Goal: Communication & Community: Answer question/provide support

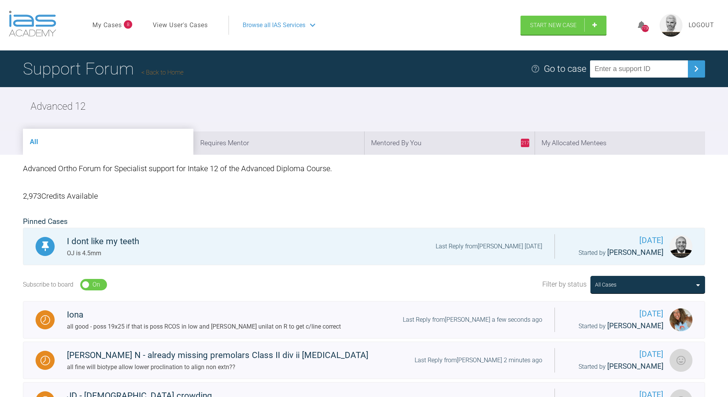
scroll to position [1993, 0]
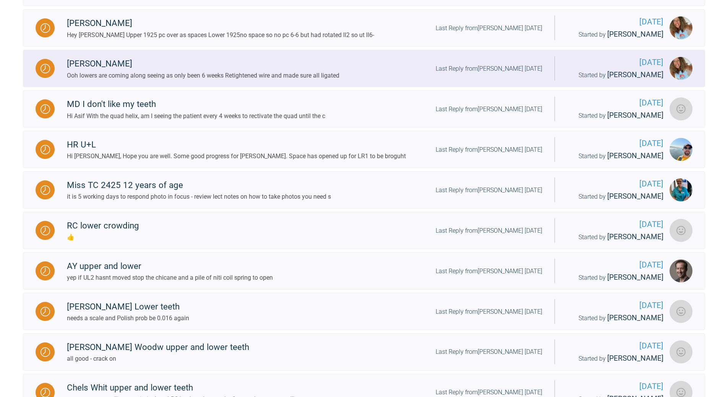
click at [493, 74] on div "Last Reply from [PERSON_NAME] [DATE]" at bounding box center [489, 69] width 107 height 10
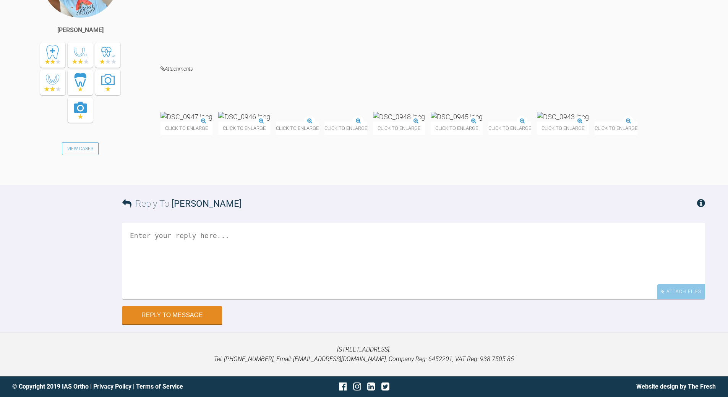
scroll to position [7069, 0]
click at [565, 122] on img at bounding box center [591, 117] width 52 height 10
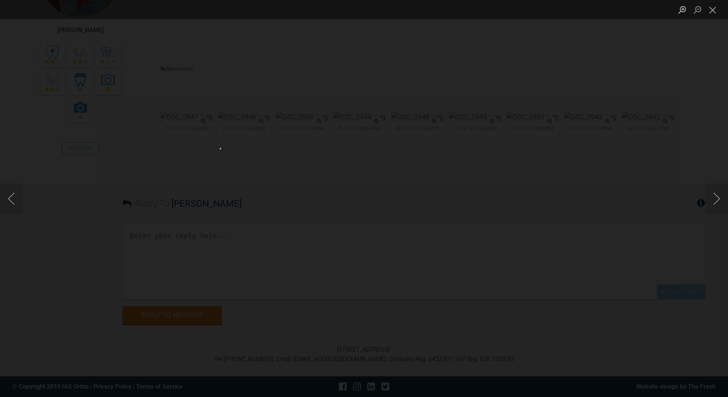
drag, startPoint x: 715, startPoint y: 10, endPoint x: 690, endPoint y: 21, distance: 27.9
click at [715, 9] on button "Close lightbox" at bounding box center [712, 9] width 15 height 13
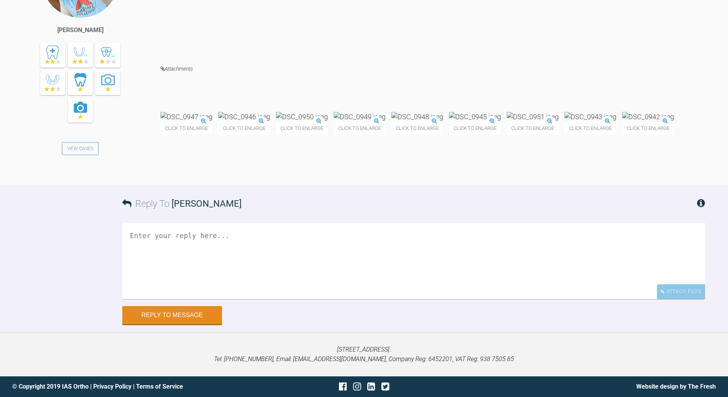
click at [252, 299] on textarea at bounding box center [413, 261] width 583 height 76
click at [202, 299] on textarea "all fine you dont need to prpe the oclusion with lingual" at bounding box center [413, 261] width 583 height 76
click at [314, 245] on textarea "all fine you dont need to prop the oclusion with lingual" at bounding box center [413, 261] width 583 height 76
click at [414, 258] on textarea "all fine you dont need to prop the oclusion with lingual chiance teh LL1 if it …" at bounding box center [413, 261] width 583 height 76
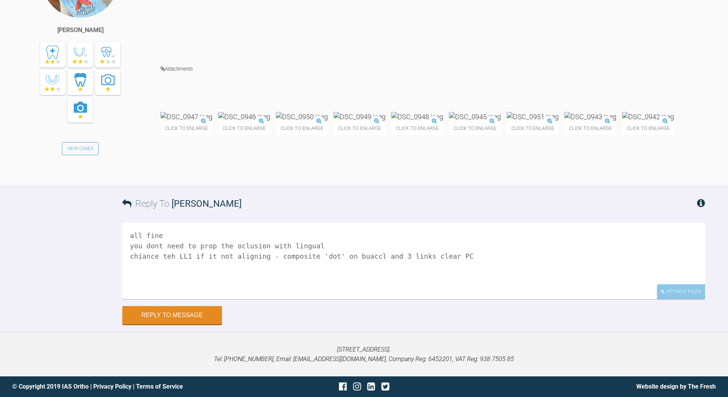
drag, startPoint x: 164, startPoint y: 257, endPoint x: 168, endPoint y: 253, distance: 5.7
click at [166, 256] on textarea "all fine you dont need to prop the oclusion with lingual chiance teh LL1 if it …" at bounding box center [413, 261] width 583 height 76
click at [352, 255] on textarea "all fine you dont need to prop the oclusion with lingual chiance the LL1 if it …" at bounding box center [413, 261] width 583 height 76
drag, startPoint x: 355, startPoint y: 256, endPoint x: 361, endPoint y: 255, distance: 5.8
click at [357, 256] on textarea "all fine you dont need to prop the oclusion with lingual chiance the LL1 if it …" at bounding box center [413, 261] width 583 height 76
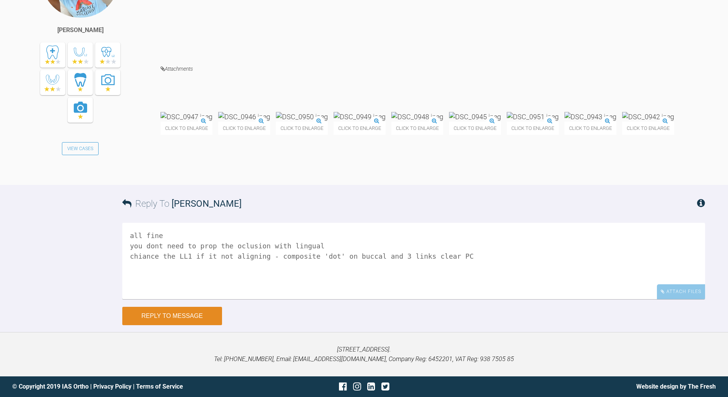
type textarea "all fine you dont need to prop the oclusion with lingual chiance the LL1 if it …"
click at [194, 315] on button "Reply to Message" at bounding box center [172, 316] width 100 height 18
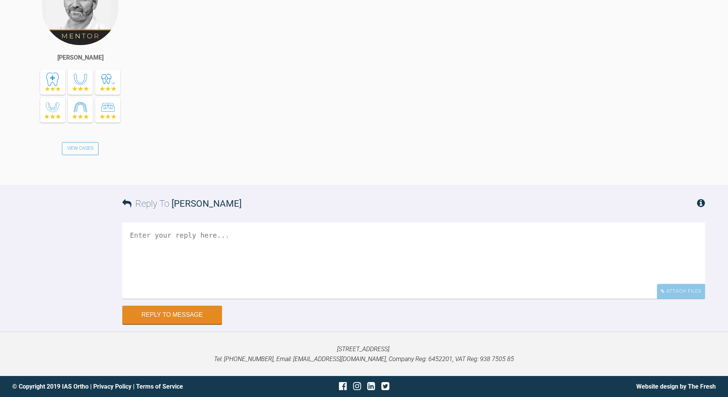
scroll to position [7323, 0]
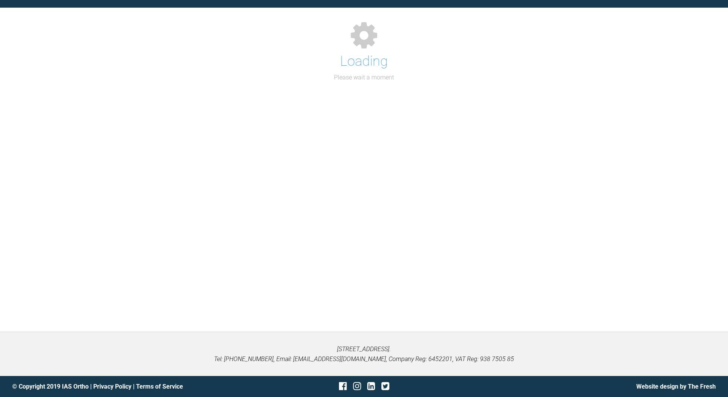
scroll to position [833, 0]
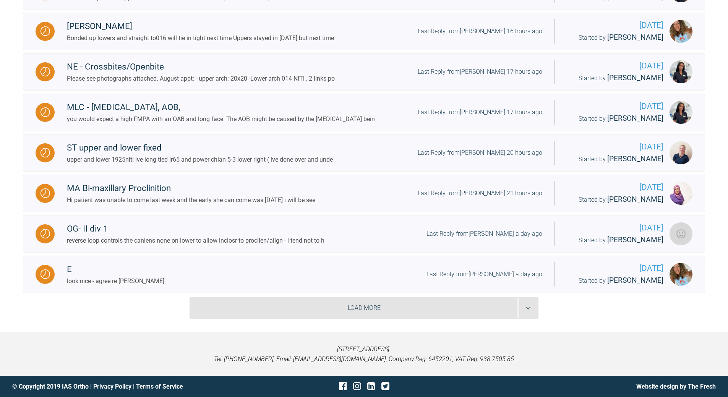
click at [529, 305] on div "Load More" at bounding box center [364, 308] width 349 height 22
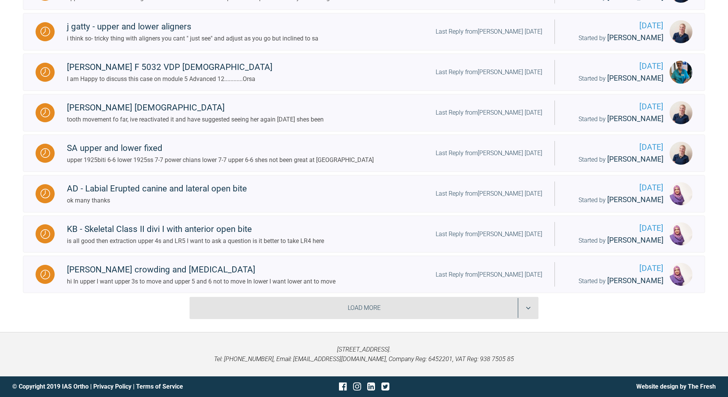
click at [529, 306] on div "Load More" at bounding box center [364, 308] width 349 height 22
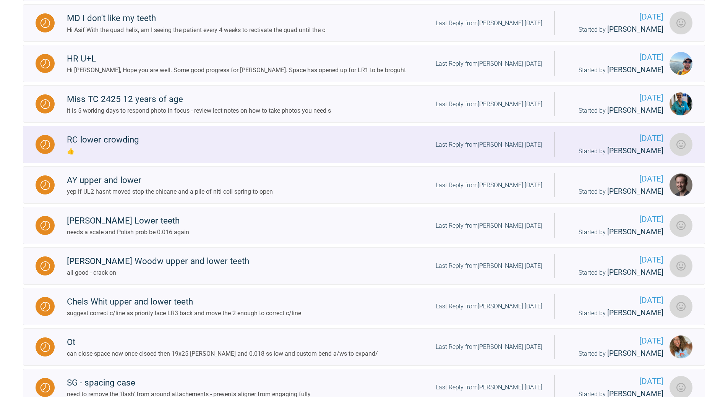
scroll to position [2059, 0]
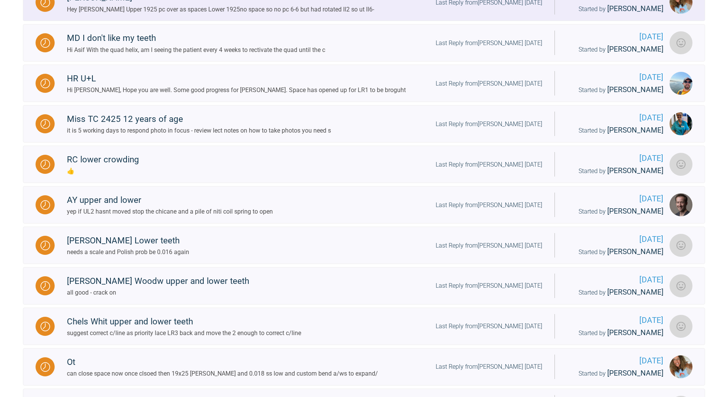
click at [479, 8] on div "Last Reply from [PERSON_NAME] [DATE]" at bounding box center [489, 3] width 107 height 10
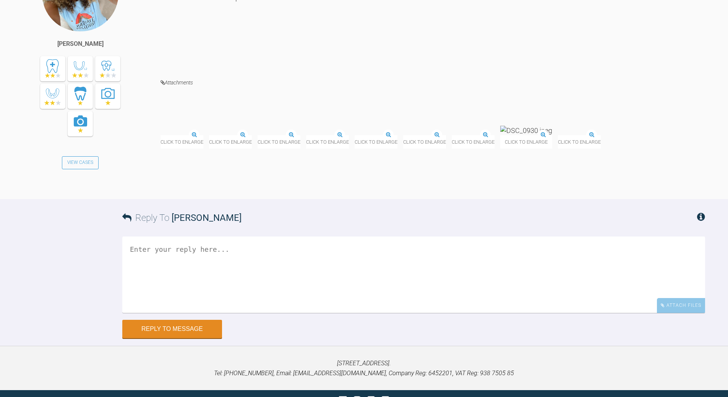
scroll to position [6042, 0]
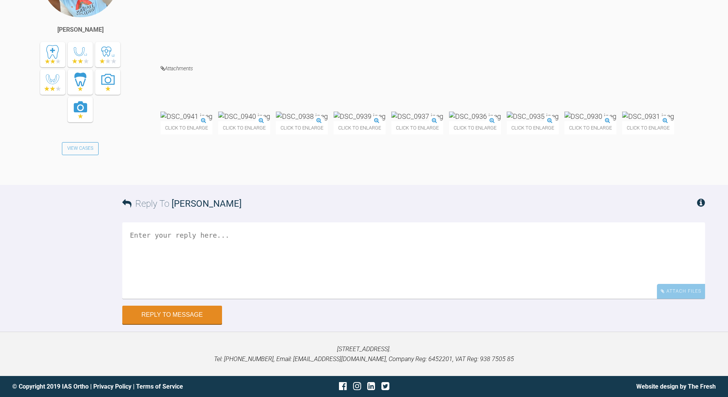
click at [265, 222] on div "Reply To [PERSON_NAME]" at bounding box center [413, 203] width 583 height 37
click at [252, 299] on textarea at bounding box center [413, 260] width 583 height 76
click at [260, 299] on textarea "all fine - the c/line is prob to gerat to correct with elatics - but see how th…" at bounding box center [413, 260] width 583 height 76
click at [145, 299] on textarea "all fine - the c/line is prob to great to correct with elatics - but see how th…" at bounding box center [413, 260] width 583 height 76
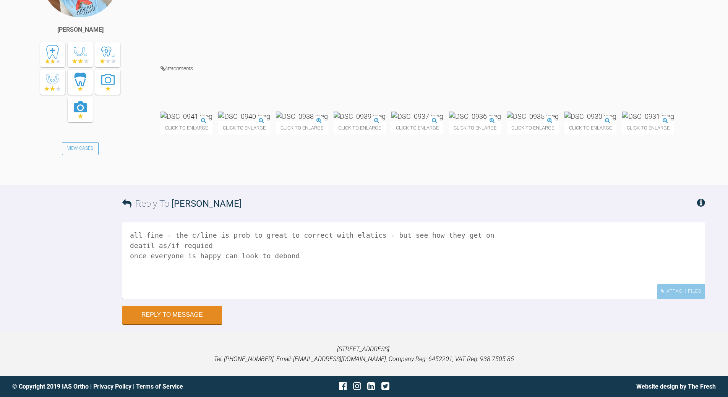
scroll to position [6142, 0]
type textarea "all fine - the c/line is prob to great to correct with elatics - but see how th…"
click at [192, 320] on button "Reply to Message" at bounding box center [172, 316] width 100 height 18
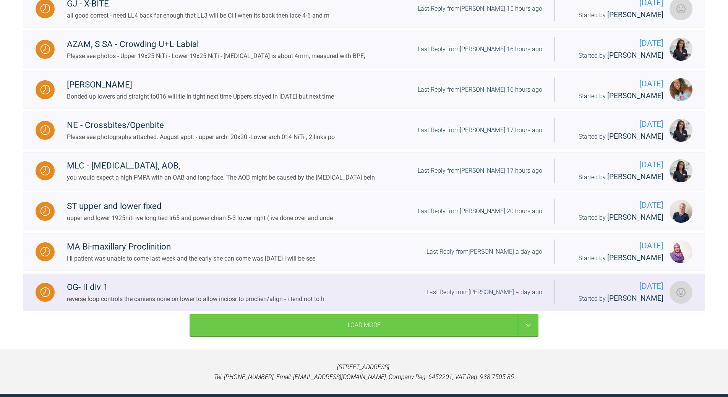
scroll to position [833, 0]
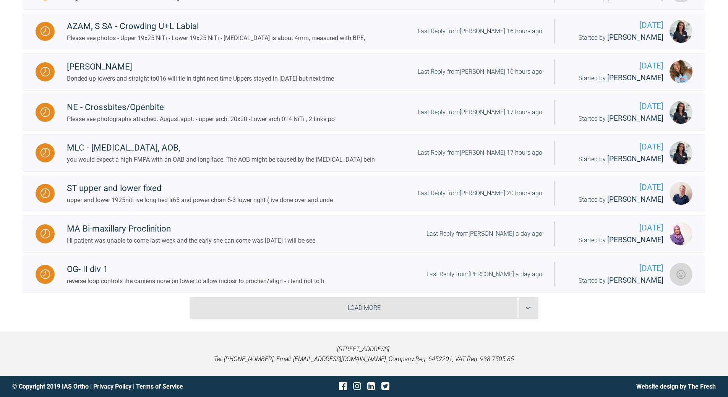
click at [525, 304] on div "Load More" at bounding box center [364, 308] width 349 height 22
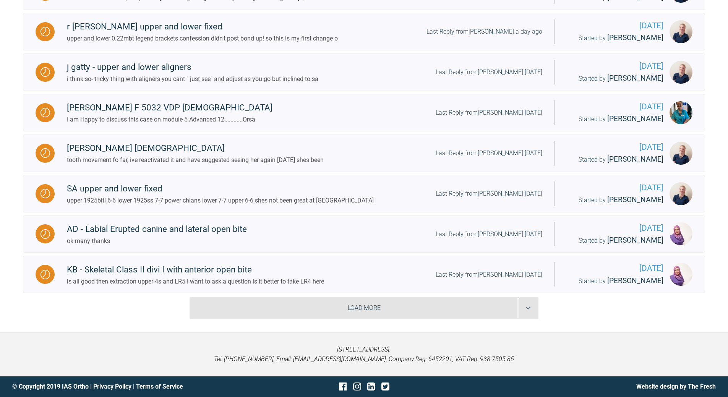
scroll to position [1749, 0]
click at [524, 306] on div "Load More" at bounding box center [364, 308] width 349 height 22
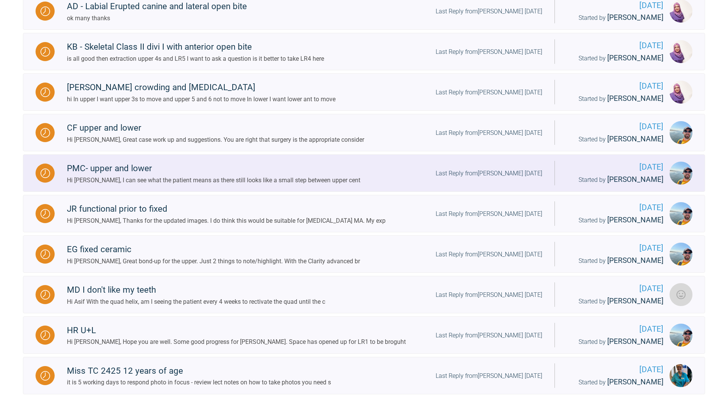
scroll to position [1864, 0]
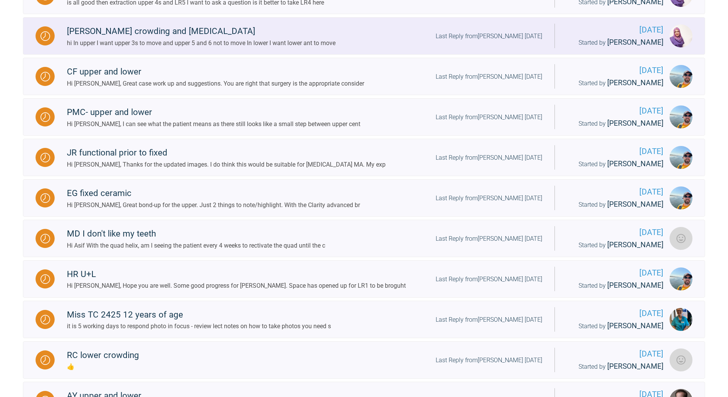
click at [491, 41] on div "Last Reply from [PERSON_NAME] [DATE]" at bounding box center [489, 36] width 107 height 10
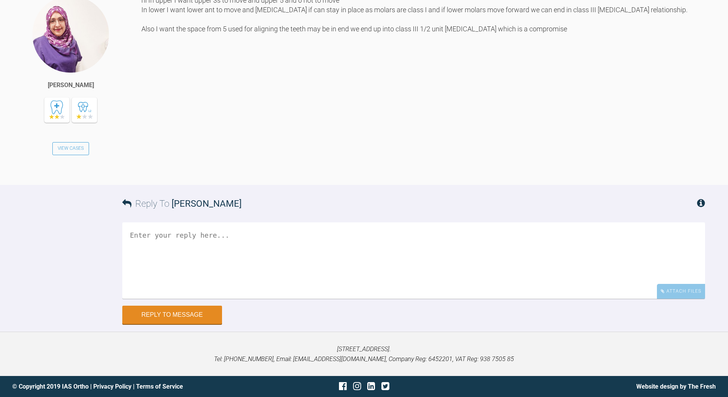
scroll to position [1901, 0]
click at [302, 299] on textarea at bounding box center [413, 260] width 583 height 76
click at [169, 295] on textarea "yep - so hwo do you achive that" at bounding box center [413, 260] width 583 height 76
click at [280, 298] on textarea "yep - so how do you achive that" at bounding box center [413, 260] width 583 height 76
type textarea "yep - so how do you achive that?"
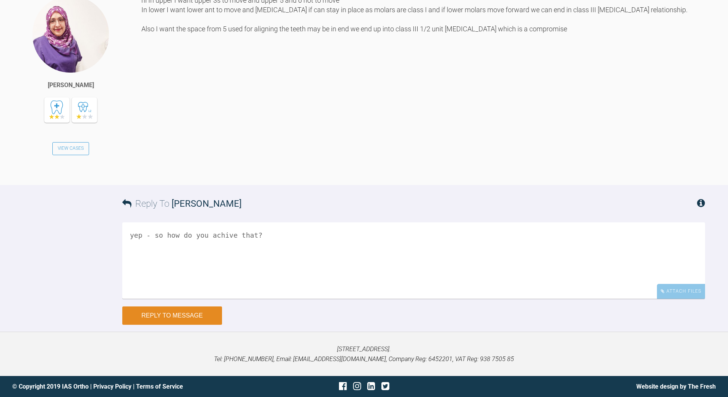
click at [180, 325] on button "Reply to Message" at bounding box center [172, 316] width 100 height 18
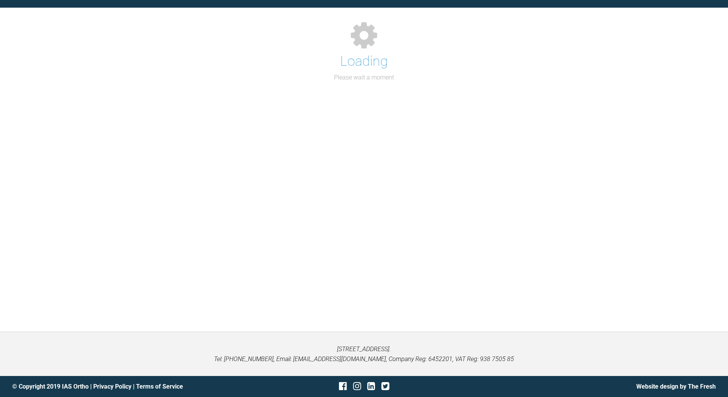
scroll to position [833, 0]
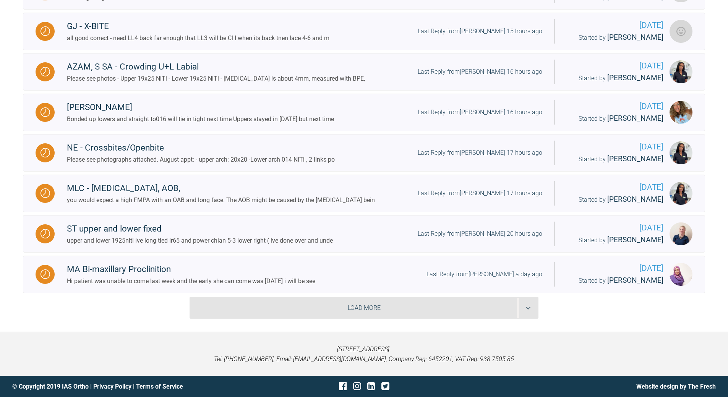
click at [524, 308] on div "Load More" at bounding box center [364, 308] width 349 height 22
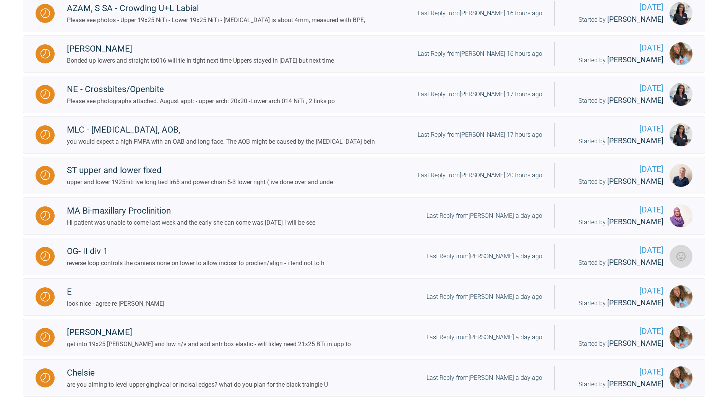
scroll to position [1749, 0]
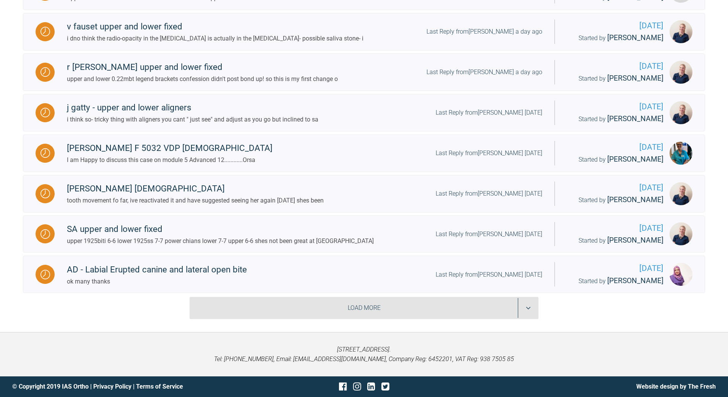
click at [490, 308] on div "Load More" at bounding box center [364, 308] width 349 height 22
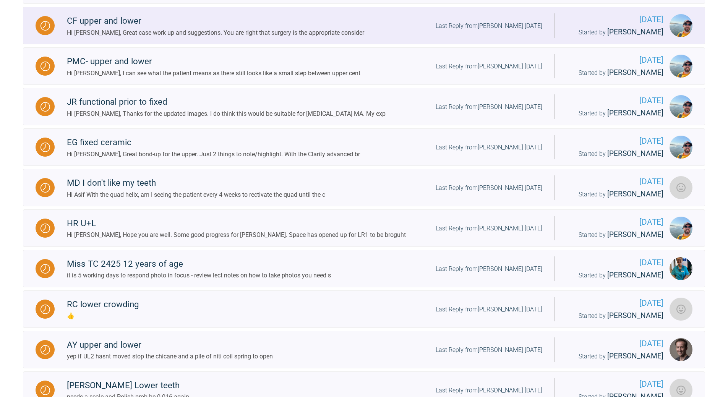
scroll to position [1907, 0]
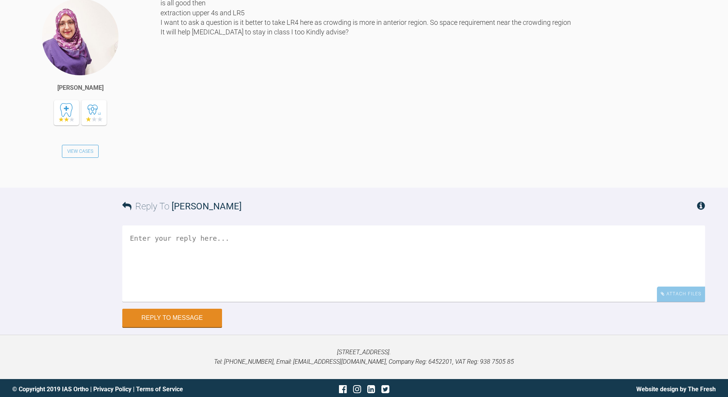
scroll to position [2446, 0]
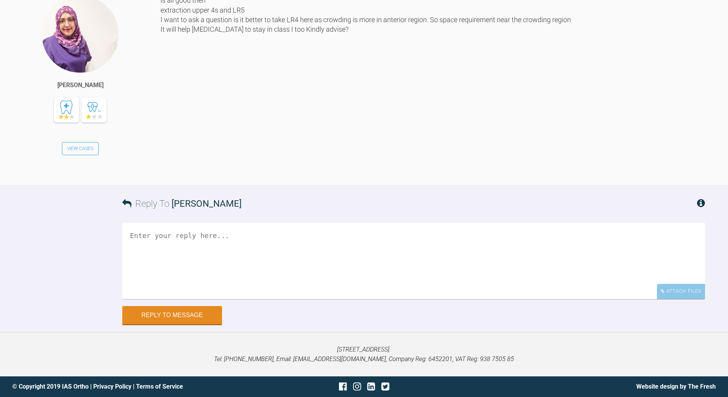
click at [238, 247] on textarea at bounding box center [413, 261] width 583 height 76
click at [338, 234] on textarea "can we see c/line antrs in occlusion view - just spotte dits missing wahst teh …" at bounding box center [413, 261] width 583 height 76
click at [141, 256] on textarea "can we see c/line antrs in occlusion view - just spotted its missing wahst teh …" at bounding box center [413, 261] width 583 height 76
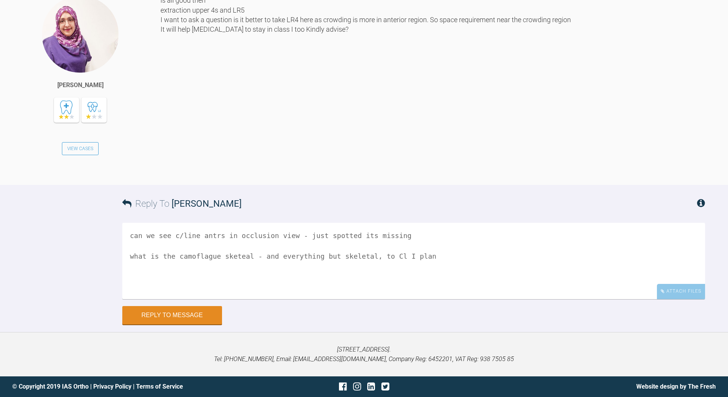
click at [235, 256] on textarea "can we see c/line antrs in occlusion view - just spotted its missing what is th…" at bounding box center [413, 261] width 583 height 76
click at [251, 256] on textarea "can we see c/line antrs in occlusion view - just spotted its missing what is th…" at bounding box center [413, 261] width 583 height 76
drag, startPoint x: 251, startPoint y: 256, endPoint x: 259, endPoint y: 250, distance: 9.6
click at [251, 256] on textarea "can we see c/line antrs in occlusion view - just spotted its missing what is th…" at bounding box center [413, 261] width 583 height 76
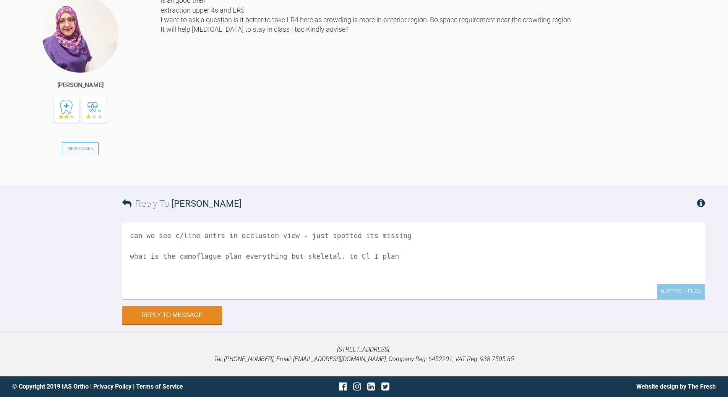
click at [323, 258] on textarea "can we see c/line antrs in occlusion view - just spotted its missing what is th…" at bounding box center [413, 261] width 583 height 76
drag, startPoint x: 357, startPoint y: 256, endPoint x: 373, endPoint y: 250, distance: 16.6
click at [373, 250] on textarea "can we see c/line antrs in occlusion view - just spotted its missing what is th…" at bounding box center [413, 261] width 583 height 76
click at [364, 256] on textarea "can we see c/line antrs in occlusion view - just spotted its missing what is th…" at bounding box center [413, 261] width 583 height 76
drag, startPoint x: 359, startPoint y: 257, endPoint x: 375, endPoint y: 256, distance: 16.9
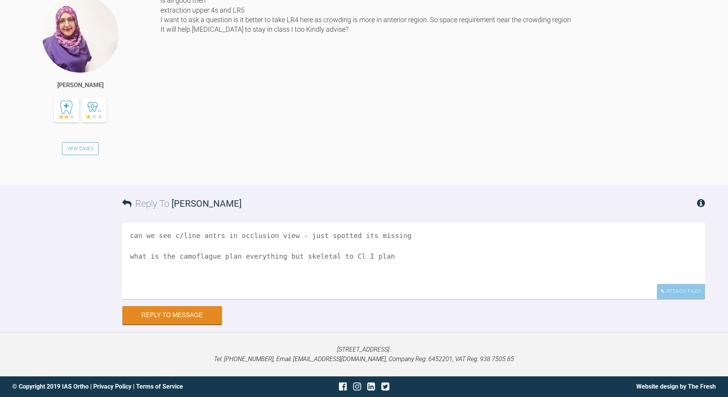
click at [375, 256] on textarea "can we see c/line antrs in occlusion view - just spotted its missing what is th…" at bounding box center [413, 261] width 583 height 76
click at [239, 253] on textarea "can we see c/line antrs in occlusion view - just spotted its missing what is th…" at bounding box center [413, 261] width 583 height 76
click at [237, 256] on textarea "can we see c/line antrs in occlusion view - just spotted its missing what is th…" at bounding box center [413, 261] width 583 height 76
type textarea "can we see c/line antrs in occlusion view - just spotted its missing what is th…"
click at [174, 314] on button "Reply to Message" at bounding box center [172, 316] width 100 height 18
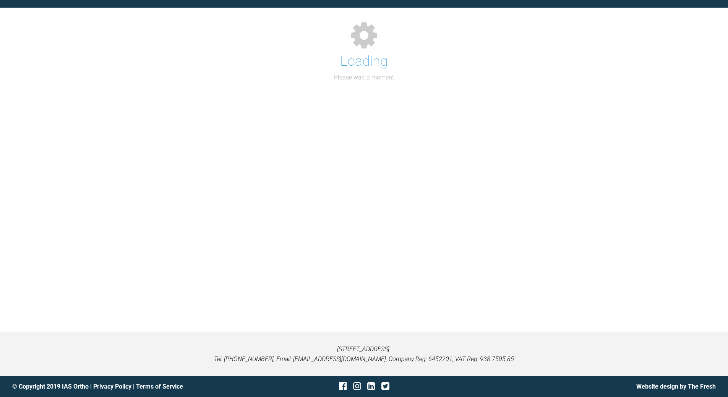
scroll to position [833, 0]
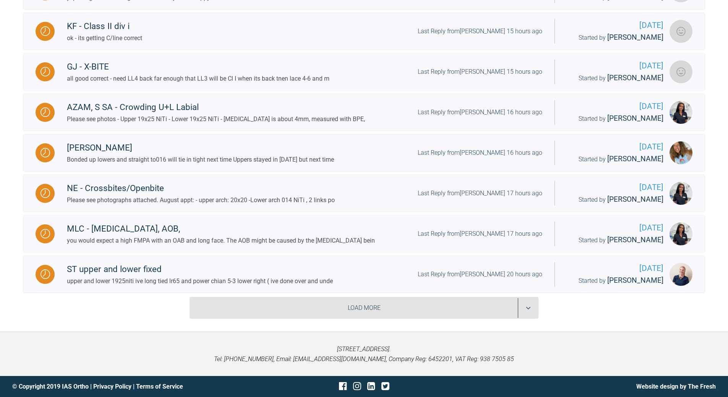
click at [523, 307] on div "Load More" at bounding box center [364, 308] width 349 height 22
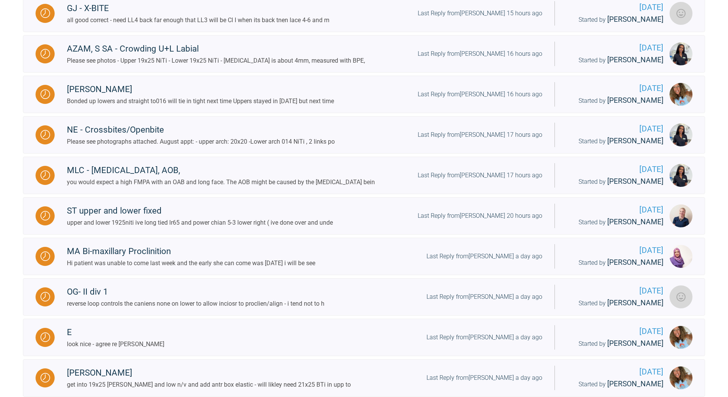
scroll to position [1749, 0]
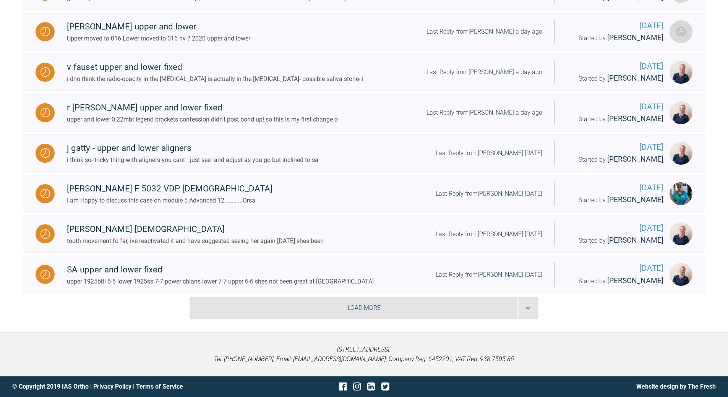
click at [527, 306] on div "Load More" at bounding box center [364, 308] width 349 height 22
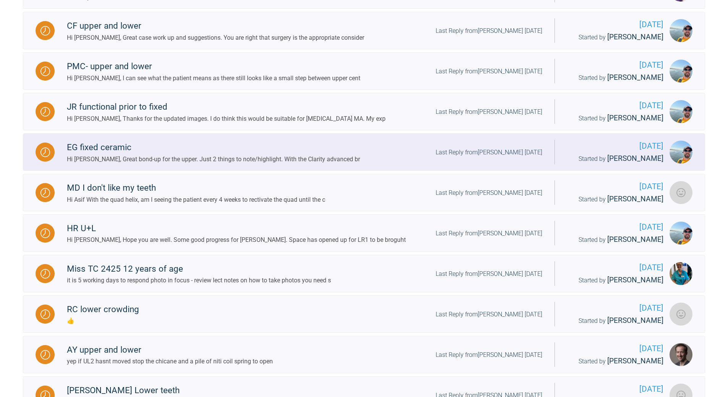
scroll to position [1907, 0]
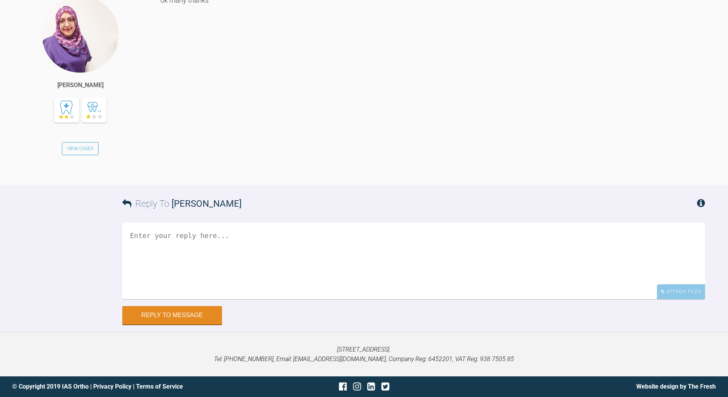
scroll to position [2775, 0]
click at [223, 231] on textarea at bounding box center [413, 261] width 583 height 76
type textarea "look fwd to images"
click at [190, 314] on button "Reply to Message" at bounding box center [172, 316] width 100 height 18
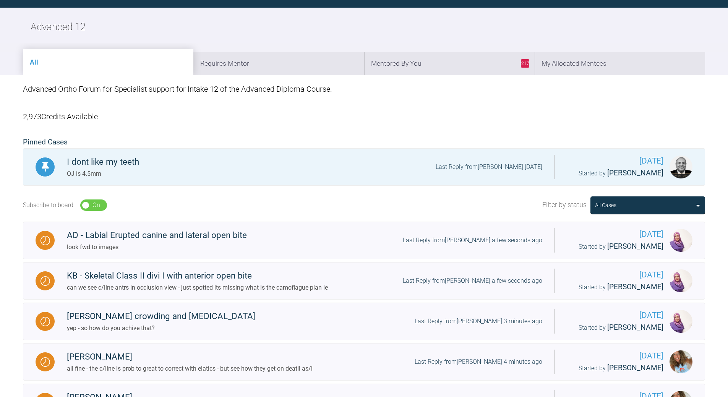
scroll to position [833, 0]
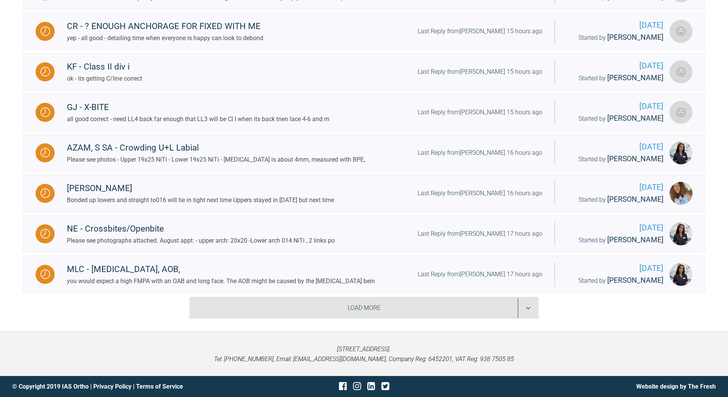
click at [531, 309] on div "Load More" at bounding box center [364, 308] width 349 height 22
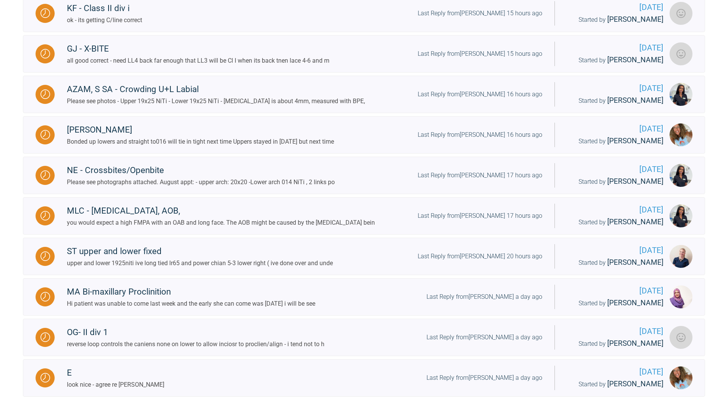
scroll to position [1749, 0]
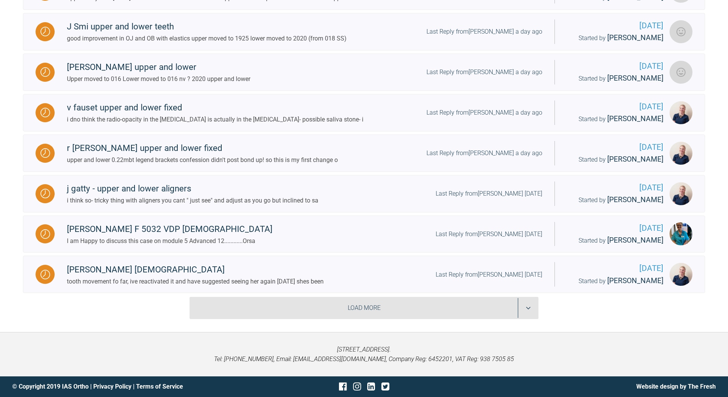
click at [530, 304] on div "Load More" at bounding box center [364, 308] width 349 height 22
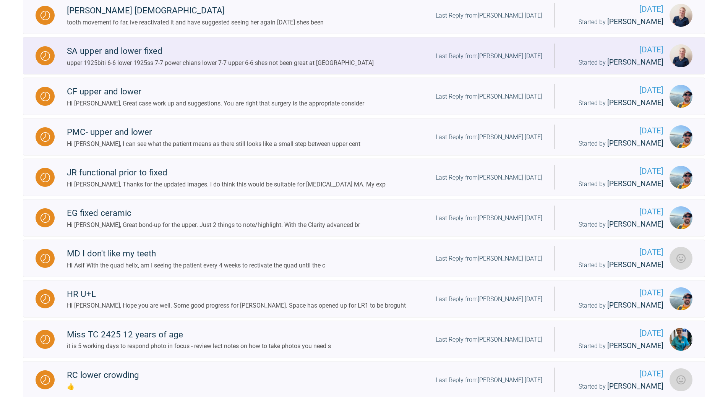
scroll to position [1830, 0]
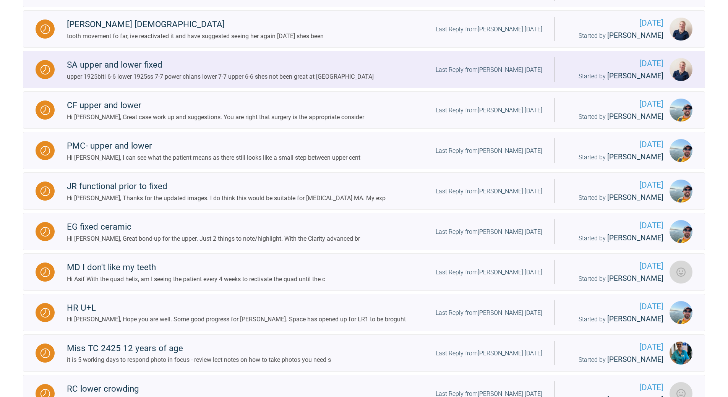
click at [502, 75] on div "Last Reply from [PERSON_NAME] [DATE]" at bounding box center [489, 70] width 107 height 10
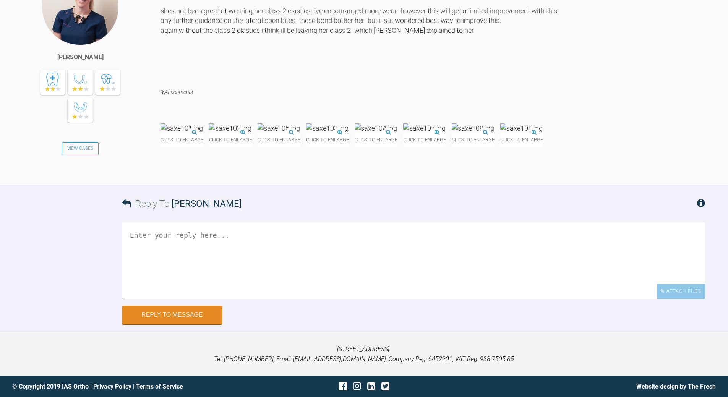
scroll to position [9459, 0]
click at [261, 299] on textarea at bounding box center [413, 260] width 583 height 76
click at [158, 299] on textarea "laterala box ealstisc to clso lat opene bite" at bounding box center [413, 260] width 583 height 76
click at [185, 299] on textarea "lateral box ealstisc to clso lat opene bite" at bounding box center [413, 260] width 583 height 76
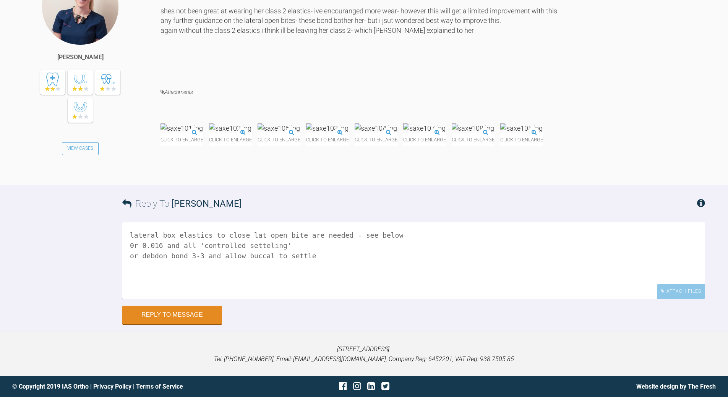
click at [166, 299] on textarea "lateral box elastics to close lat open bite are needed - see below 0r 0.016 and…" at bounding box center [413, 260] width 583 height 76
click at [154, 255] on textarea "lateral box elastics to close lat open bite are needed - see below 0r 0.016 upp…" at bounding box center [413, 260] width 583 height 76
type textarea "lateral box elastics to close lat open bite are needed - see below 0r 0.016 upp…"
click at [687, 294] on div "Attach Files" at bounding box center [681, 291] width 48 height 15
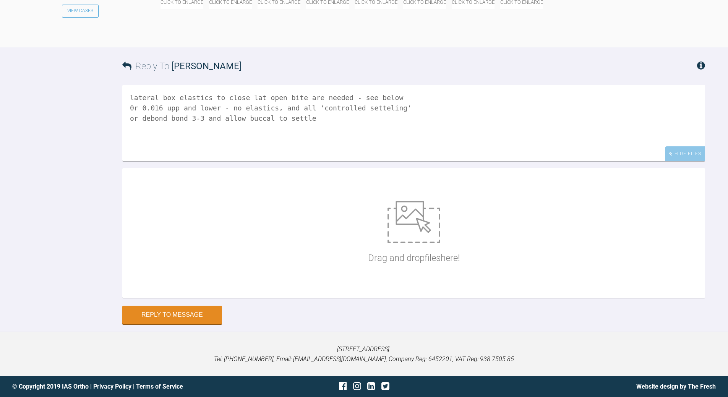
scroll to position [9700, 0]
click at [404, 229] on img at bounding box center [414, 222] width 53 height 42
type input "C:\fakepath\Lat box elastics 2.jpeg"
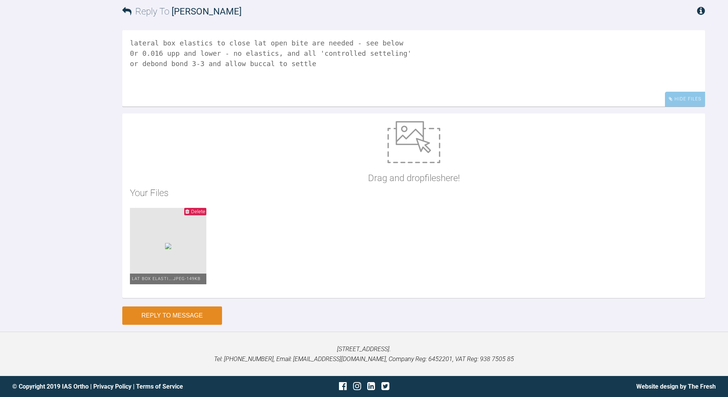
click at [195, 325] on button "Reply to Message" at bounding box center [172, 316] width 100 height 18
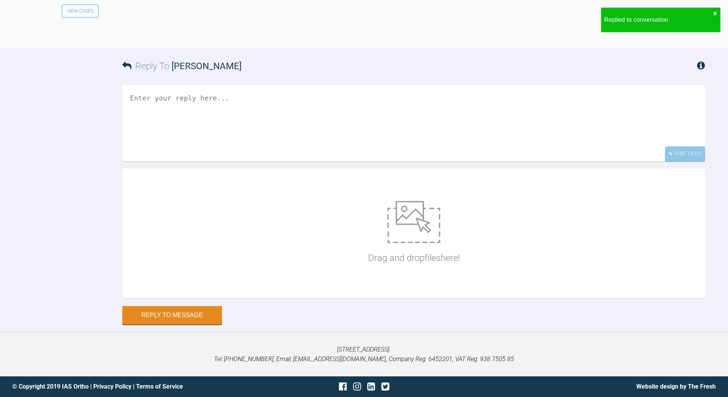
scroll to position [9878, 0]
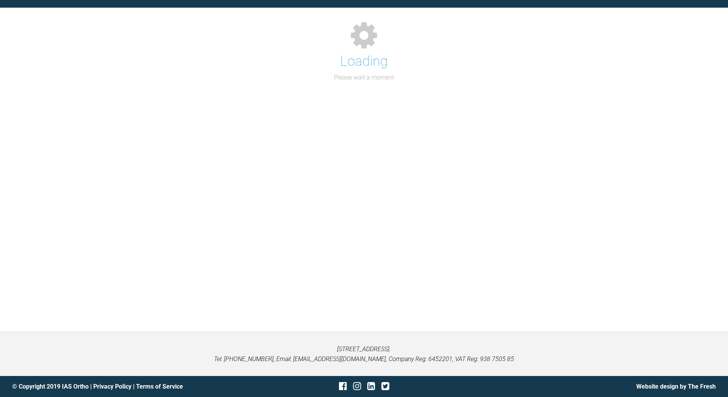
scroll to position [833, 0]
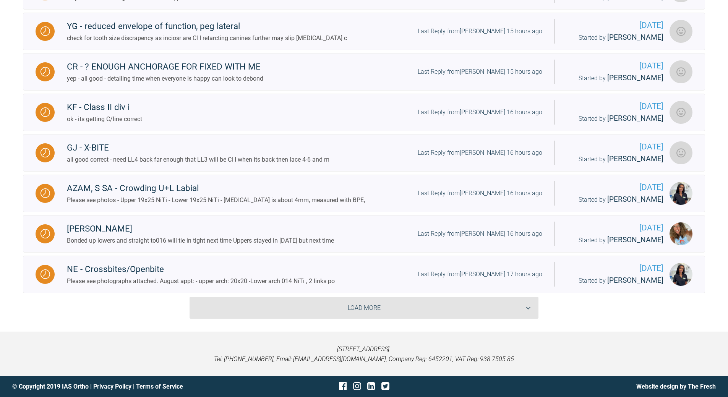
click at [521, 303] on div "Load More" at bounding box center [364, 308] width 349 height 22
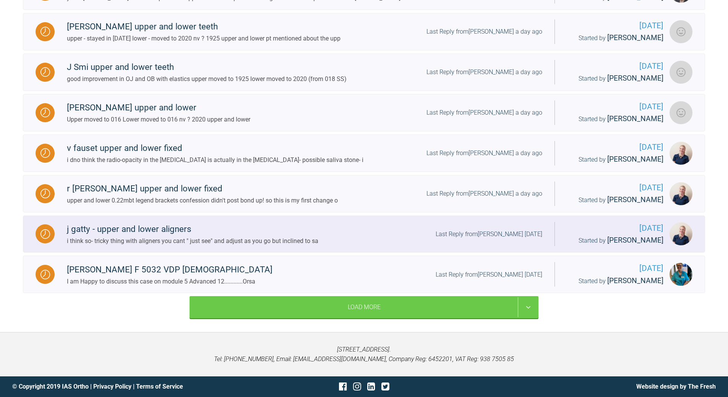
scroll to position [1711, 0]
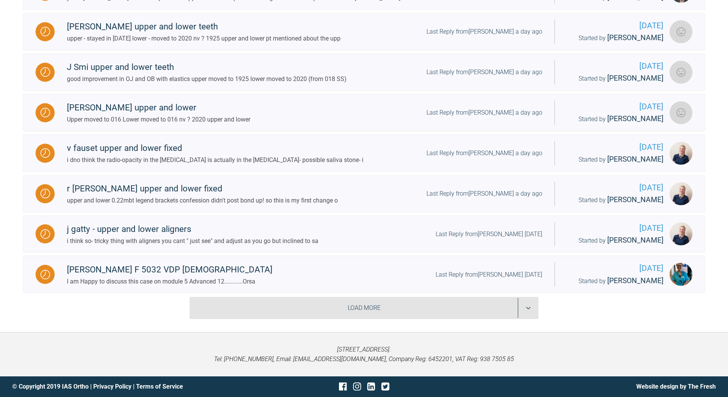
click at [529, 319] on div "Load More" at bounding box center [364, 308] width 349 height 22
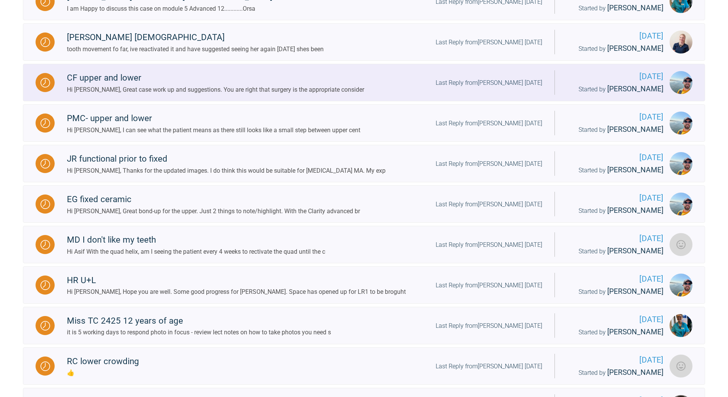
scroll to position [1902, 0]
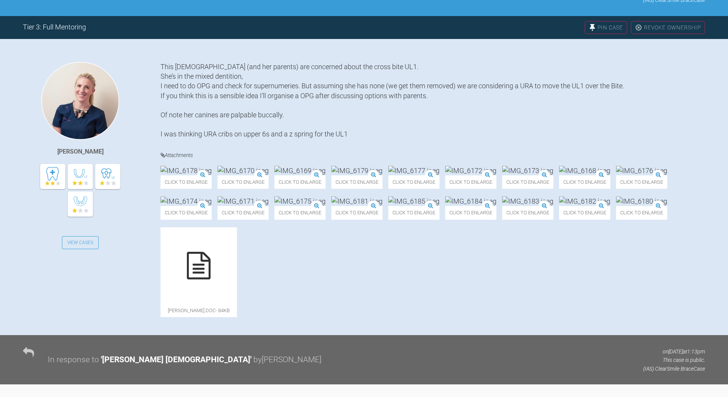
scroll to position [159, 0]
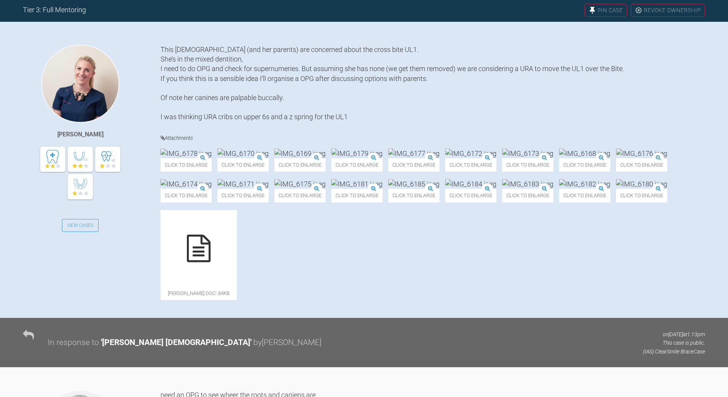
click at [497, 158] on img at bounding box center [470, 154] width 51 height 10
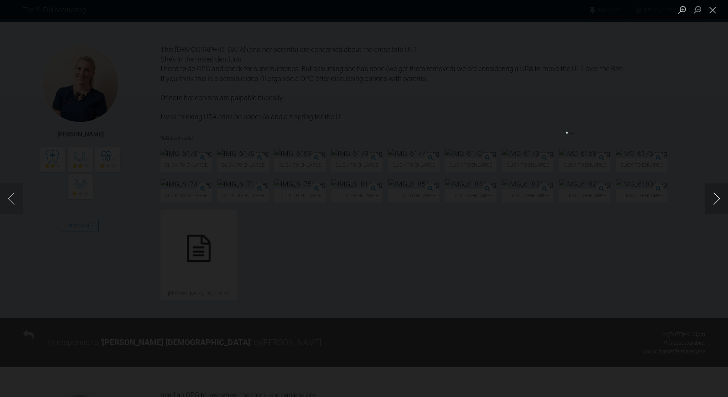
click at [719, 196] on button "Next image" at bounding box center [716, 198] width 23 height 31
click at [718, 198] on button "Next image" at bounding box center [716, 198] width 23 height 31
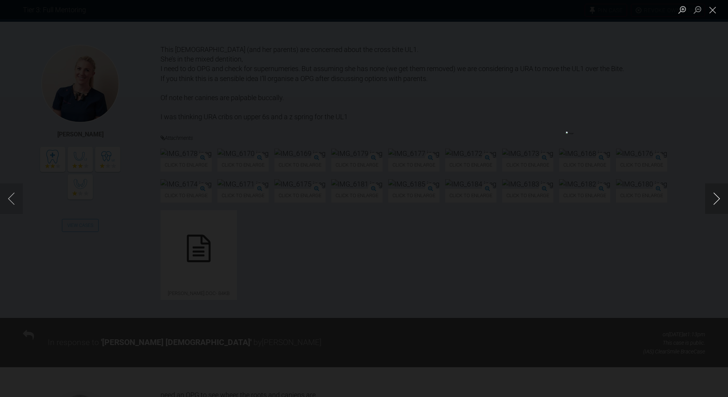
click at [718, 198] on button "Next image" at bounding box center [716, 198] width 23 height 31
click at [716, 198] on button "Next image" at bounding box center [716, 198] width 23 height 31
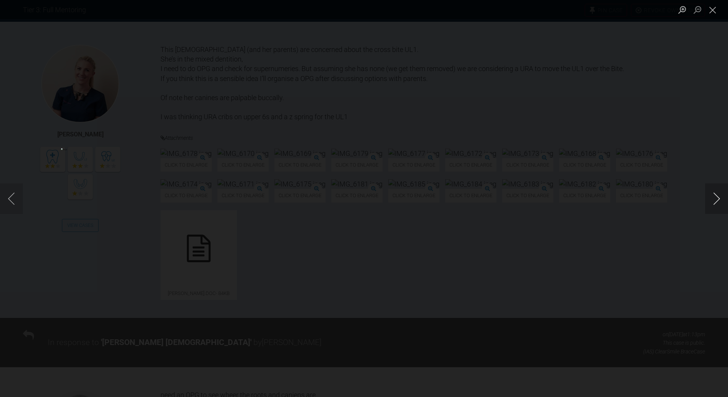
click at [716, 198] on button "Next image" at bounding box center [716, 198] width 23 height 31
click at [718, 198] on button "Next image" at bounding box center [716, 198] width 23 height 31
click at [715, 10] on button "Close lightbox" at bounding box center [712, 9] width 15 height 13
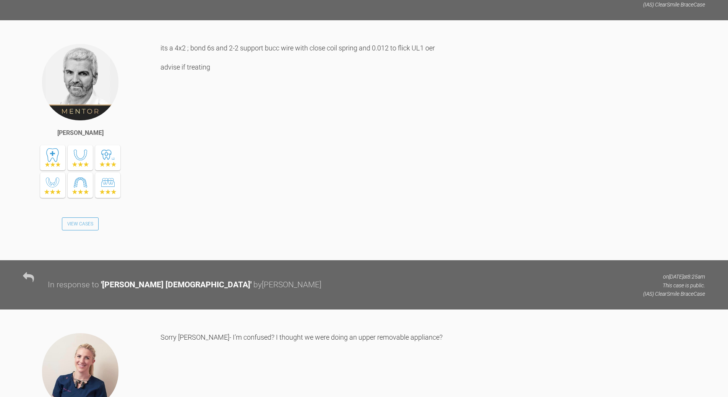
scroll to position [962, 0]
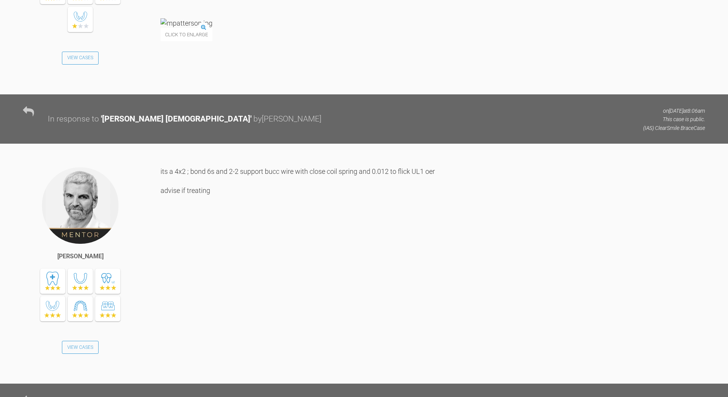
click at [208, 28] on img at bounding box center [187, 23] width 52 height 10
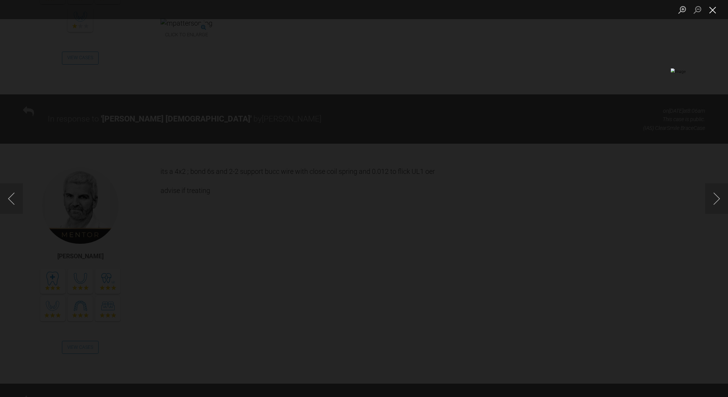
click at [714, 8] on button "Close lightbox" at bounding box center [712, 9] width 15 height 13
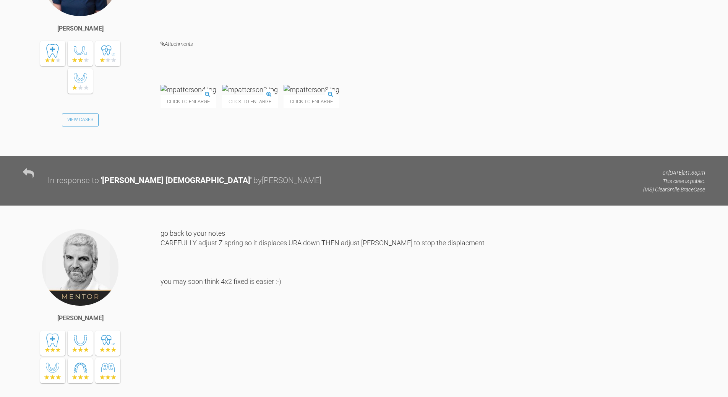
scroll to position [3294, 0]
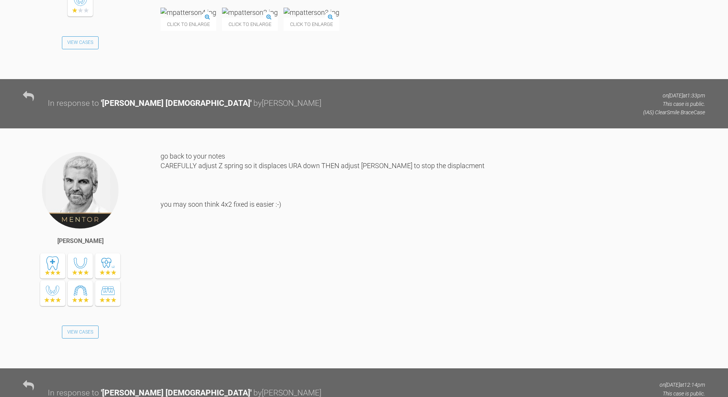
click at [205, 17] on img at bounding box center [189, 13] width 56 height 10
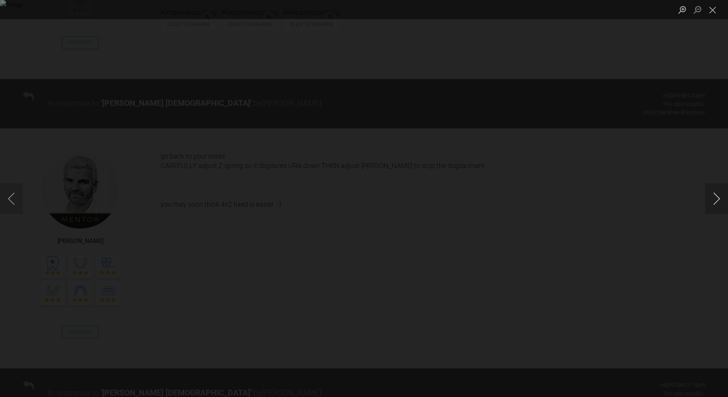
click at [713, 196] on button "Next image" at bounding box center [716, 198] width 23 height 31
click at [719, 197] on button "Next image" at bounding box center [716, 198] width 23 height 31
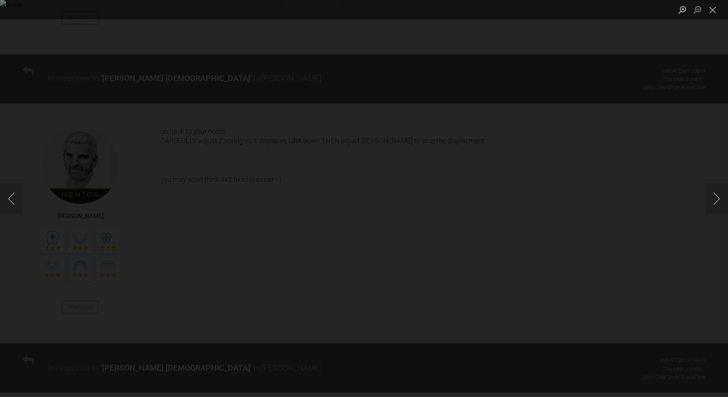
scroll to position [3332, 0]
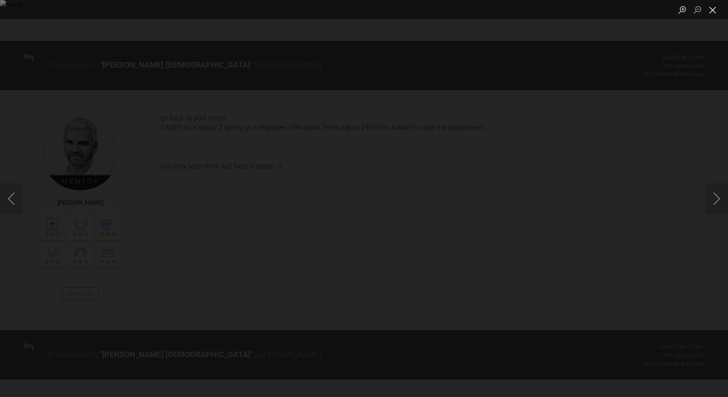
drag, startPoint x: 713, startPoint y: 7, endPoint x: 525, endPoint y: 71, distance: 198.7
click at [710, 8] on button "Close lightbox" at bounding box center [712, 9] width 15 height 13
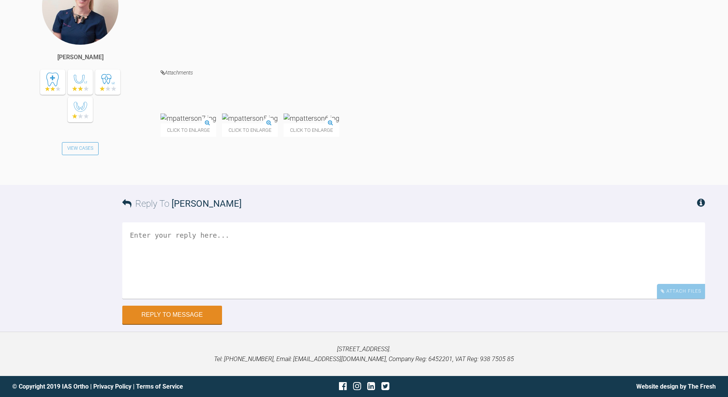
scroll to position [3829, 0]
click at [216, 123] on img at bounding box center [189, 119] width 56 height 10
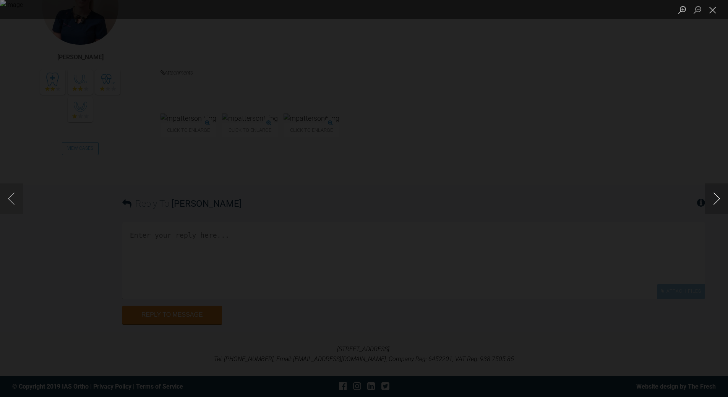
click at [715, 201] on button "Next image" at bounding box center [716, 198] width 23 height 31
click at [716, 200] on button "Next image" at bounding box center [716, 198] width 23 height 31
click at [712, 5] on button "Close lightbox" at bounding box center [712, 9] width 15 height 13
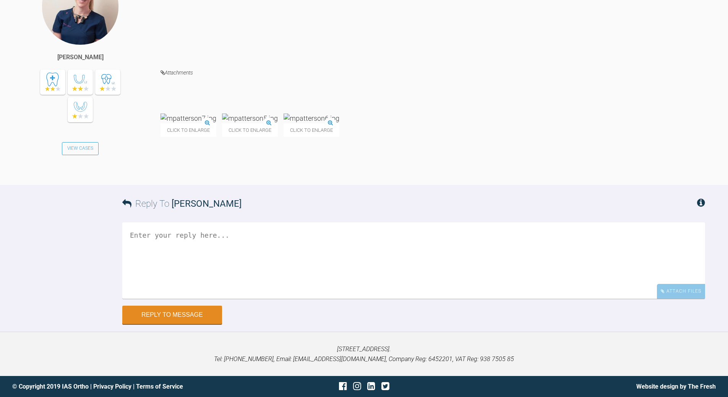
scroll to position [3941, 0]
click at [213, 220] on div "Reply To [PERSON_NAME]" at bounding box center [413, 203] width 583 height 37
drag, startPoint x: 205, startPoint y: 245, endPoint x: 200, endPoint y: 241, distance: 7.1
click at [204, 244] on textarea at bounding box center [413, 260] width 583 height 76
drag, startPoint x: 456, startPoint y: 235, endPoint x: 457, endPoint y: 224, distance: 10.8
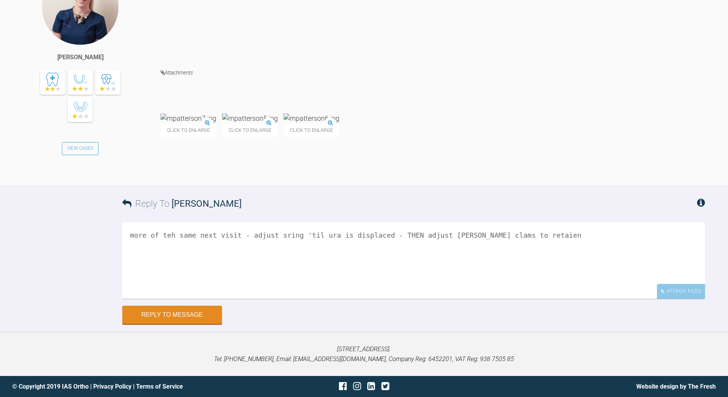
click at [456, 234] on textarea "more of teh same next visit - adjust sring 'til ura is displaced - THEN adjust …" at bounding box center [413, 260] width 583 height 76
click at [522, 235] on textarea "more of teh same next visit - adjust sring 'til ura is displaced - THEN adjust …" at bounding box center [413, 260] width 583 height 76
drag, startPoint x: 272, startPoint y: 235, endPoint x: 279, endPoint y: 229, distance: 9.2
click at [274, 234] on textarea "more of teh same next visit - adjust sring 'til ura is displaced - THEN adjust …" at bounding box center [413, 260] width 583 height 76
click at [162, 234] on textarea "more of teh same next visit - adjust spring 'til ura is displaced - THEN adjust…" at bounding box center [413, 260] width 583 height 76
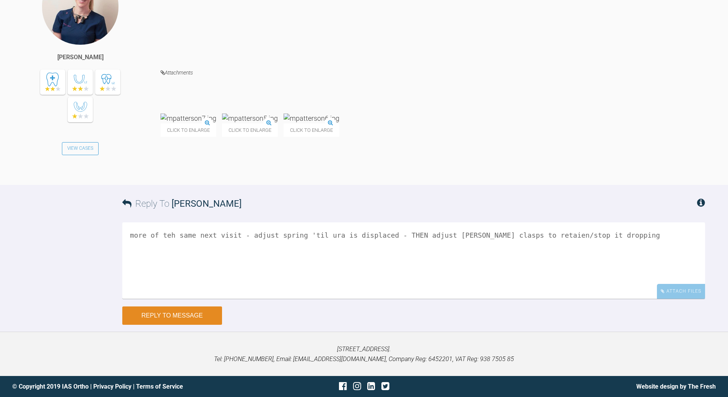
type textarea "more of teh same next visit - adjust spring 'til ura is displaced - THEN adjust…"
click at [177, 316] on button "Reply to Message" at bounding box center [172, 316] width 100 height 18
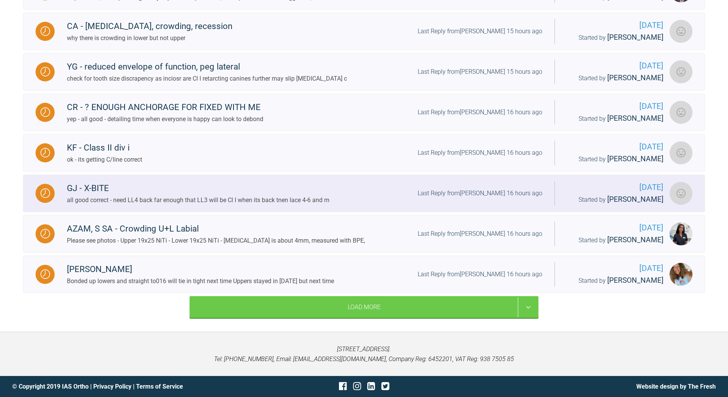
scroll to position [833, 0]
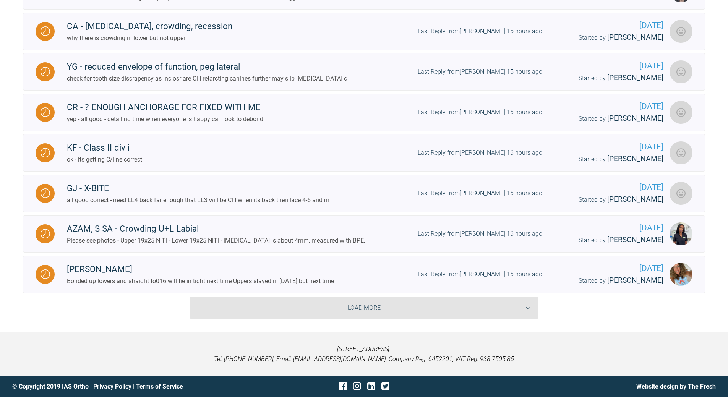
click at [529, 308] on div "Load More" at bounding box center [364, 308] width 349 height 22
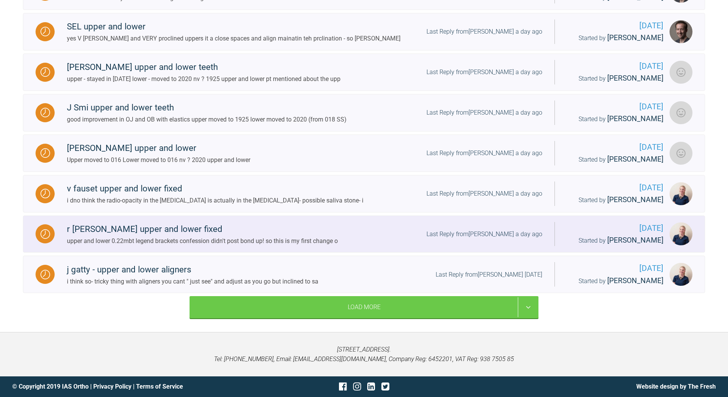
scroll to position [1738, 0]
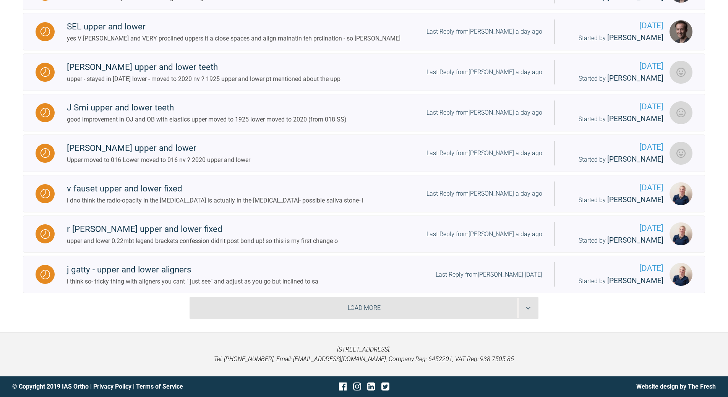
drag, startPoint x: 529, startPoint y: 305, endPoint x: 533, endPoint y: 297, distance: 9.1
click at [529, 305] on div "Load More" at bounding box center [364, 308] width 349 height 22
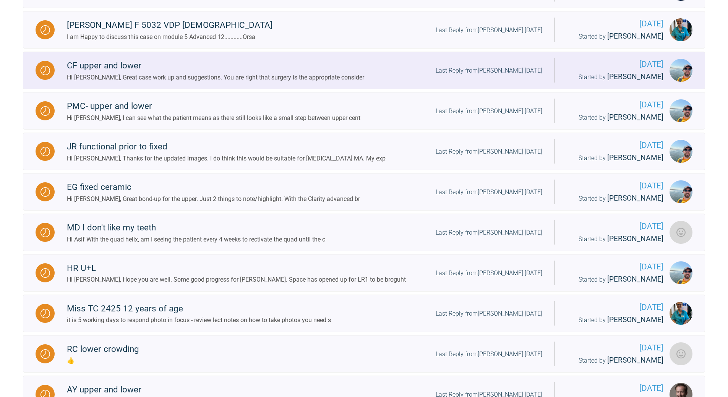
scroll to position [1891, 0]
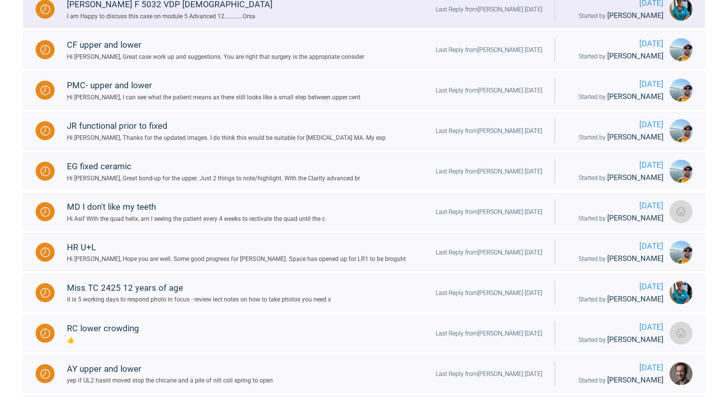
click at [495, 15] on div "Last Reply from [PERSON_NAME] [DATE]" at bounding box center [489, 10] width 107 height 10
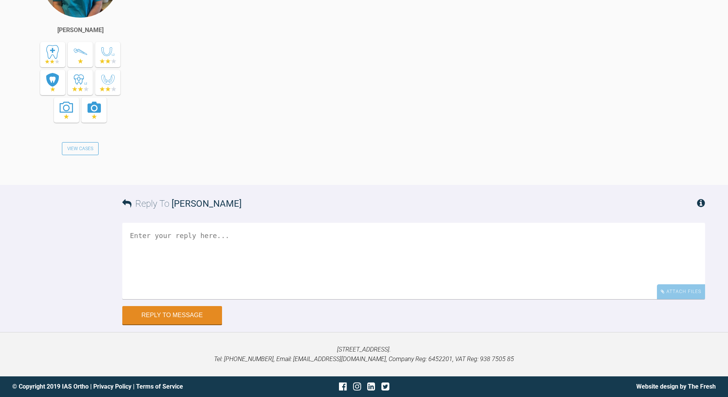
scroll to position [2801, 0]
click at [248, 245] on textarea at bounding box center [413, 261] width 583 height 76
drag, startPoint x: 225, startPoint y: 234, endPoint x: 264, endPoint y: 233, distance: 39.0
click at [264, 233] on textarea "waht do you intend to do (in detail) on bodn up regarding mechanics" at bounding box center [413, 261] width 583 height 76
click at [351, 234] on textarea "waht do you intend to do on bond up regarding mechanics" at bounding box center [413, 261] width 583 height 76
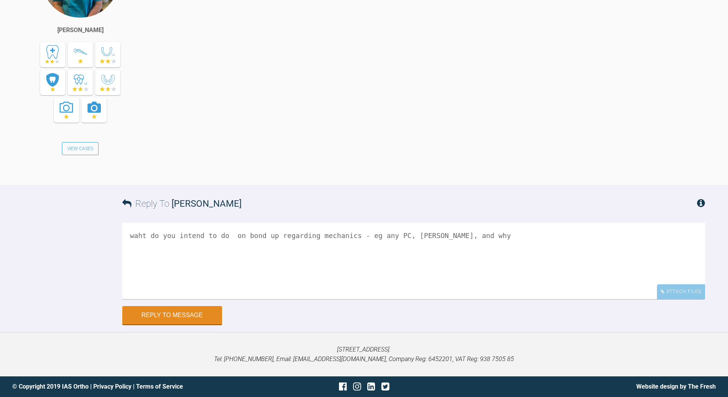
click at [404, 232] on textarea "waht do you intend to do on bond up regarding mechanics - eg any PC, [PERSON_NA…" at bounding box center [413, 261] width 583 height 76
click at [445, 234] on textarea "waht do you intend to do on bond up regarding mechanics - eg any PC, any laceba…" at bounding box center [413, 261] width 583 height 76
type textarea "waht do you intend to do on bond up regarding mechanics - eg any PC, any laceba…"
click at [198, 313] on button "Reply to Message" at bounding box center [172, 316] width 100 height 18
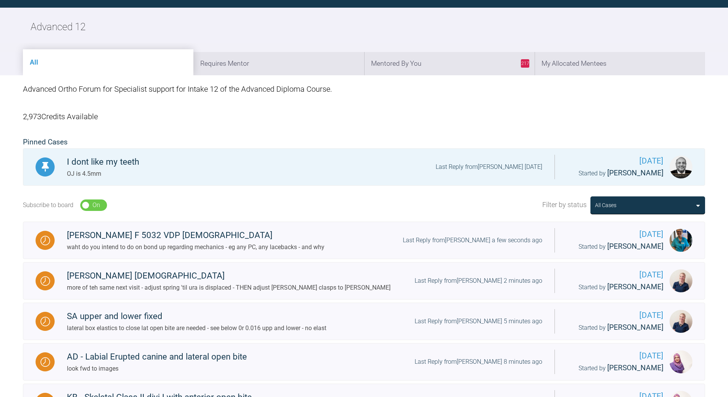
scroll to position [833, 0]
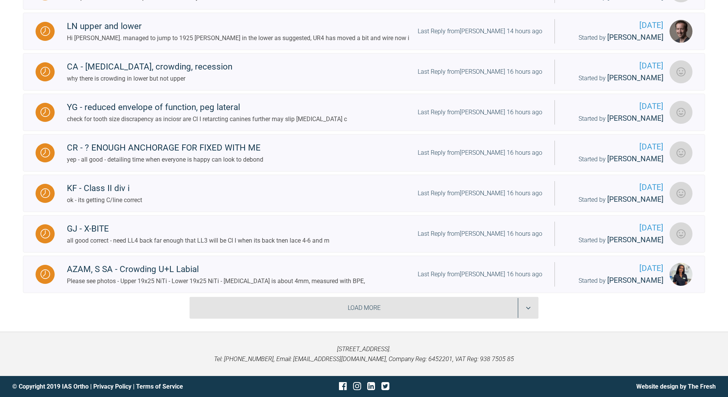
click at [532, 309] on div "Load More" at bounding box center [364, 308] width 349 height 22
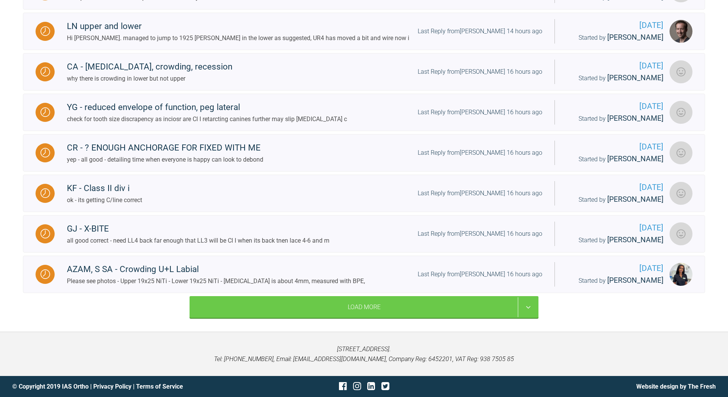
scroll to position [1749, 0]
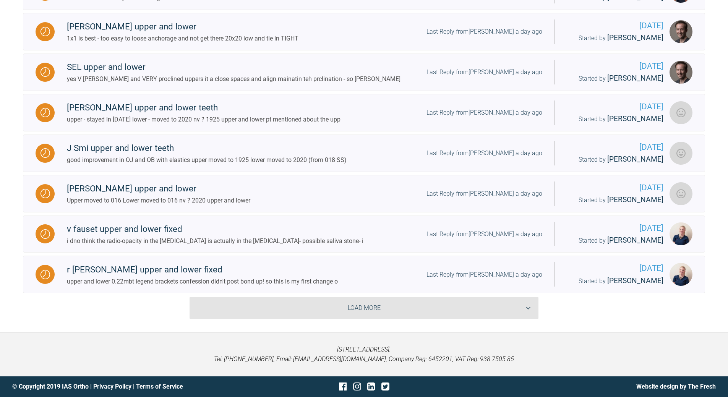
click at [528, 303] on div "Load More" at bounding box center [364, 308] width 349 height 22
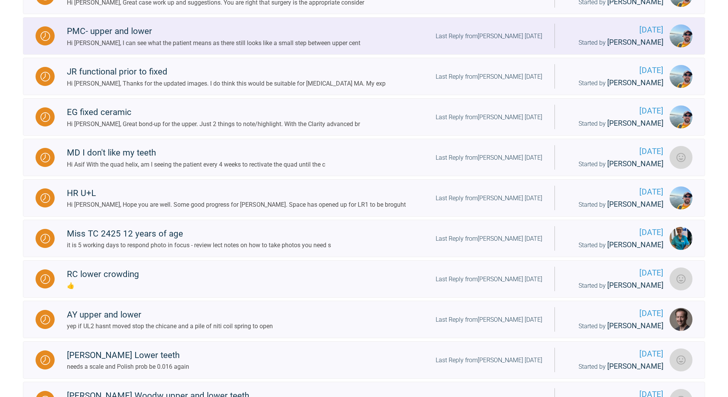
scroll to position [1792, 0]
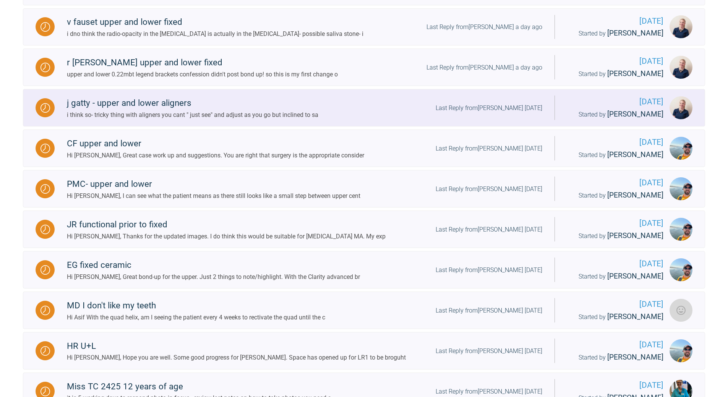
click at [517, 113] on div "Last Reply from [PERSON_NAME] [DATE]" at bounding box center [489, 108] width 107 height 10
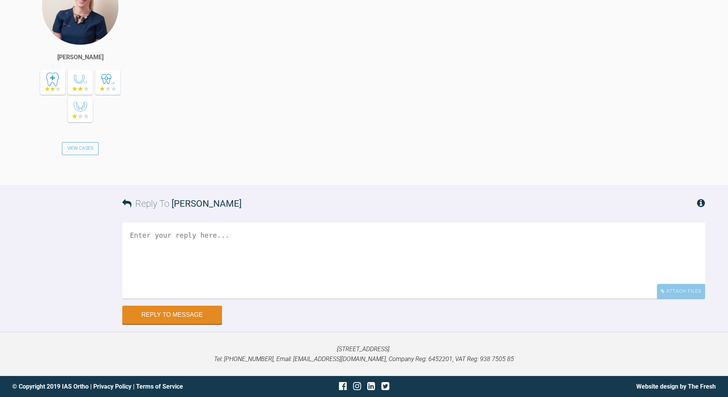
scroll to position [2499, 0]
click at [307, 253] on textarea at bounding box center [413, 260] width 583 height 76
click at [231, 232] on textarea "so early IPR ie from day 1 to reduce/prenet proclination" at bounding box center [413, 260] width 583 height 76
click at [315, 234] on textarea "so early IPR ie from day 1 in lower to reduce/prenet proclination" at bounding box center [413, 260] width 583 height 76
click at [163, 234] on textarea "so early IPR ie from day 1 in lower to reduce/prevnet proclination" at bounding box center [413, 260] width 583 height 76
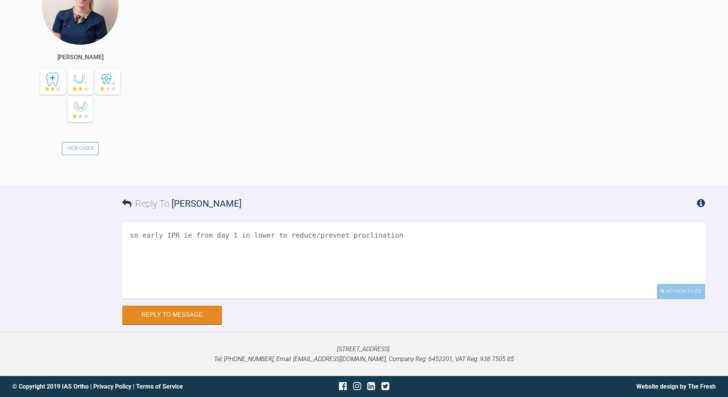
click at [142, 235] on textarea "so early IPR ie from day 1 in lower to reduce/prevnet proclination" at bounding box center [413, 260] width 583 height 76
click at [416, 236] on textarea "so need early IPR ie from day 1 in lower to reduce/prevnet proclination" at bounding box center [413, 260] width 583 height 76
drag, startPoint x: 190, startPoint y: 260, endPoint x: 131, endPoint y: 263, distance: 59.3
click at [131, 263] on textarea "so need early IPR ie from day 1 in lower to reduce/prevnet proclination are you…" at bounding box center [413, 260] width 583 height 76
click at [139, 243] on textarea "so need early IPR ie from day 1 in lower to reduce/prevnet proclination twak te…" at bounding box center [413, 260] width 583 height 76
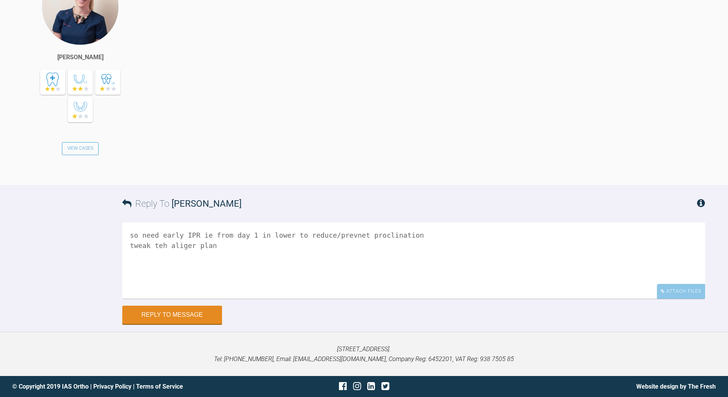
click at [159, 245] on textarea "so need early IPR ie from day 1 in lower to reduce/prevnet proclination tweak t…" at bounding box center [413, 260] width 583 height 76
click at [212, 244] on textarea "so need early IPR ie from day 1 in lower to reduce/prevnet proclination tweak t…" at bounding box center [413, 260] width 583 height 76
type textarea "so need early IPR ie from day 1 in lower to reduce/prevnet proclination tweak t…"
drag, startPoint x: 194, startPoint y: 314, endPoint x: 191, endPoint y: 307, distance: 7.9
click at [193, 309] on button "Reply to Message" at bounding box center [172, 316] width 100 height 18
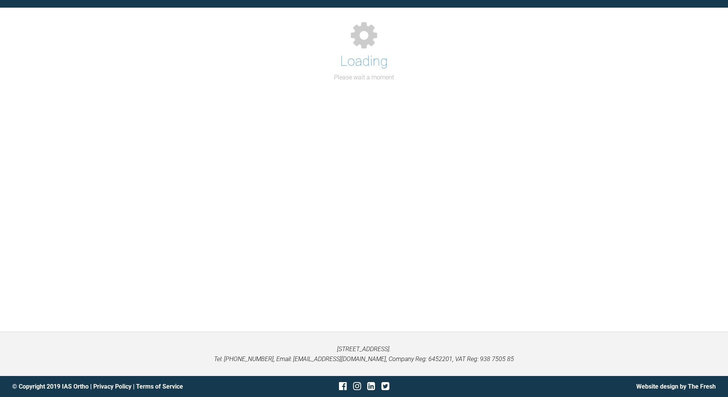
scroll to position [833, 0]
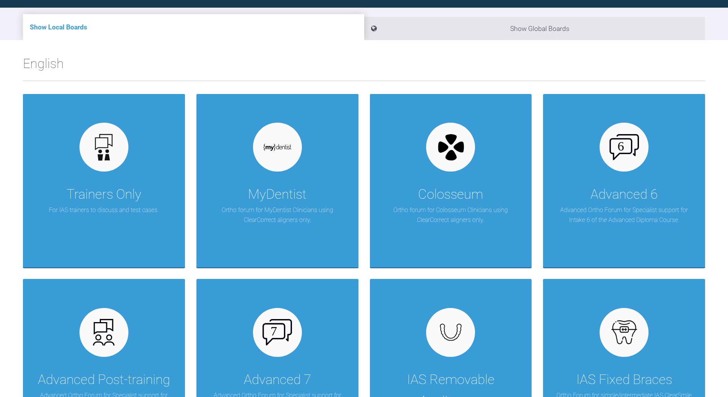
scroll to position [1133, 0]
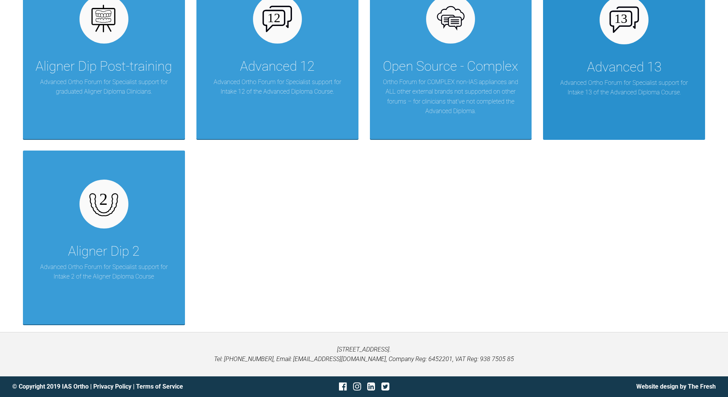
click at [651, 70] on div "Advanced 13" at bounding box center [624, 67] width 75 height 21
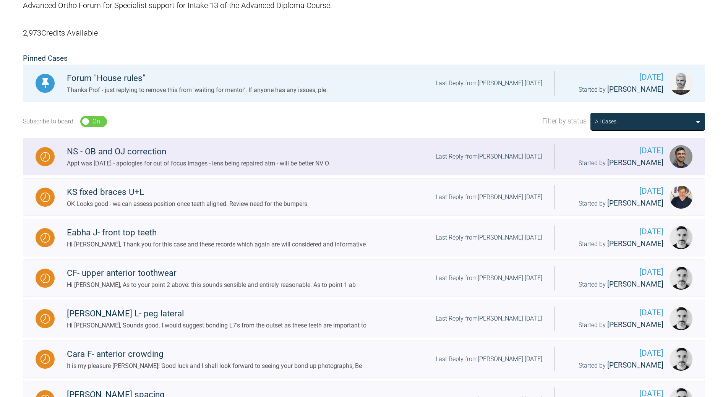
click at [503, 154] on div "Last Reply from [PERSON_NAME] [DATE]" at bounding box center [489, 157] width 107 height 10
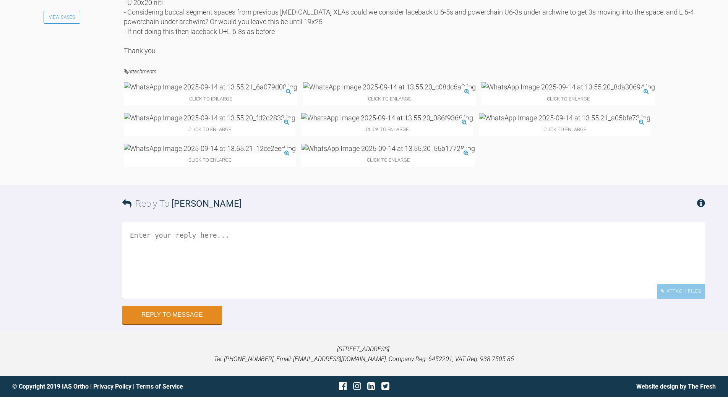
scroll to position [3929, 0]
click at [176, 83] on img at bounding box center [211, 87] width 174 height 10
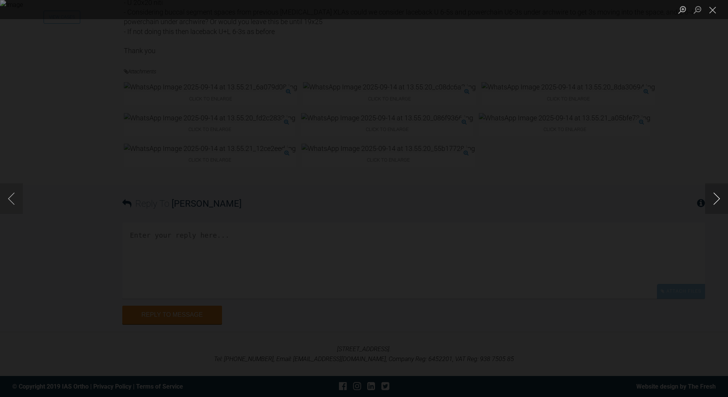
click at [715, 196] on button "Next image" at bounding box center [716, 198] width 23 height 31
click at [716, 196] on button "Next image" at bounding box center [716, 198] width 23 height 31
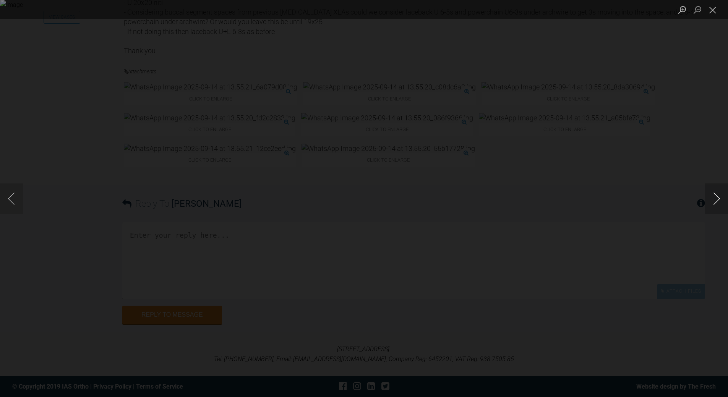
click at [716, 196] on button "Next image" at bounding box center [716, 198] width 23 height 31
drag, startPoint x: 707, startPoint y: 8, endPoint x: 711, endPoint y: 6, distance: 4.1
click at [710, 6] on button "Close lightbox" at bounding box center [712, 9] width 15 height 13
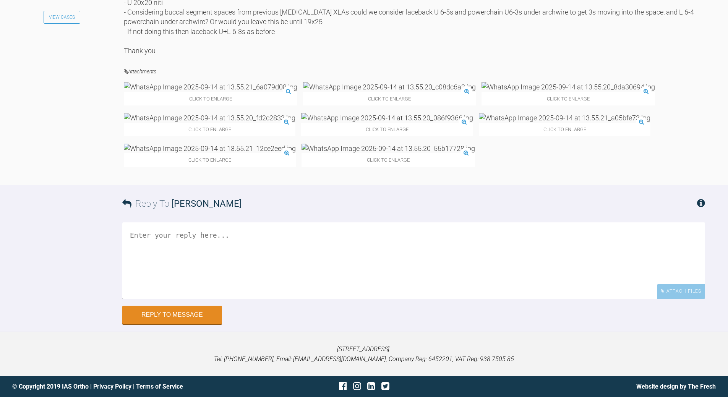
click at [348, 282] on textarea at bounding box center [413, 260] width 583 height 76
click at [219, 286] on textarea "all fine n/v bodn low 7's and [PERSON_NAME] to get roations etc out" at bounding box center [413, 260] width 583 height 76
click at [267, 285] on textarea "all fine n/v bodn low 7's and retie to get roations etc out" at bounding box center [413, 260] width 583 height 76
click at [153, 288] on textarea "all fine n/v bodn low 7's and retie to get rotations etc out" at bounding box center [413, 260] width 583 height 76
click at [165, 286] on textarea "all fine n/v bond low 7's and retie to get rotations etc out" at bounding box center [413, 260] width 583 height 76
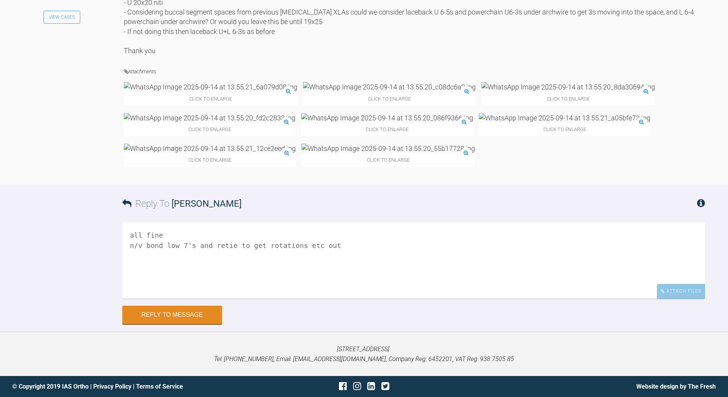
click at [165, 286] on textarea "all fine n/v bond low 7's and retie to get rotations etc out" at bounding box center [413, 260] width 583 height 76
type textarea "all fine n/v bond LR7 and retie to get rotations etc out"
click at [177, 325] on button "Reply to Message" at bounding box center [172, 316] width 100 height 18
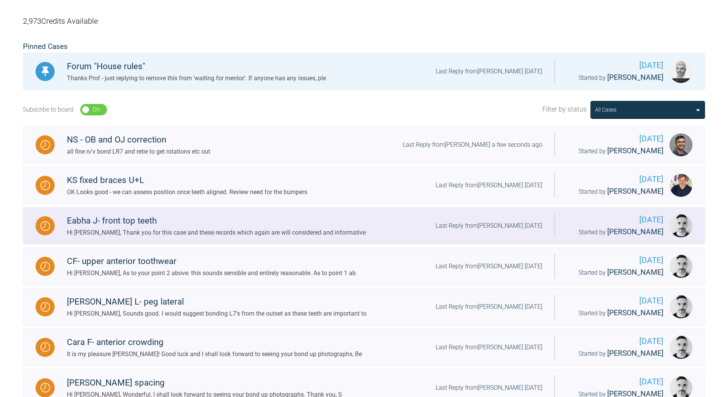
scroll to position [163, 0]
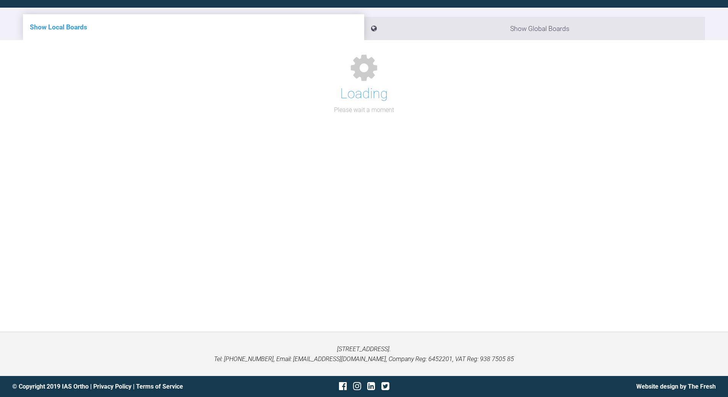
scroll to position [163, 0]
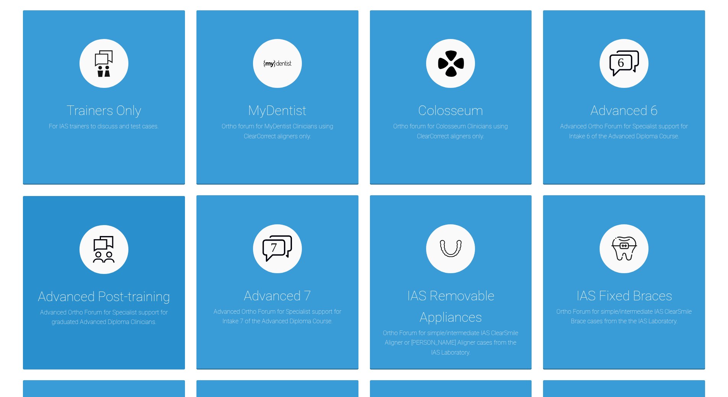
click at [124, 279] on div "Advanced Post-training Advanced Ortho Forum for Specialist support for graduate…" at bounding box center [104, 283] width 162 height 174
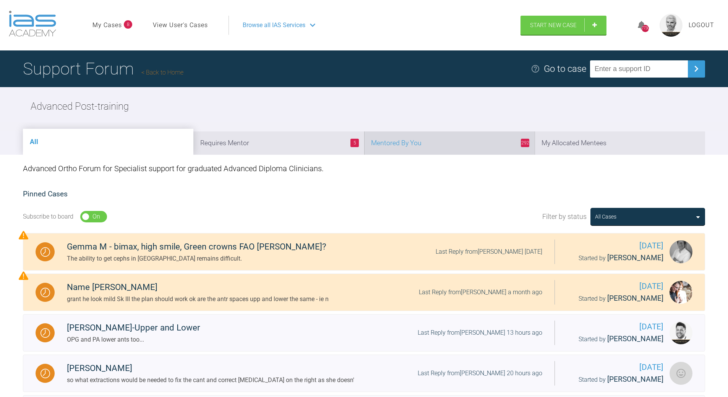
click at [493, 144] on li "292 Mentored By You" at bounding box center [449, 142] width 170 height 23
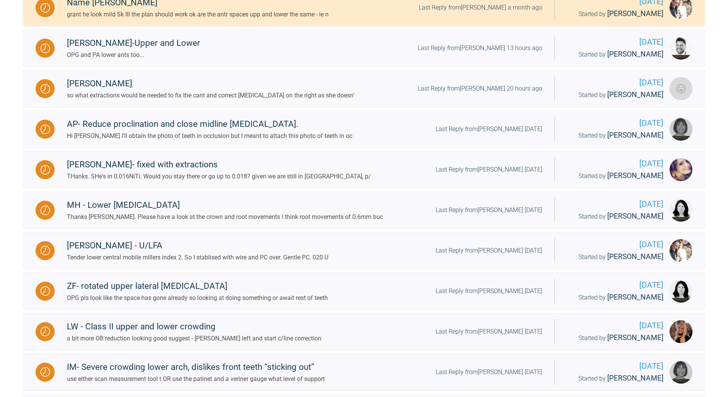
scroll to position [344, 0]
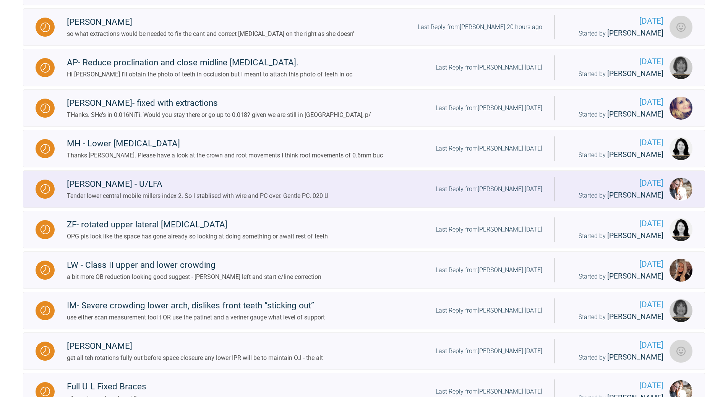
click at [497, 188] on div "Last Reply from [PERSON_NAME] [DATE]" at bounding box center [489, 189] width 107 height 10
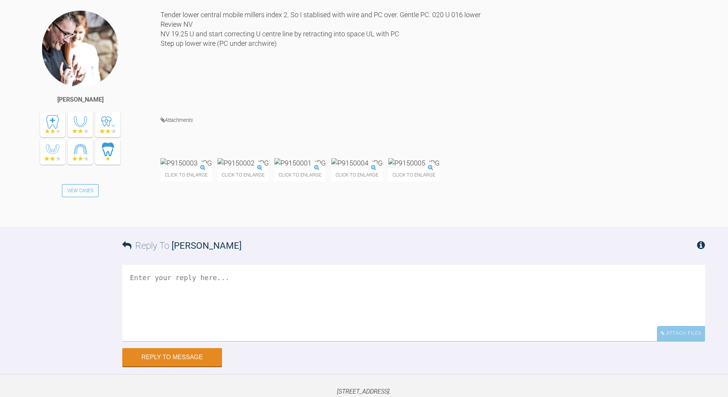
scroll to position [5767, 0]
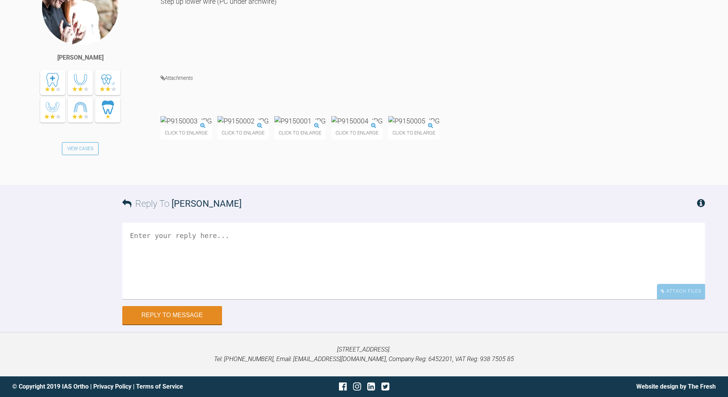
click at [293, 299] on textarea at bounding box center [413, 261] width 583 height 76
click at [255, 299] on textarea "all fine in upper are you woring yo levele ginigival margins or incsal edges?" at bounding box center [413, 261] width 583 height 76
drag, startPoint x: 205, startPoint y: 321, endPoint x: 208, endPoint y: 318, distance: 4.1
click at [206, 299] on textarea "all fine in upper are you woring yo level the ginigival margins or incsal edges?" at bounding box center [413, 261] width 583 height 76
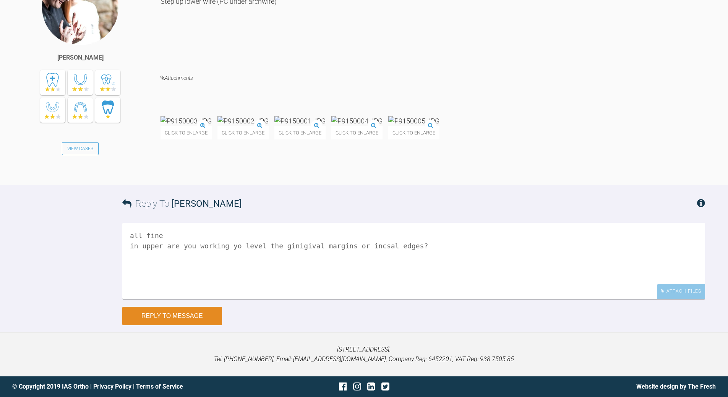
type textarea "all fine in upper are you working yo level the ginigival margins or incsal edge…"
click at [198, 313] on button "Reply to Message" at bounding box center [172, 316] width 100 height 18
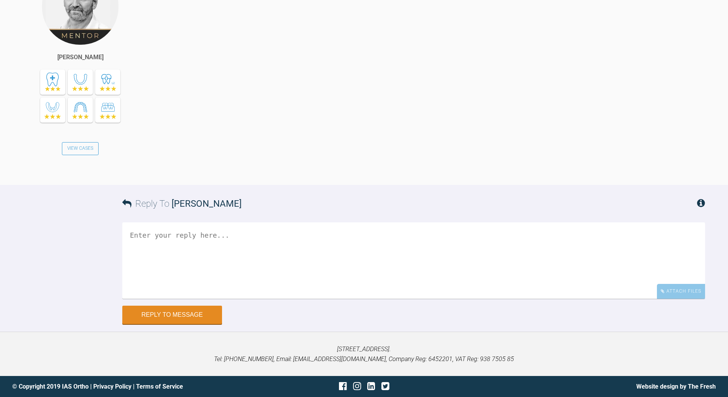
scroll to position [6131, 0]
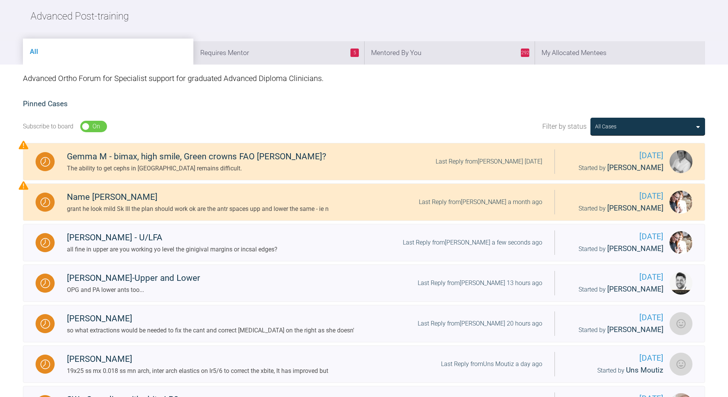
scroll to position [21, 0]
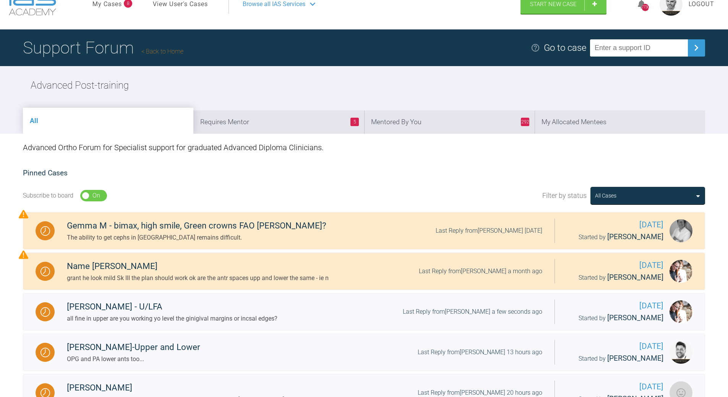
click at [472, 124] on li "292 Mentored By You" at bounding box center [449, 121] width 170 height 23
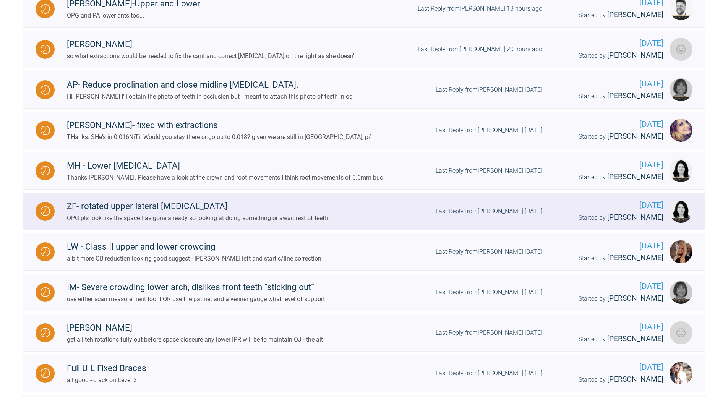
scroll to position [327, 0]
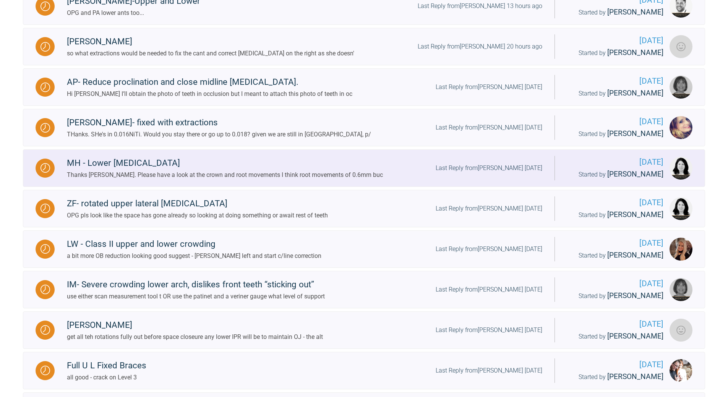
click at [494, 168] on div "Last Reply from [PERSON_NAME] [DATE]" at bounding box center [489, 168] width 107 height 10
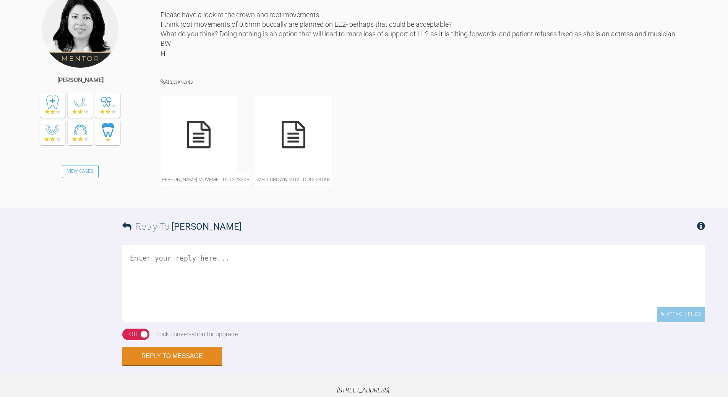
scroll to position [2259, 0]
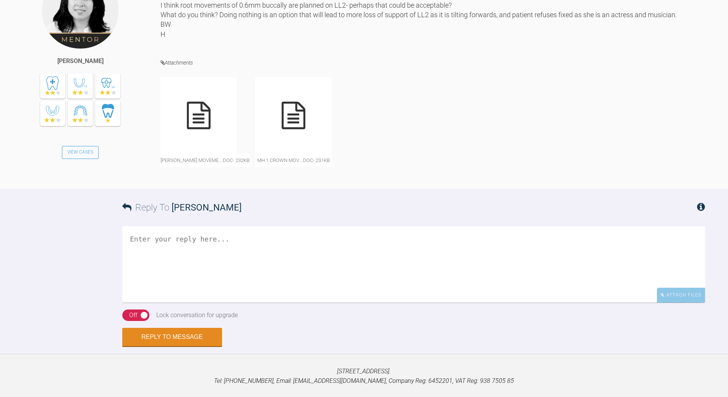
click at [197, 129] on icon at bounding box center [199, 116] width 24 height 28
click at [140, 303] on textarea at bounding box center [413, 264] width 583 height 76
click at [290, 303] on textarea "best if i can use your login to see in alin inc software mb 07710 243690" at bounding box center [413, 264] width 583 height 76
type textarea "best if i can use your login to see in align inc software mb 07710 243690"
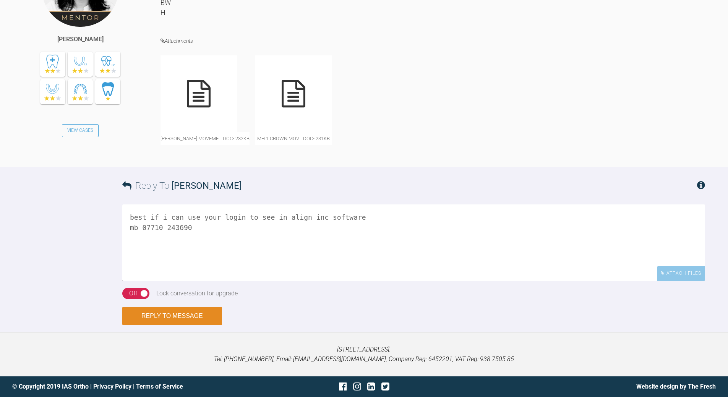
click at [195, 315] on button "Reply to Message" at bounding box center [172, 316] width 100 height 18
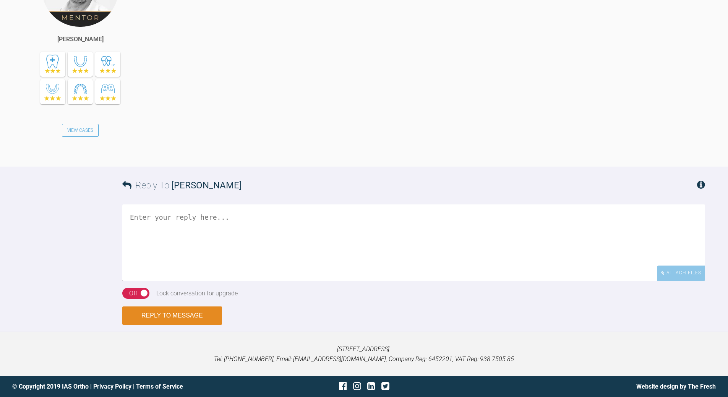
scroll to position [2683, 0]
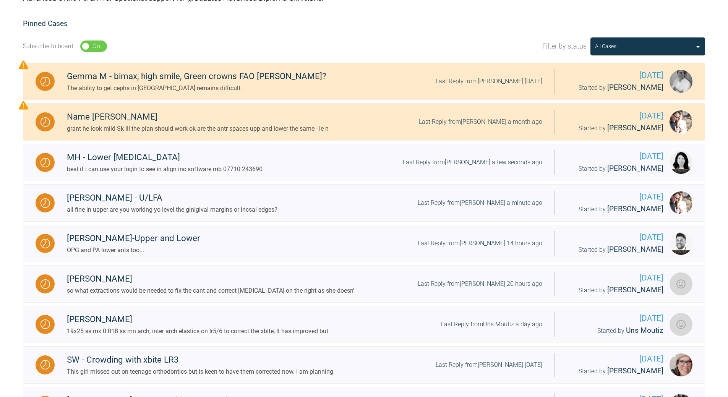
scroll to position [59, 0]
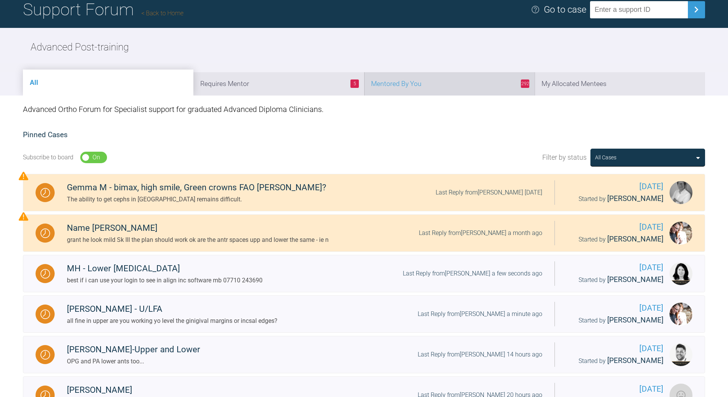
click at [488, 85] on li "292 Mentored By You" at bounding box center [449, 83] width 170 height 23
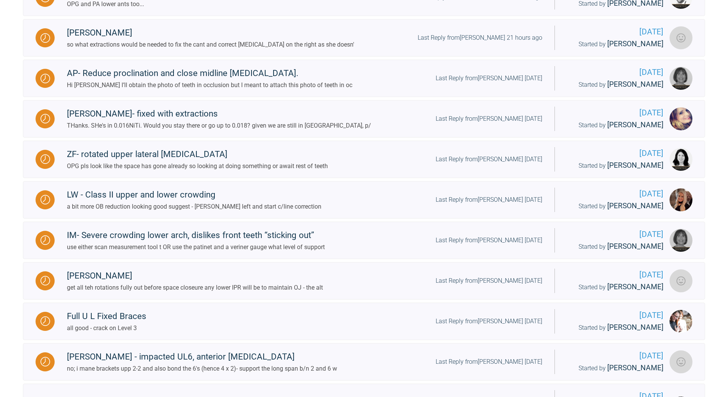
scroll to position [403, 0]
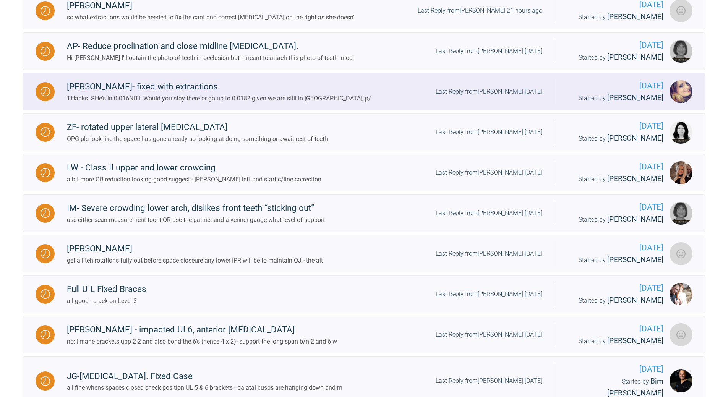
click at [501, 90] on div "Last Reply from [PERSON_NAME] [DATE]" at bounding box center [489, 92] width 107 height 10
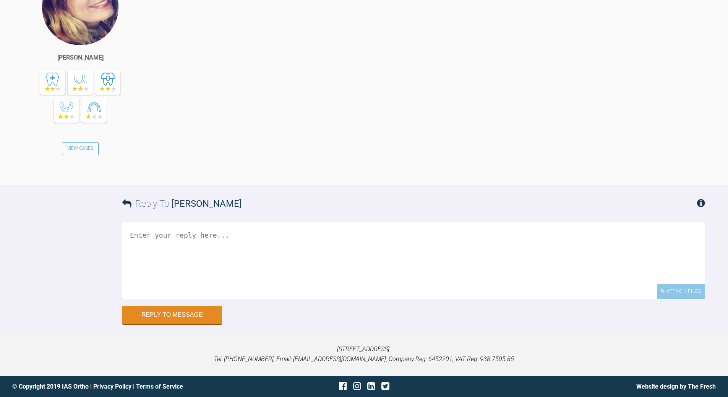
scroll to position [7279, 0]
click at [248, 235] on textarea at bounding box center [413, 260] width 583 height 76
click at [219, 234] on textarea "20x20 will get things oveing a bit quicker yes PC under until we are 19x25" at bounding box center [413, 260] width 583 height 76
click at [147, 246] on textarea "20x20 will get things going a bit quicker yes PC under until we are 19x25" at bounding box center [413, 260] width 583 height 76
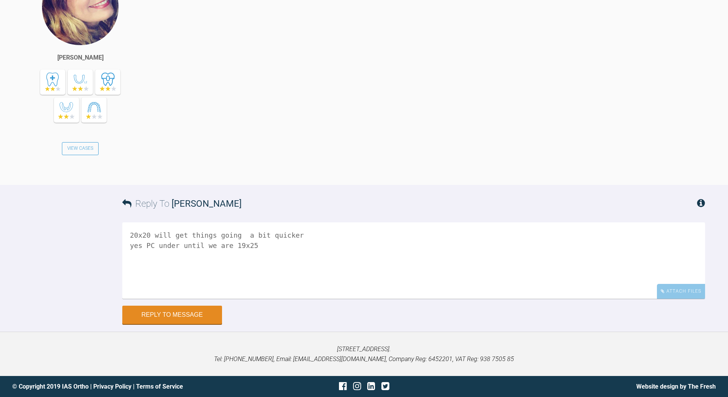
click at [130, 234] on textarea "20x20 will get things going a bit quicker yes PC under until we are 19x25" at bounding box center [413, 260] width 583 height 76
click at [299, 243] on textarea "loose ling arch and [PERSON_NAME], bond tubes 20x20 will get things going a bit…" at bounding box center [413, 260] width 583 height 76
type textarea "loose ling arch and [PERSON_NAME], bond tubes 20x20 will get things going a bit…"
click at [176, 310] on button "Reply to Message" at bounding box center [172, 316] width 100 height 18
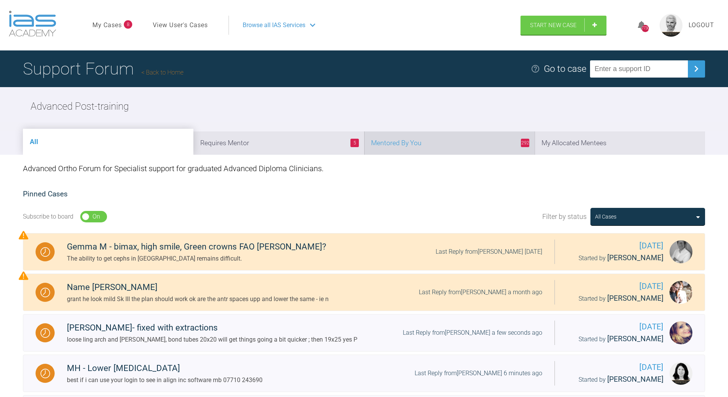
click at [471, 148] on li "292 Mentored By You" at bounding box center [449, 142] width 170 height 23
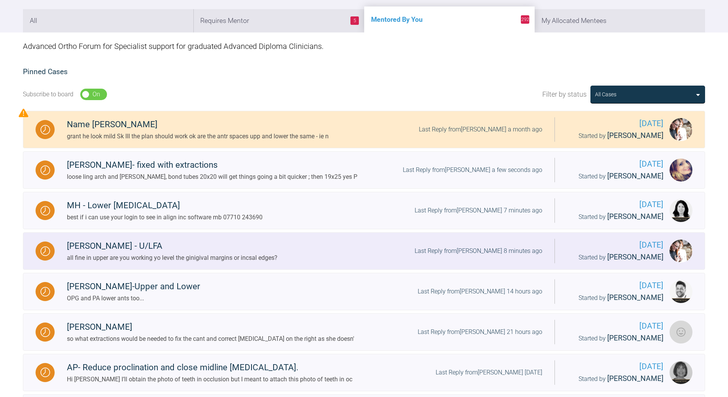
scroll to position [191, 0]
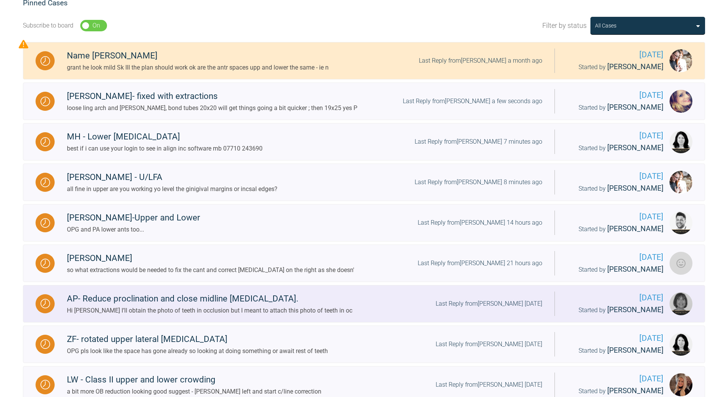
click at [500, 303] on div "Last Reply from [PERSON_NAME] [DATE]" at bounding box center [489, 304] width 107 height 10
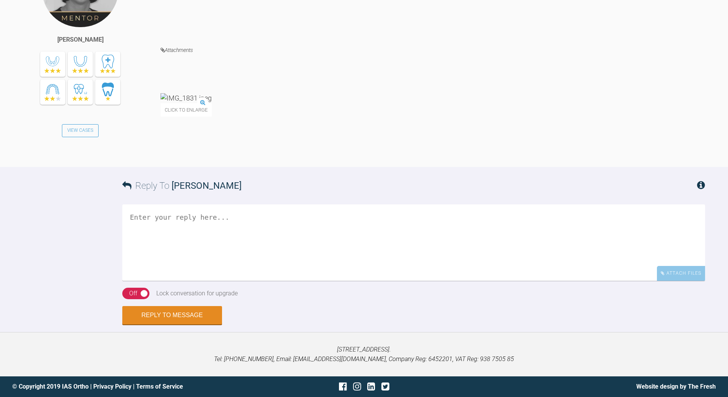
scroll to position [1467, 0]
click at [204, 103] on img at bounding box center [186, 98] width 51 height 10
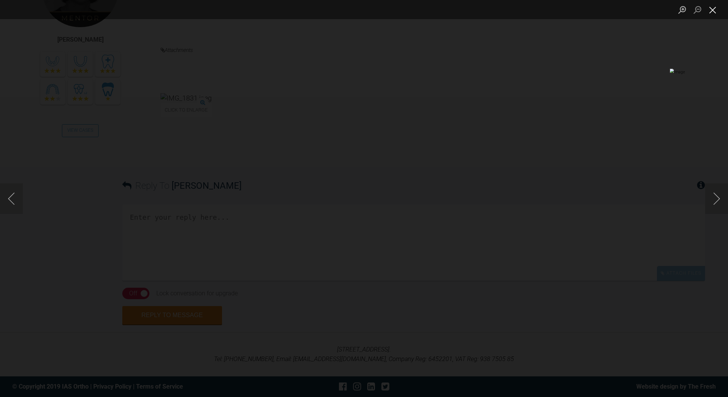
drag, startPoint x: 714, startPoint y: 12, endPoint x: 705, endPoint y: 15, distance: 8.9
click at [713, 12] on button "Close lightbox" at bounding box center [712, 9] width 15 height 13
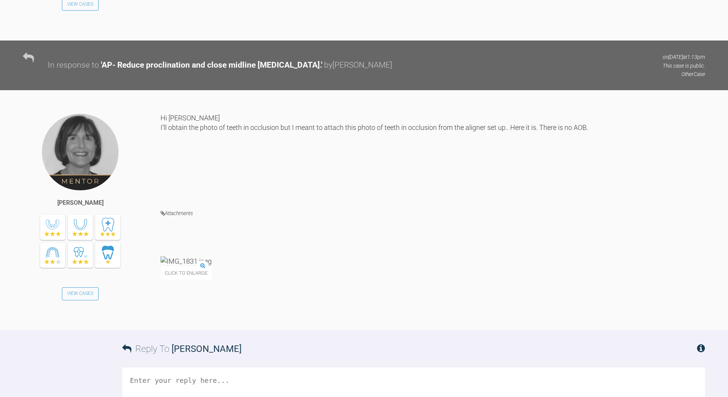
scroll to position [1391, 0]
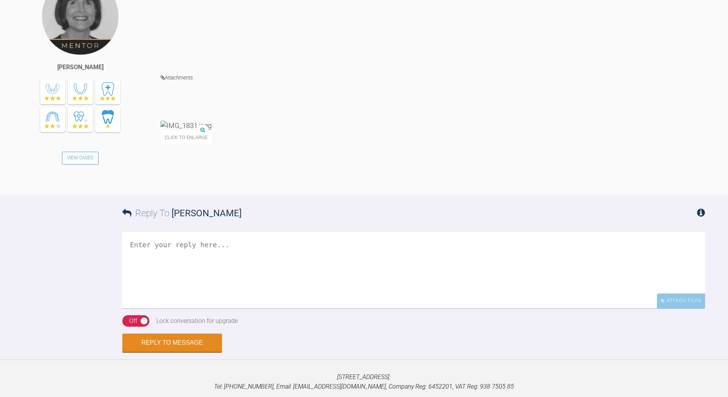
click at [203, 308] on textarea at bounding box center [413, 270] width 583 height 76
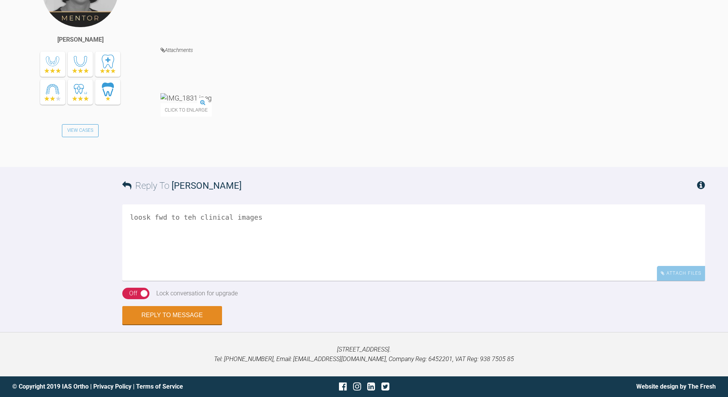
scroll to position [1559, 0]
type textarea "loosk fwd to teh clinical images"
click at [166, 316] on button "Reply to Message" at bounding box center [172, 316] width 100 height 18
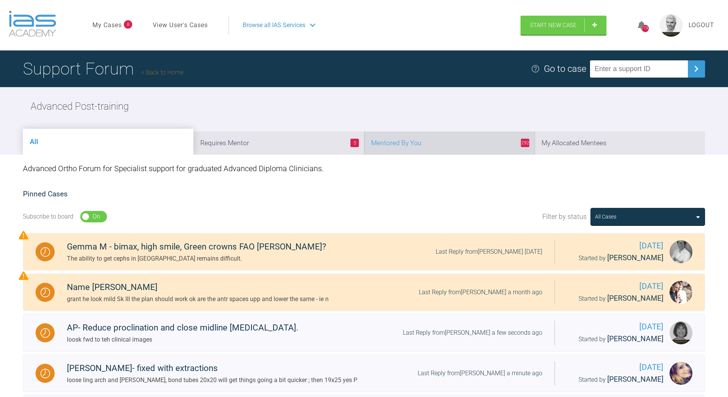
drag, startPoint x: 490, startPoint y: 137, endPoint x: 487, endPoint y: 140, distance: 4.1
click at [489, 137] on li "292 Mentored By You" at bounding box center [449, 142] width 170 height 23
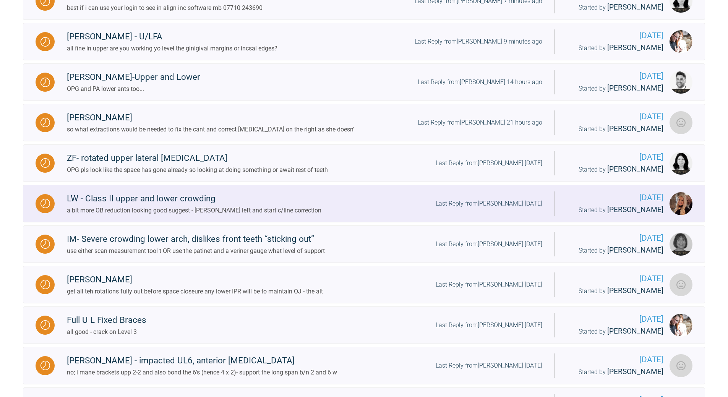
scroll to position [382, 0]
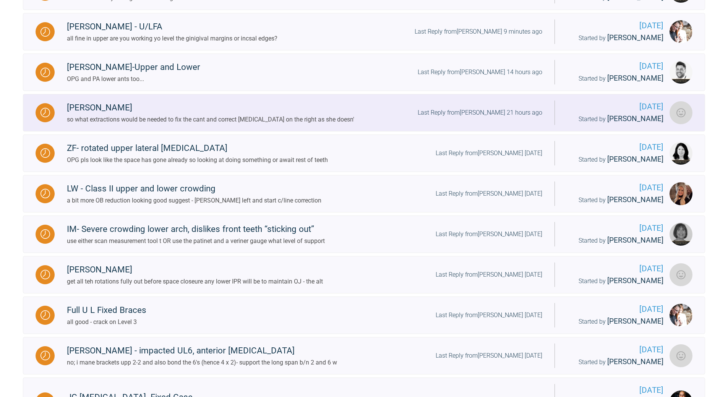
click at [495, 114] on div "Last Reply from [PERSON_NAME] 21 hours ago" at bounding box center [480, 113] width 125 height 10
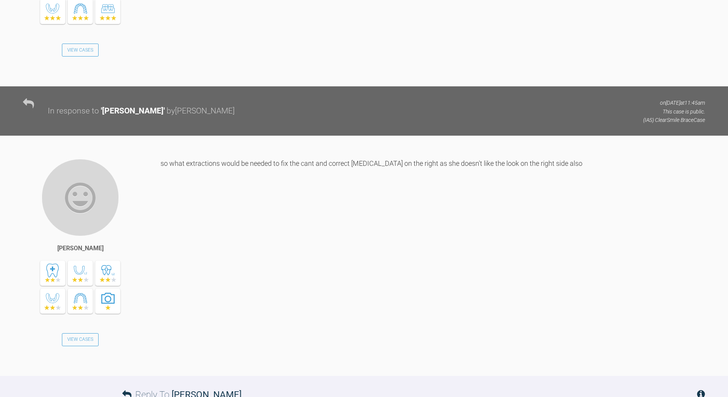
scroll to position [924, 0]
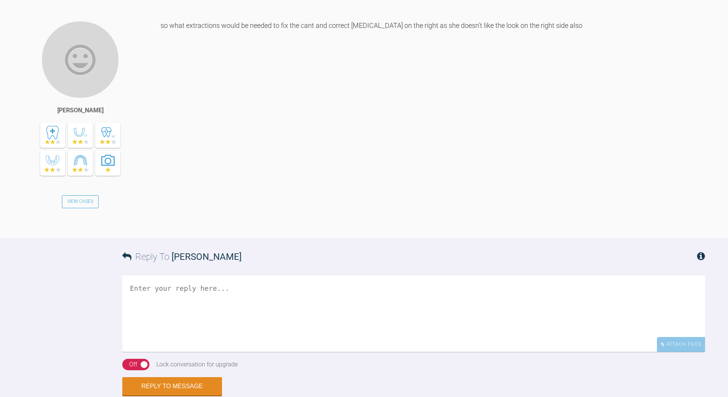
click at [344, 276] on textarea at bounding box center [413, 314] width 583 height 76
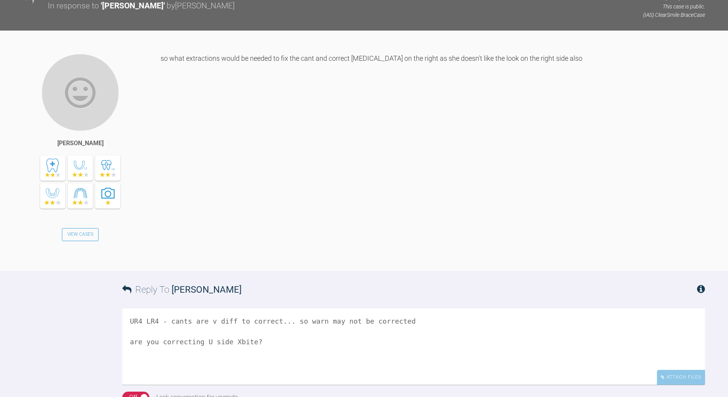
scroll to position [892, 0]
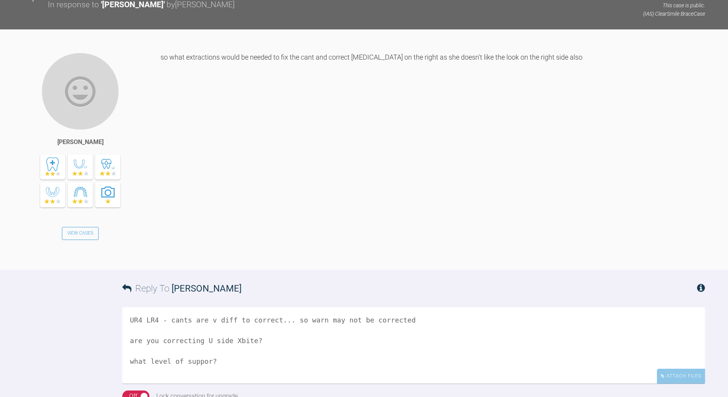
click at [208, 307] on textarea "UR4 LR4 - cants are v diff to correct... so warn may not be corrected are you c…" at bounding box center [413, 345] width 583 height 76
click at [206, 307] on textarea "UR4 LR4 - cants are v diff to correct... so warn may not be corrected are you c…" at bounding box center [413, 345] width 583 height 76
type textarea "UR4 LR4 - cants are v diff to correct... so warn may not be corrected are you c…"
click at [134, 391] on div "Off" at bounding box center [133, 396] width 8 height 10
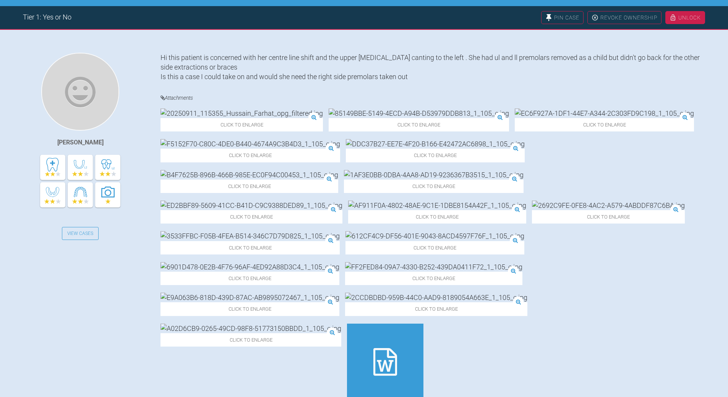
scroll to position [29, 0]
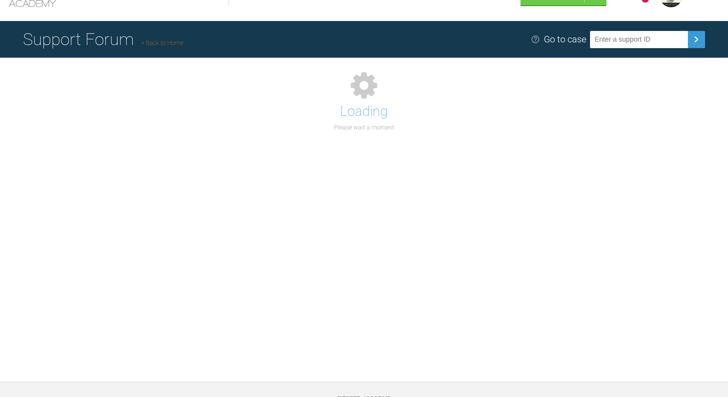
scroll to position [80, 0]
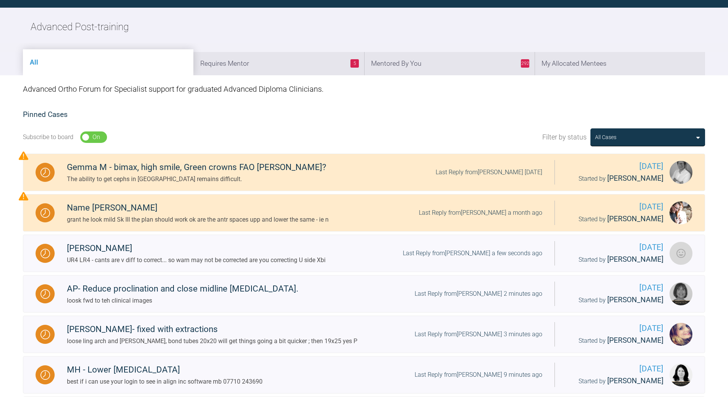
click at [471, 68] on li "292 Mentored By You" at bounding box center [449, 63] width 170 height 23
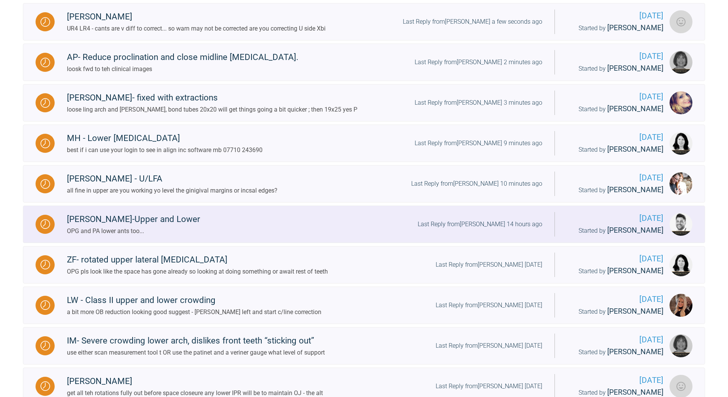
click at [491, 221] on div "Last Reply from [PERSON_NAME] 14 hours ago" at bounding box center [480, 224] width 125 height 10
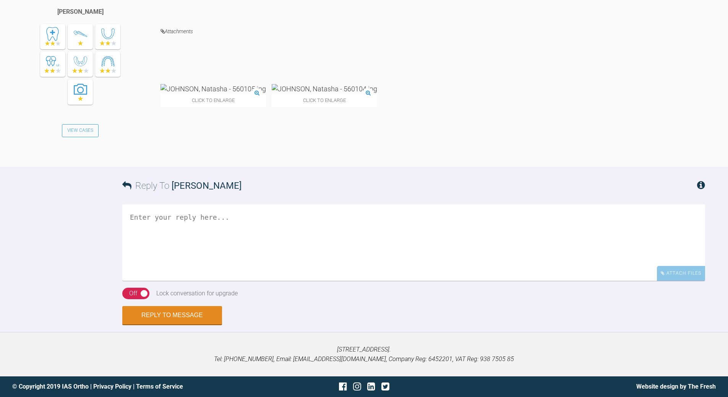
scroll to position [1820, 0]
click at [250, 244] on textarea at bounding box center [413, 242] width 583 height 76
drag, startPoint x: 194, startPoint y: 229, endPoint x: 290, endPoint y: 228, distance: 95.9
click at [290, 228] on textarea "if biotype will allow - plan 'round tripping' ie align teh IPR to correct antr …" at bounding box center [413, 242] width 583 height 76
click at [323, 224] on textarea "if biotype will allow - plan 'round tripping' ie align teh IPR as required" at bounding box center [413, 242] width 583 height 76
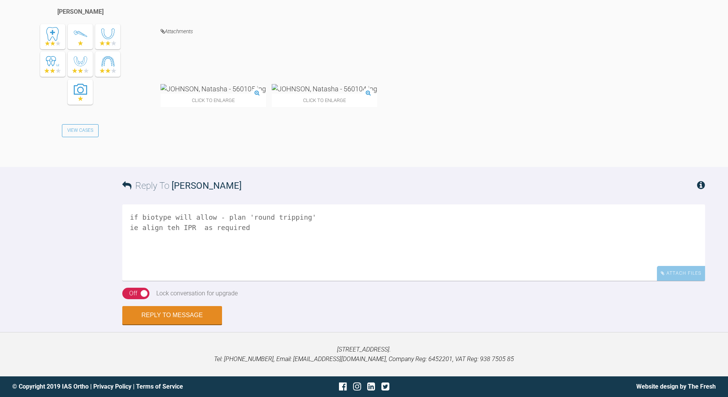
paste textarea "to correct antr occlusion"
drag, startPoint x: 156, startPoint y: 254, endPoint x: 159, endPoint y: 250, distance: 4.9
click at [159, 251] on textarea "if biotype will allow - plan 'round tripping' ie align teh IPR as required to c…" at bounding box center [413, 242] width 583 height 76
click at [350, 230] on textarea "if biotype will allow - plan 'round tripping' ie align teh IPR as required to c…" at bounding box center [413, 242] width 583 height 76
type textarea "if biotype will allow - plan 'round tripping' ie align teh IPR as required to c…"
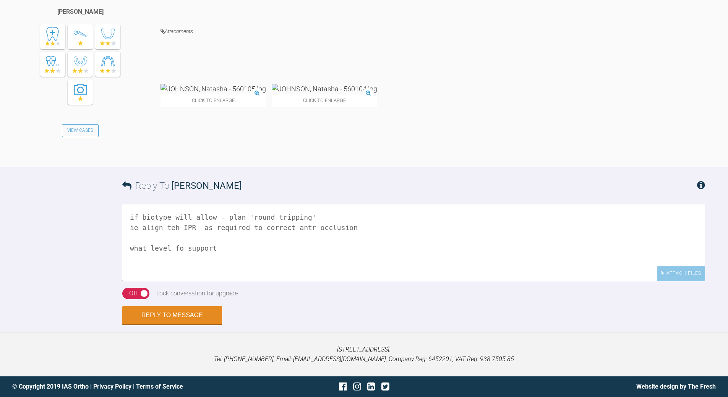
click at [128, 291] on div "On Off" at bounding box center [135, 293] width 27 height 11
click at [174, 315] on button "Reply to Message" at bounding box center [172, 316] width 100 height 18
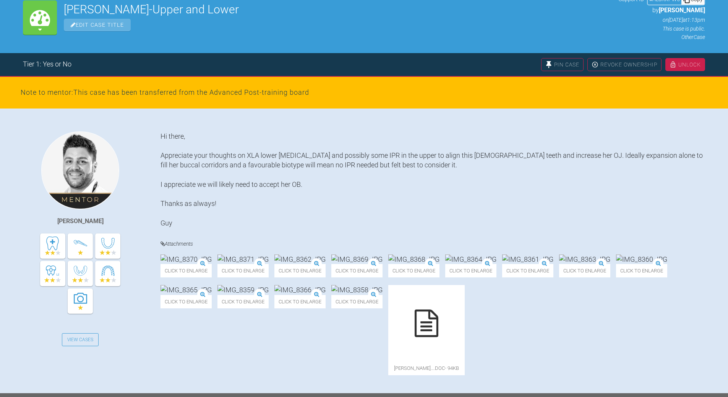
scroll to position [0, 0]
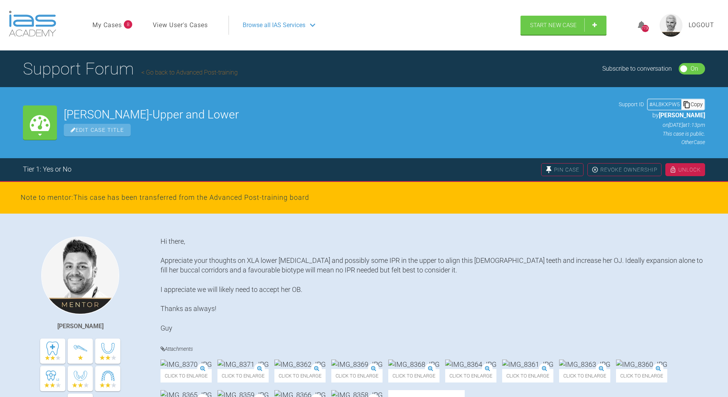
drag, startPoint x: 693, startPoint y: 103, endPoint x: 470, endPoint y: 144, distance: 226.6
click at [693, 102] on div "Copy" at bounding box center [693, 104] width 23 height 10
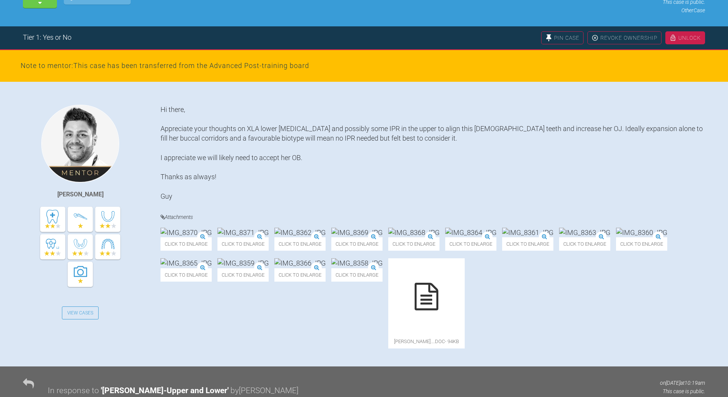
scroll to position [115, 0]
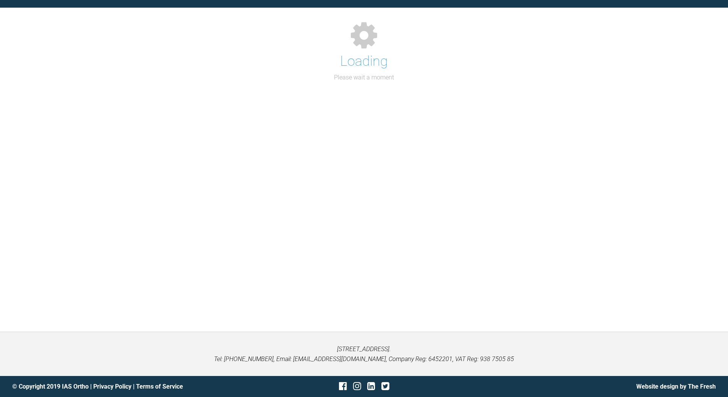
scroll to position [115, 0]
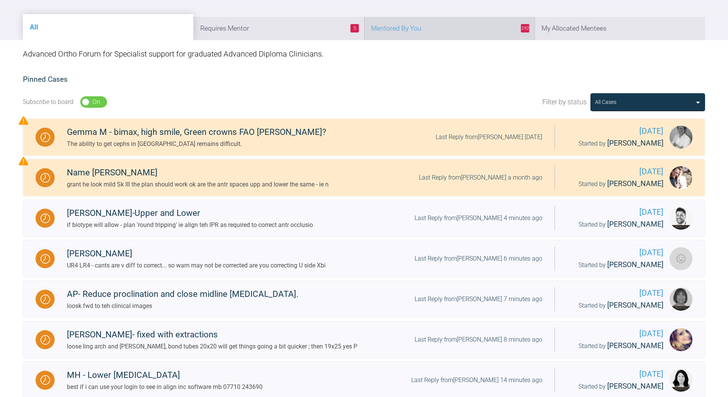
click at [459, 33] on li "292 Mentored By You" at bounding box center [449, 28] width 170 height 23
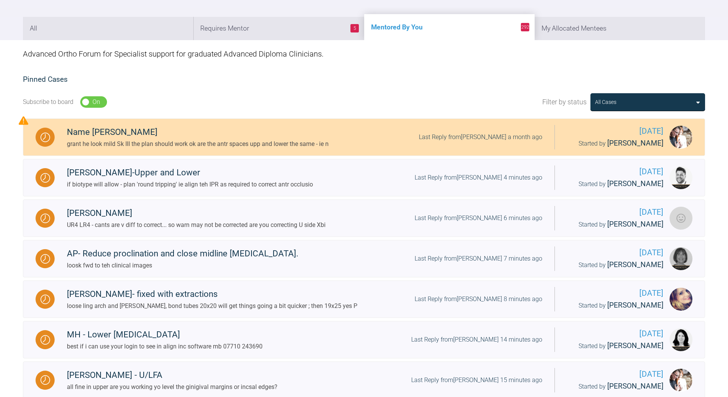
scroll to position [0, 0]
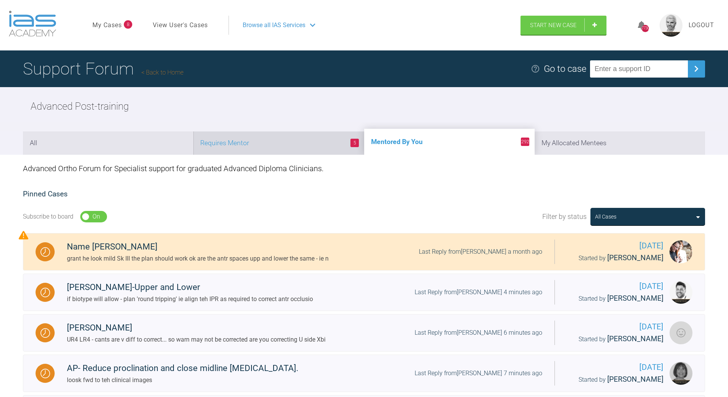
click at [288, 136] on li "5 Requires Mentor" at bounding box center [278, 142] width 170 height 23
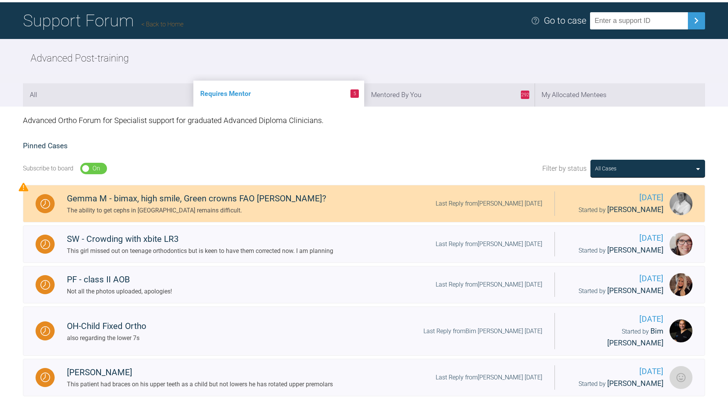
scroll to position [104, 0]
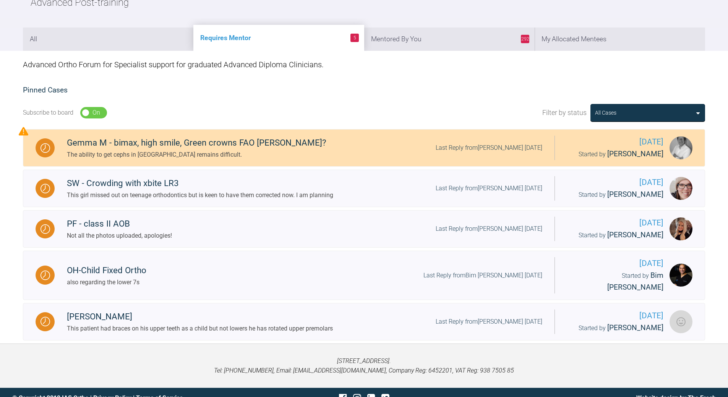
click at [206, 139] on div "Gemma M - bimax, high smile, Green crowns FAO [PERSON_NAME]?" at bounding box center [197, 143] width 260 height 14
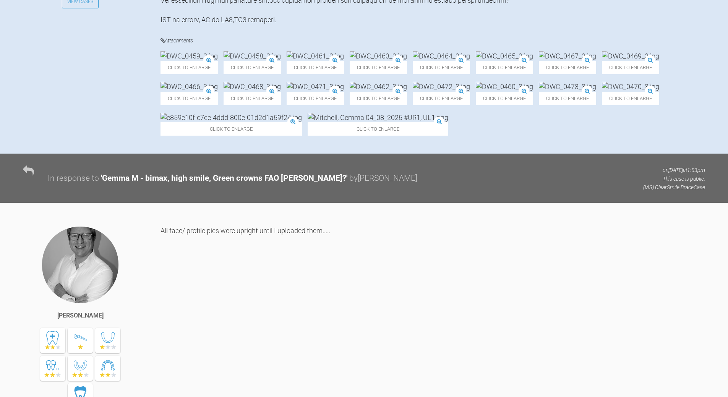
scroll to position [410, 0]
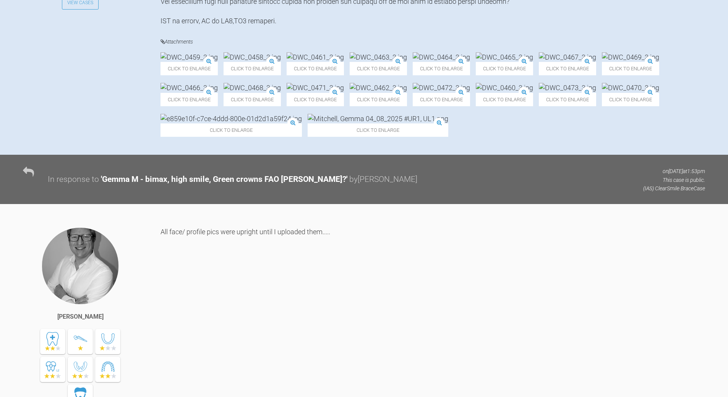
click at [204, 62] on img at bounding box center [189, 57] width 57 height 10
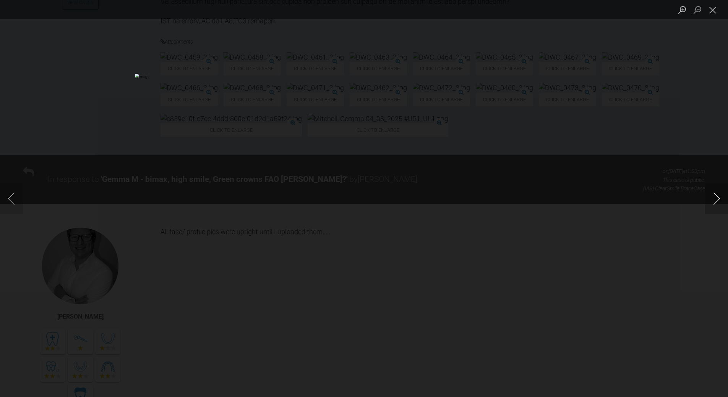
click at [714, 200] on button "Next image" at bounding box center [716, 198] width 23 height 31
click at [714, 199] on button "Next image" at bounding box center [716, 198] width 23 height 31
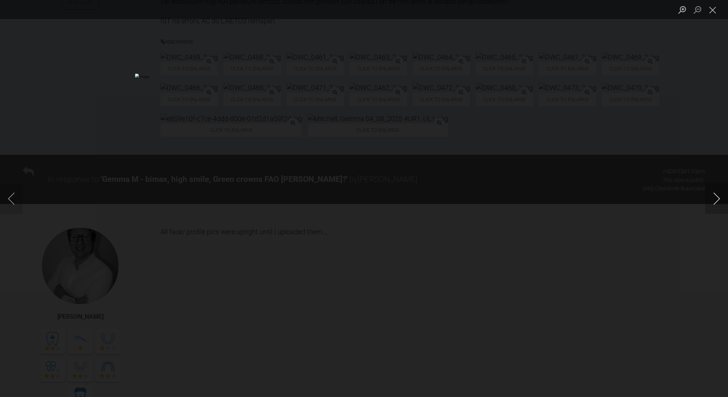
click at [714, 199] on button "Next image" at bounding box center [716, 198] width 23 height 31
click at [714, 200] on button "Next image" at bounding box center [716, 198] width 23 height 31
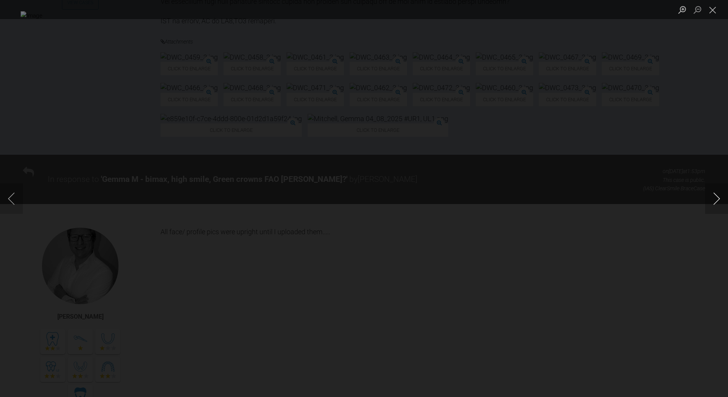
click at [714, 200] on button "Next image" at bounding box center [716, 198] width 23 height 31
click at [713, 12] on button "Close lightbox" at bounding box center [712, 9] width 15 height 13
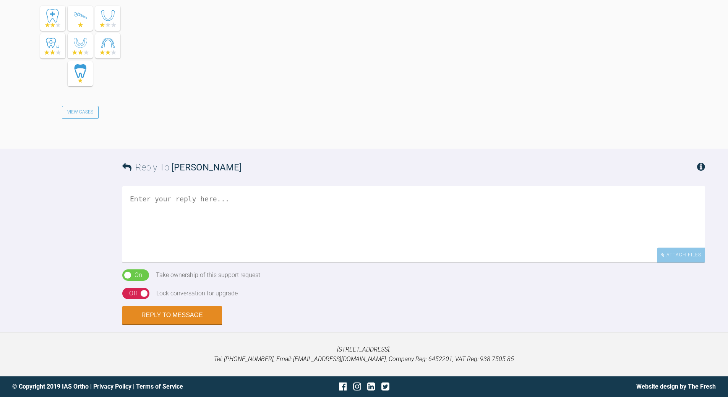
scroll to position [1251, 0]
click at [282, 250] on textarea at bounding box center [413, 224] width 583 height 76
type textarea "ADP please - and yes a ceph will be really helpful"
click at [178, 325] on button "Reply to Message" at bounding box center [172, 316] width 100 height 18
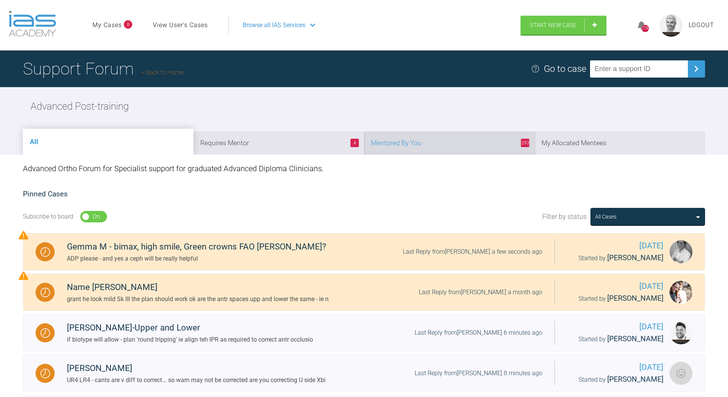
click at [481, 133] on li "293 Mentored By You" at bounding box center [449, 142] width 170 height 23
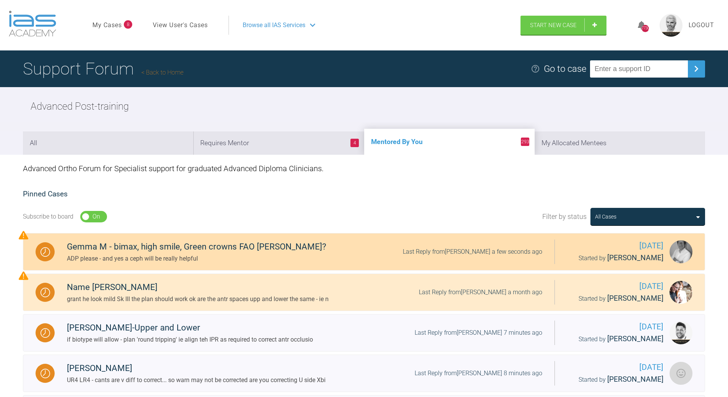
click at [491, 237] on link "Gemma M - bimax, high smile, Green crowns FAO [PERSON_NAME]? ADP please - and y…" at bounding box center [364, 251] width 682 height 37
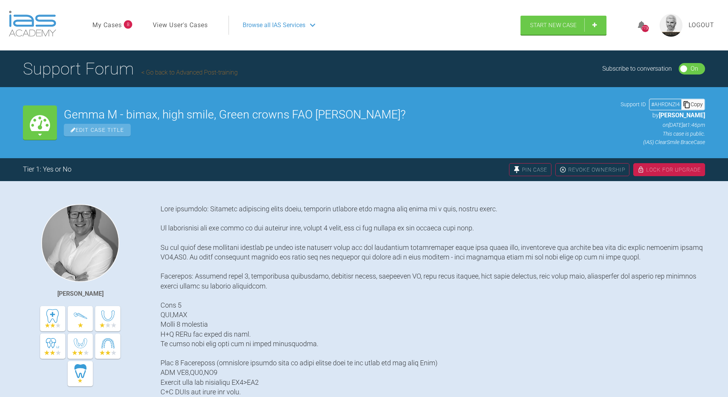
click at [688, 107] on icon at bounding box center [687, 105] width 8 height 8
click at [184, 71] on link "Go back to Advanced Post-training" at bounding box center [189, 72] width 96 height 7
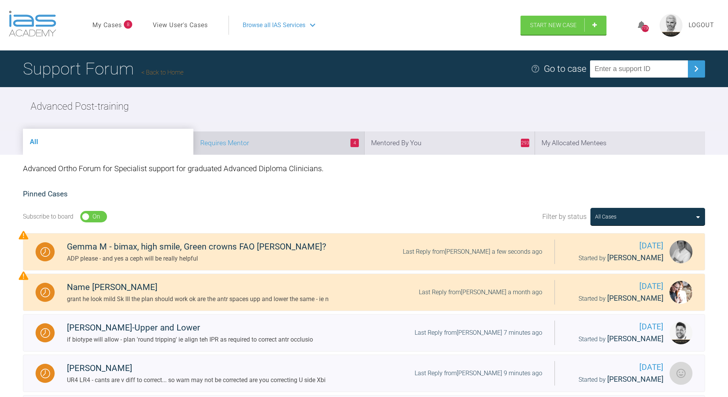
click at [296, 149] on li "4 Requires Mentor" at bounding box center [278, 142] width 170 height 23
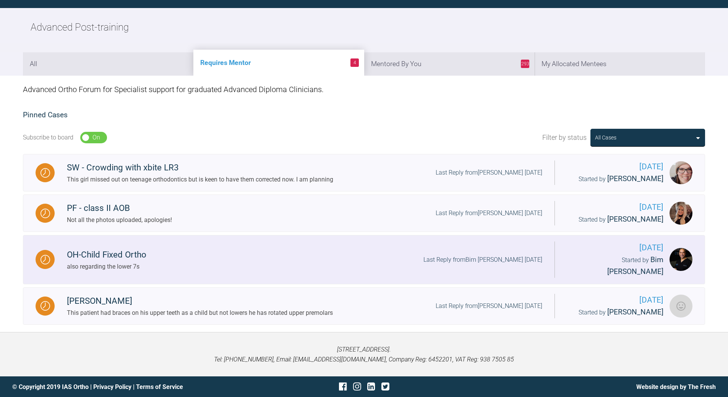
scroll to position [80, 0]
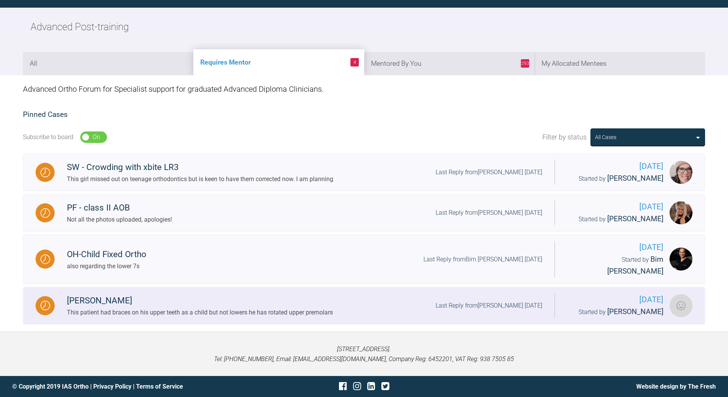
click at [423, 294] on div "[PERSON_NAME] This patient had braces on his upper teeth as a child but not low…" at bounding box center [305, 305] width 500 height 23
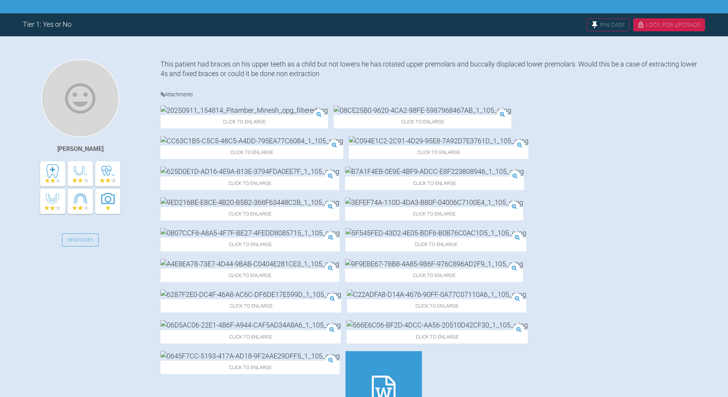
scroll to position [156, 0]
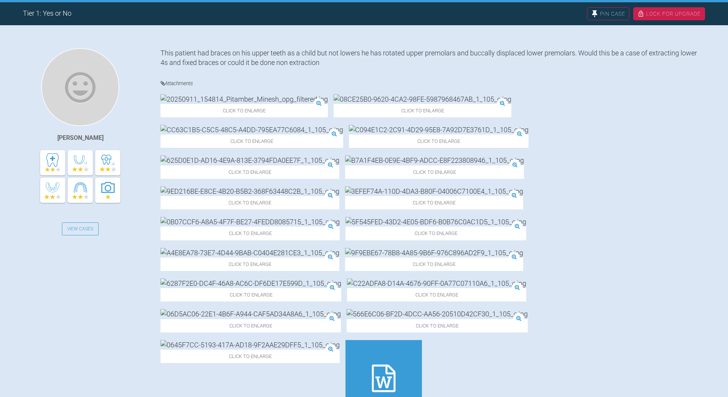
click at [396, 365] on icon at bounding box center [384, 379] width 24 height 28
click at [460, 217] on img at bounding box center [436, 222] width 181 height 10
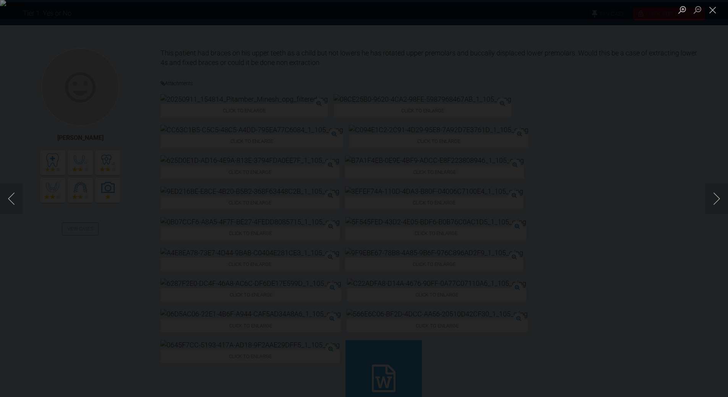
click at [699, 197] on div "Lightbox" at bounding box center [364, 198] width 728 height 397
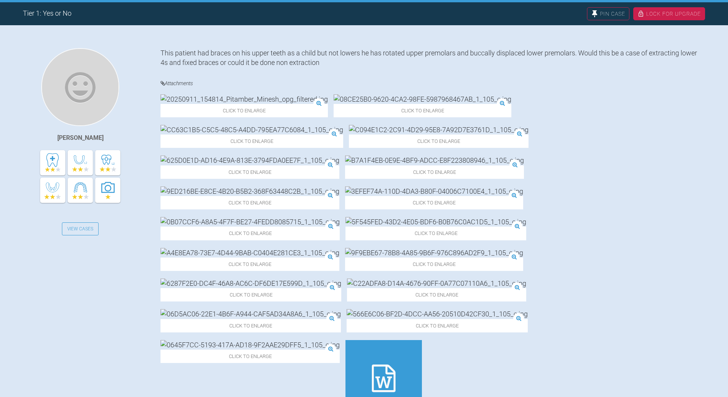
click at [711, 197] on div "[PERSON_NAME] View Cases This patient had braces on his upper teeth as a child …" at bounding box center [364, 248] width 728 height 400
click at [340, 340] on img at bounding box center [250, 345] width 179 height 10
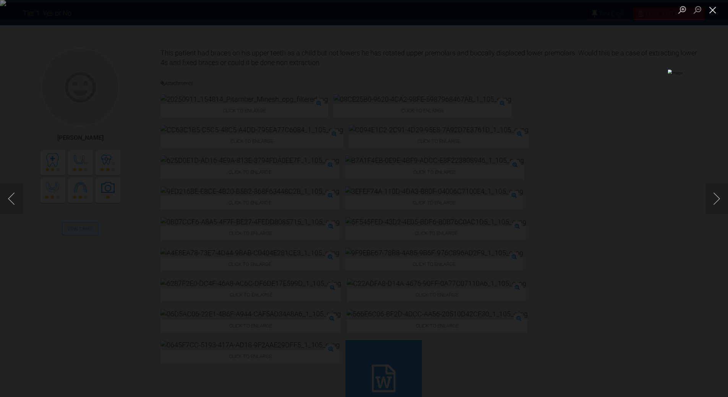
click at [714, 12] on button "Close lightbox" at bounding box center [712, 9] width 15 height 13
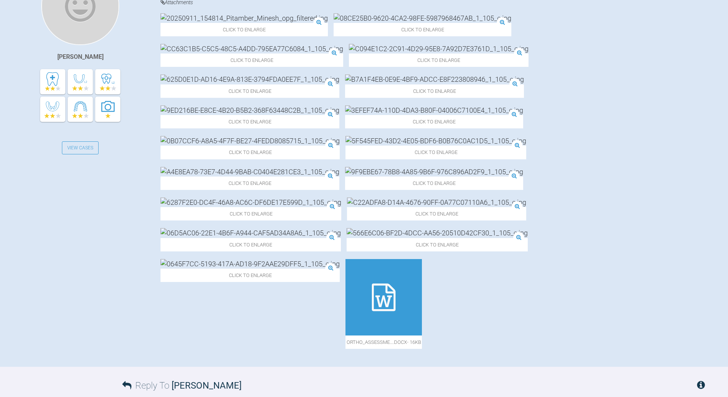
scroll to position [309, 0]
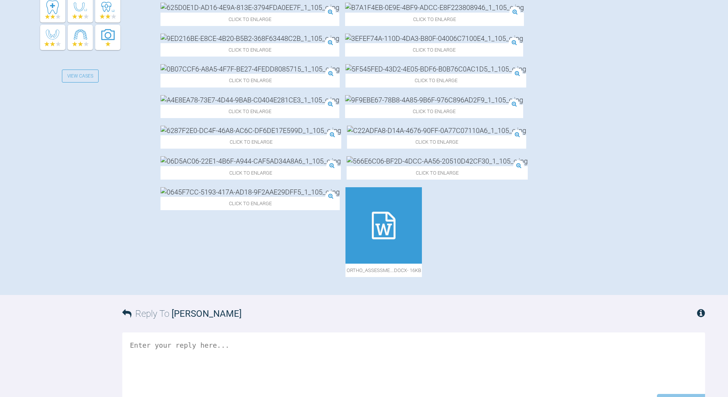
click at [200, 333] on textarea at bounding box center [413, 371] width 583 height 76
type textarea "all good agree extsn in lowers - both lower 5's pls advise level of support"
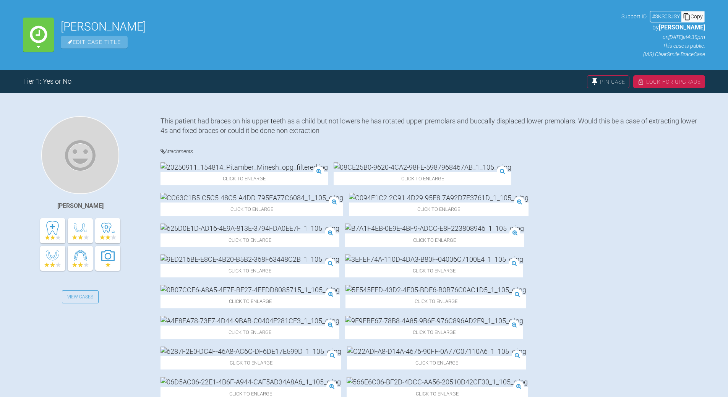
scroll to position [0, 0]
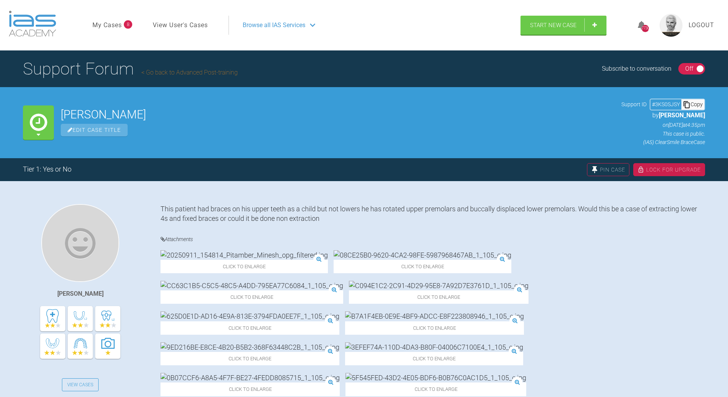
click at [699, 105] on div "Copy" at bounding box center [693, 104] width 23 height 10
click at [192, 71] on link "Go back to Advanced Post-training" at bounding box center [189, 72] width 96 height 7
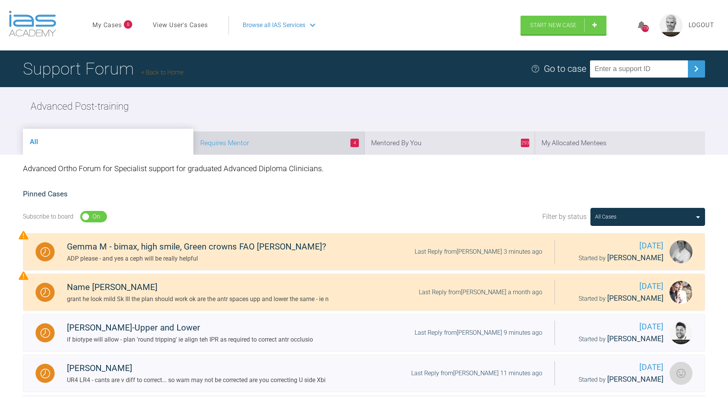
click at [254, 144] on li "4 Requires Mentor" at bounding box center [278, 142] width 170 height 23
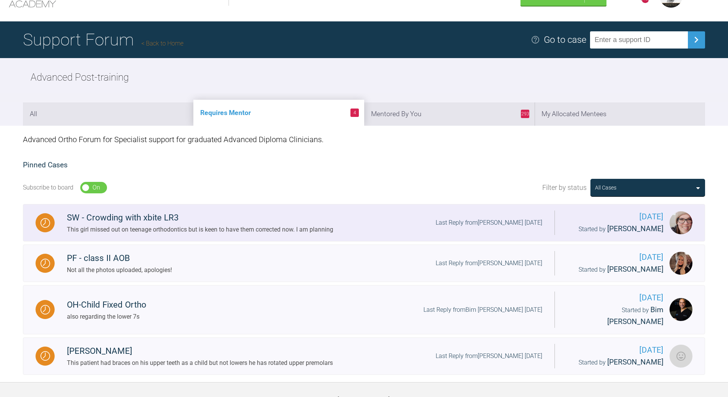
scroll to position [80, 0]
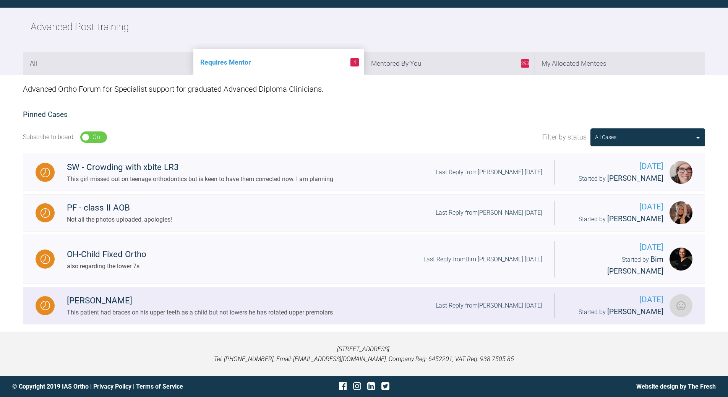
click at [283, 308] on div "This patient had braces on his upper teeth as a child but not lowers he has rot…" at bounding box center [200, 313] width 266 height 10
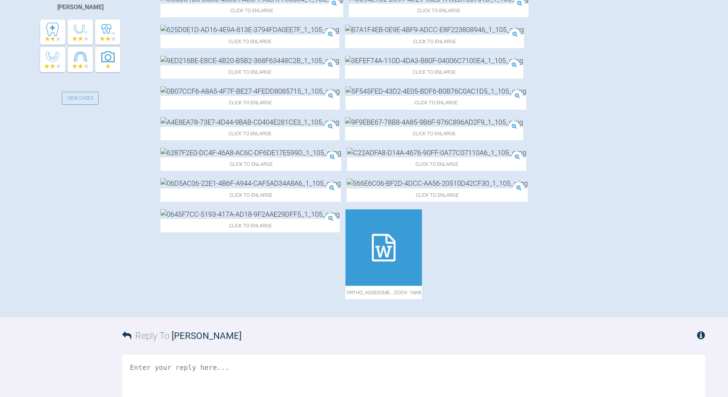
scroll to position [344, 0]
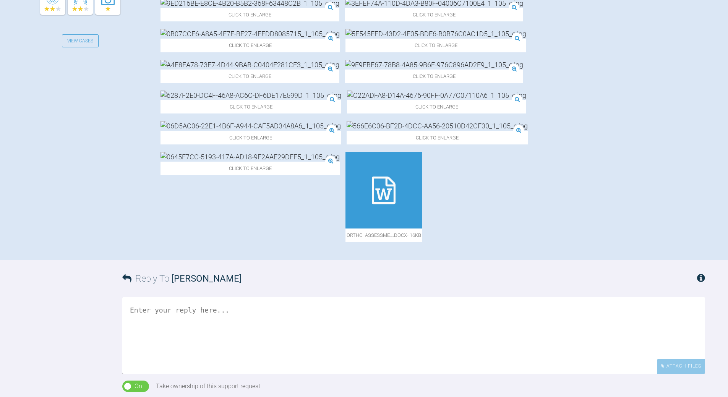
click at [204, 297] on textarea at bounding box center [413, 335] width 583 height 76
type textarea "a"
drag, startPoint x: 189, startPoint y: 219, endPoint x: 217, endPoint y: 218, distance: 27.9
click at [217, 297] on textarea "all fine both lower 5's i thik waht level of support" at bounding box center [413, 335] width 583 height 76
click at [135, 297] on textarea "all fine both lower 5's fro extn waht level of support" at bounding box center [413, 335] width 583 height 76
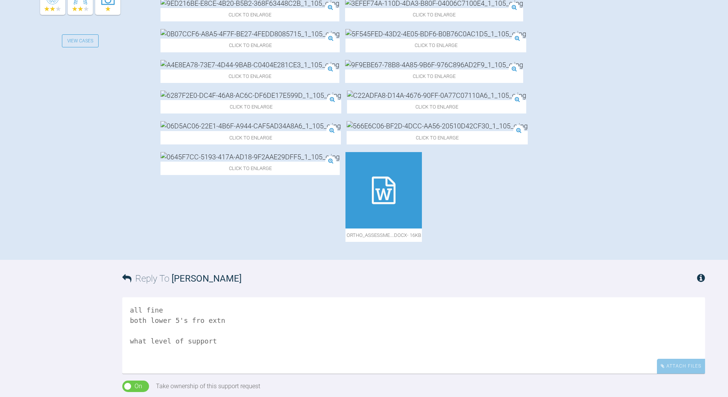
click at [190, 297] on textarea "all fine both lower 5's fro extn what level of support" at bounding box center [413, 335] width 583 height 76
type textarea "all fine both lower 5's for extn what level of support"
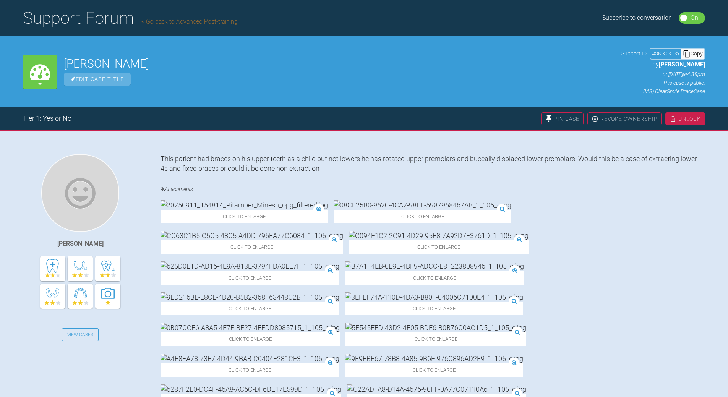
scroll to position [46, 0]
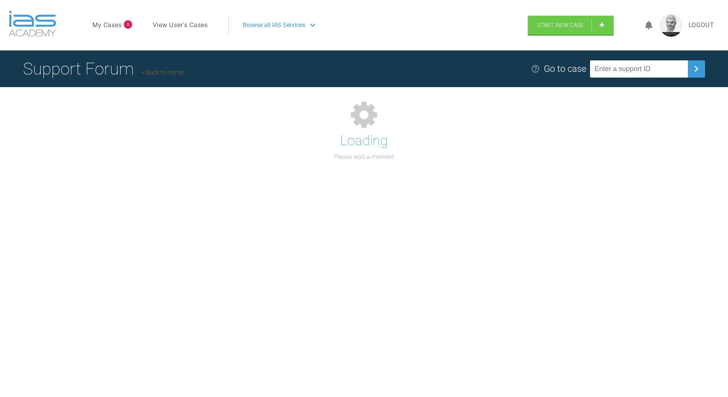
scroll to position [80, 0]
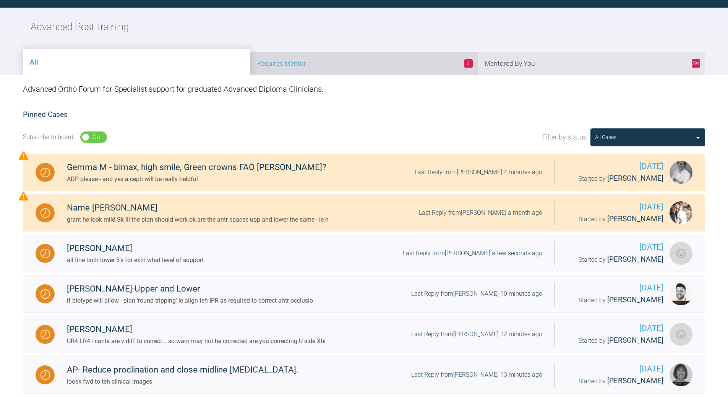
click at [334, 65] on li "3 Requires Mentor" at bounding box center [363, 63] width 227 height 23
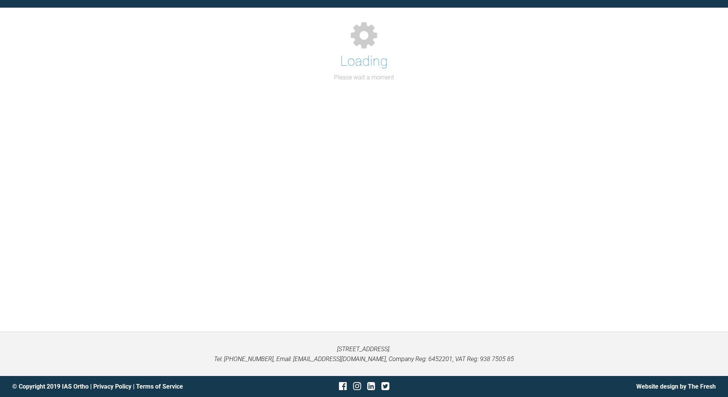
scroll to position [75, 0]
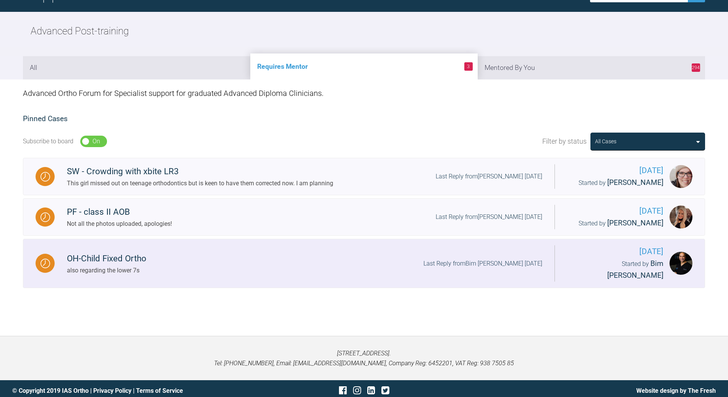
click at [411, 252] on div "OH-Child Fixed Ortho also regarding the lower 7s Last Reply from Bim Sawhney 5 …" at bounding box center [305, 263] width 500 height 23
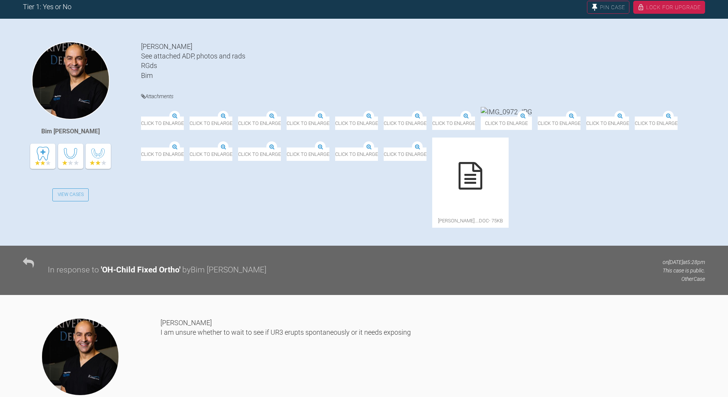
scroll to position [114, 0]
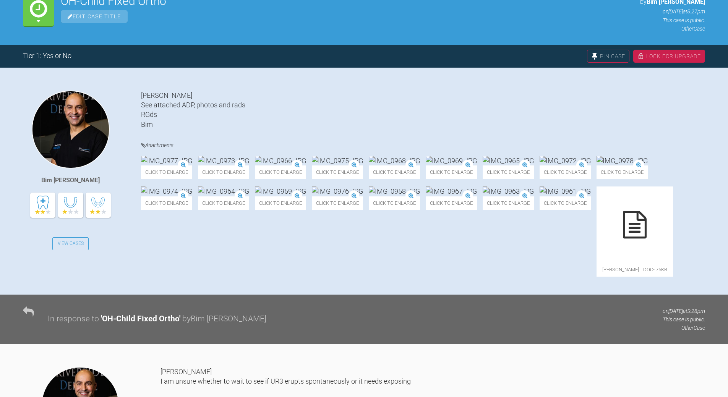
click at [623, 239] on icon at bounding box center [635, 225] width 24 height 28
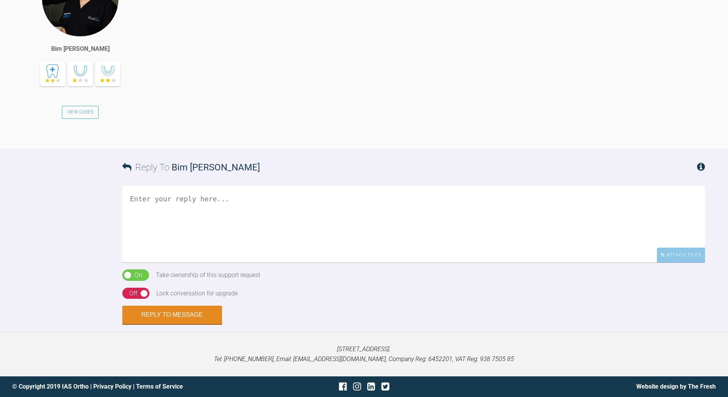
scroll to position [802, 0]
click at [209, 263] on textarea at bounding box center [413, 224] width 583 height 76
drag, startPoint x: 144, startPoint y: 289, endPoint x: 149, endPoint y: 287, distance: 5.6
click at [144, 263] on textarea "OPG - no radiographs attached" at bounding box center [413, 224] width 583 height 76
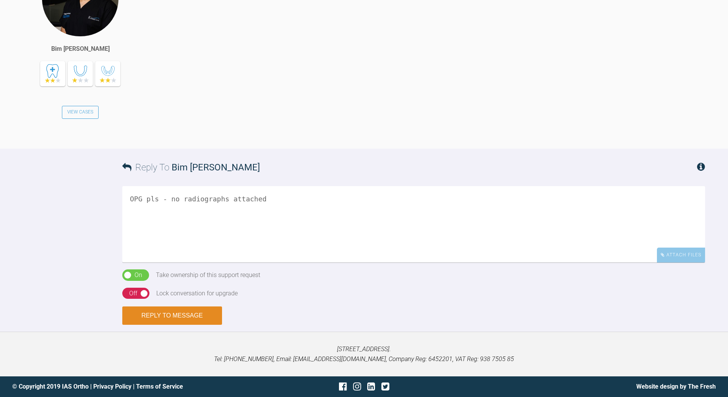
type textarea "OPG pls - no radiographs attached"
drag, startPoint x: 172, startPoint y: 316, endPoint x: 171, endPoint y: 309, distance: 6.9
click at [171, 309] on button "Reply to Message" at bounding box center [172, 316] width 100 height 18
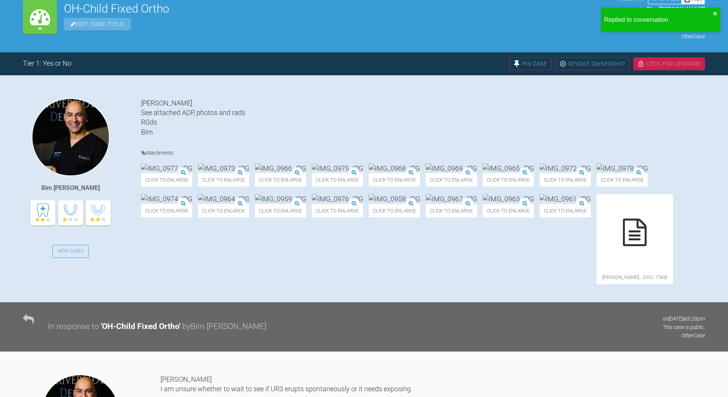
scroll to position [19, 0]
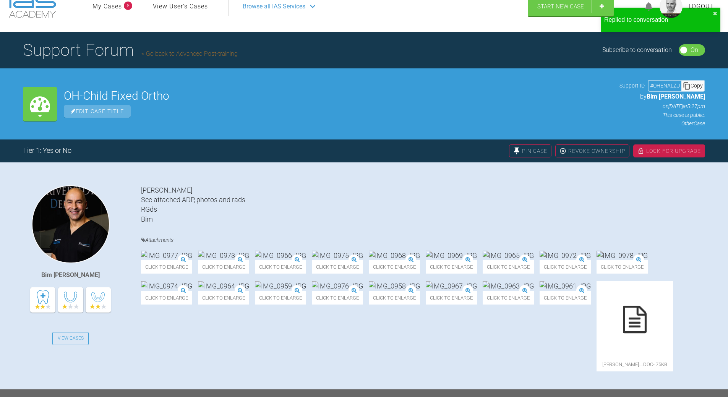
drag, startPoint x: 696, startPoint y: 78, endPoint x: 632, endPoint y: 99, distance: 67.3
click at [695, 81] on div "Copy" at bounding box center [693, 86] width 23 height 10
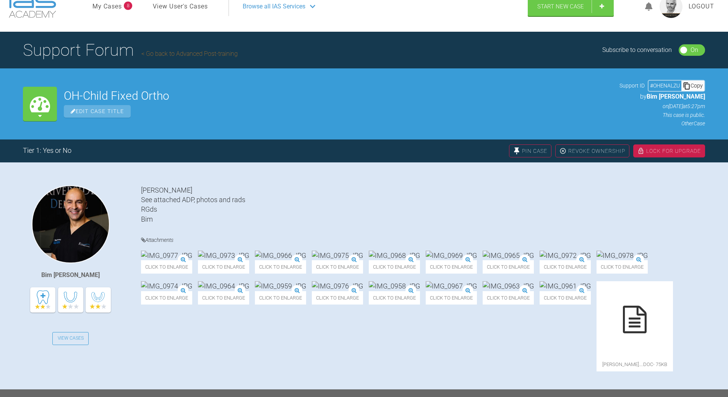
click at [200, 53] on link "Go back to Advanced Post-training" at bounding box center [189, 53] width 96 height 7
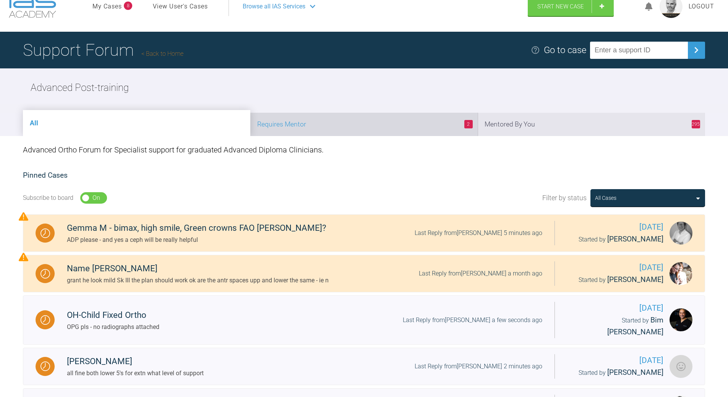
click at [327, 124] on li "2 Requires Mentor" at bounding box center [363, 124] width 227 height 23
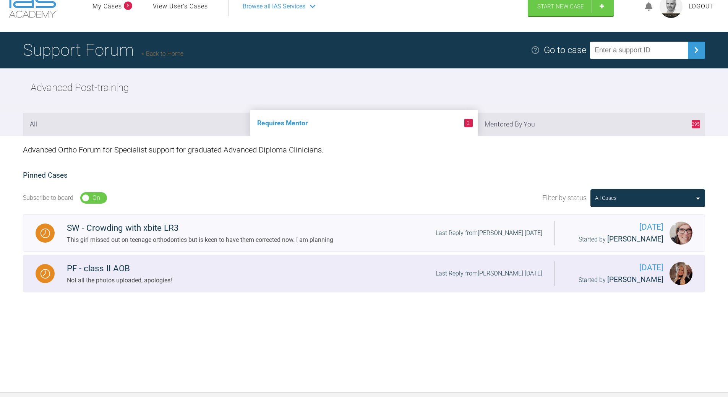
click at [462, 271] on div "Last Reply from Emma Wall 2 days ago" at bounding box center [489, 274] width 107 height 10
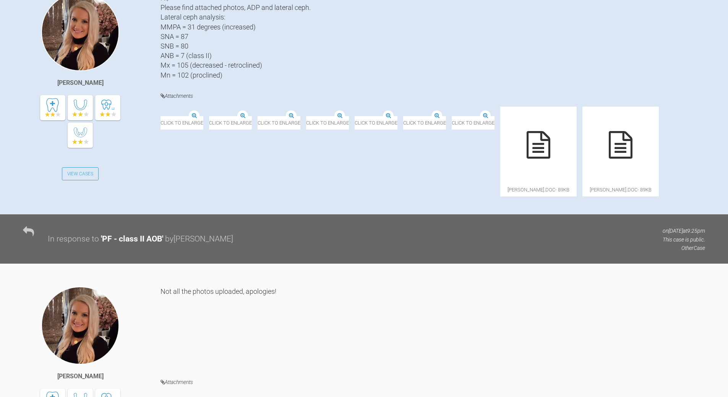
scroll to position [210, 0]
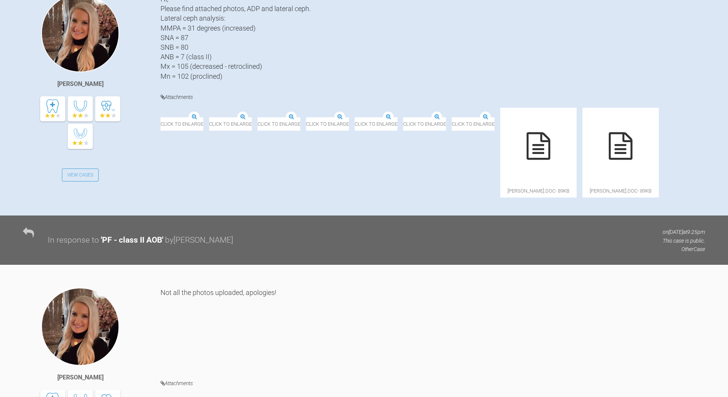
click at [293, 190] on icon at bounding box center [281, 177] width 24 height 28
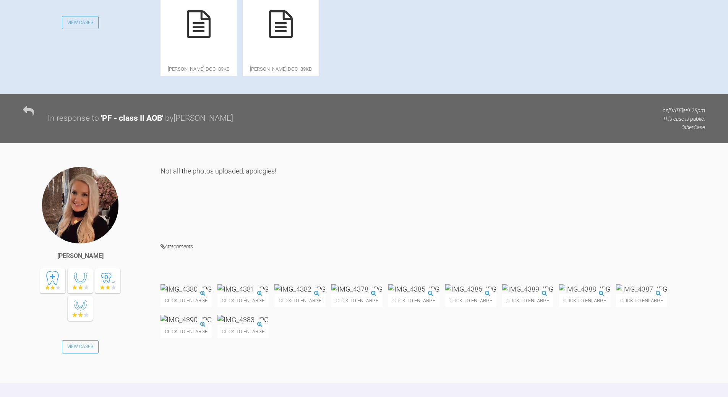
scroll to position [363, 0]
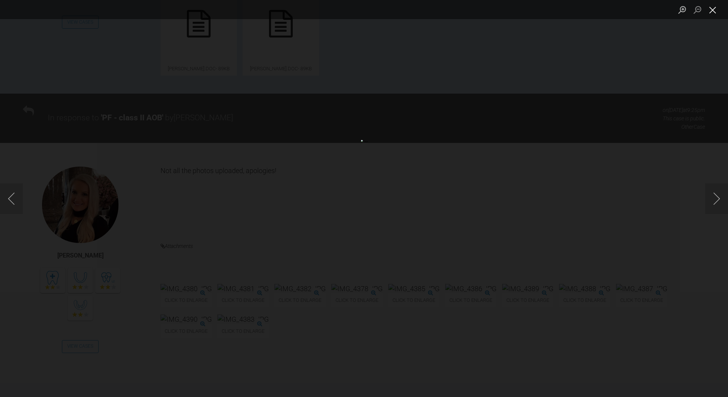
click at [710, 7] on button "Close lightbox" at bounding box center [712, 9] width 15 height 13
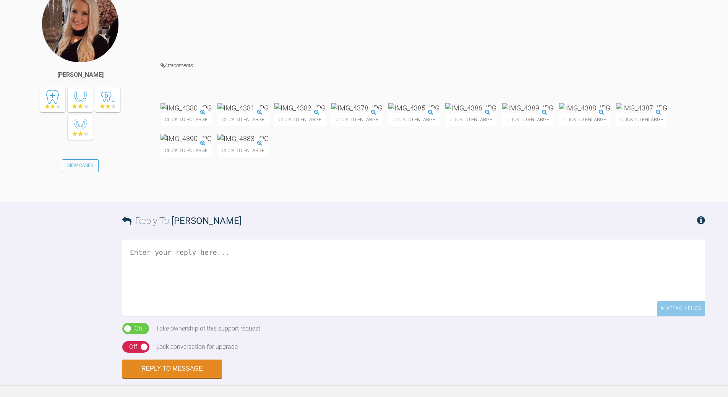
scroll to position [533, 0]
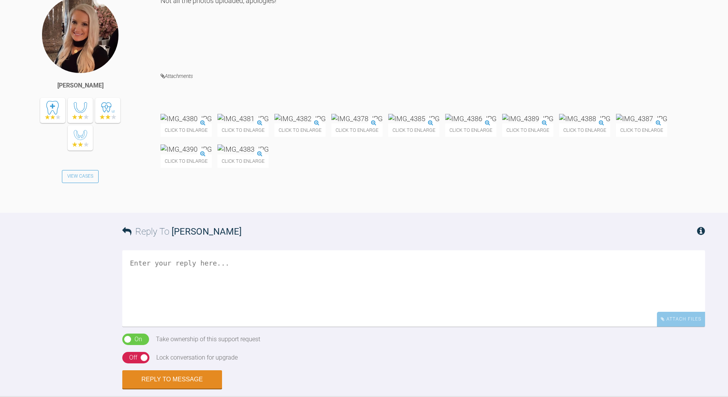
click at [502, 123] on img at bounding box center [527, 119] width 51 height 10
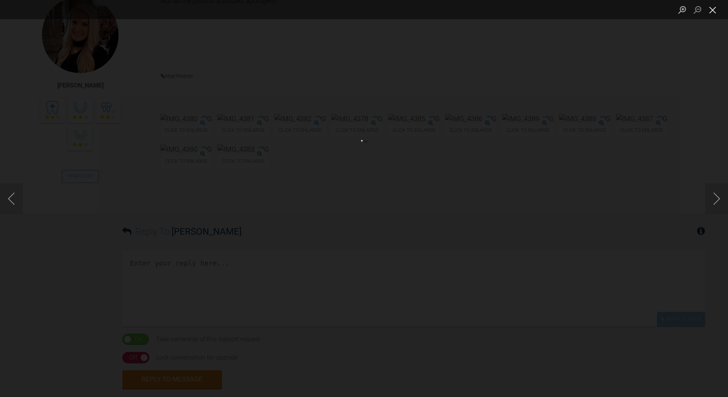
click at [719, 9] on button "Close lightbox" at bounding box center [712, 9] width 15 height 13
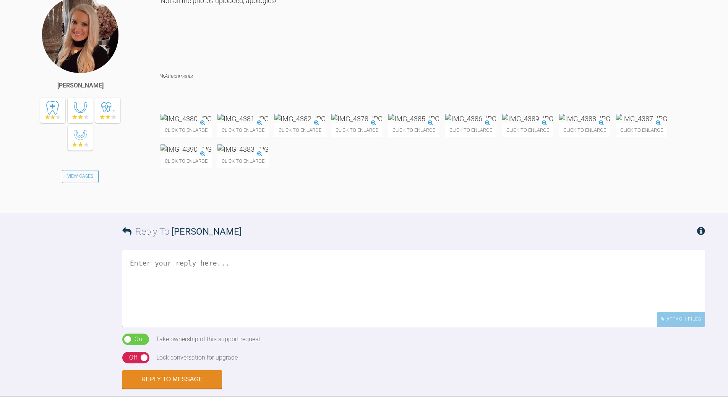
click at [502, 123] on img at bounding box center [527, 119] width 51 height 10
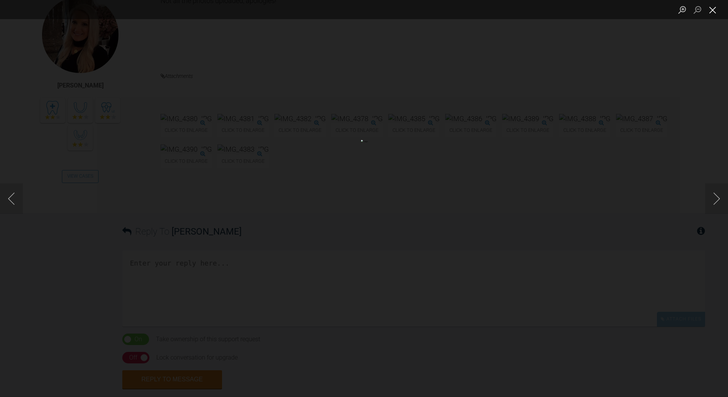
click at [712, 7] on button "Close lightbox" at bounding box center [712, 9] width 15 height 13
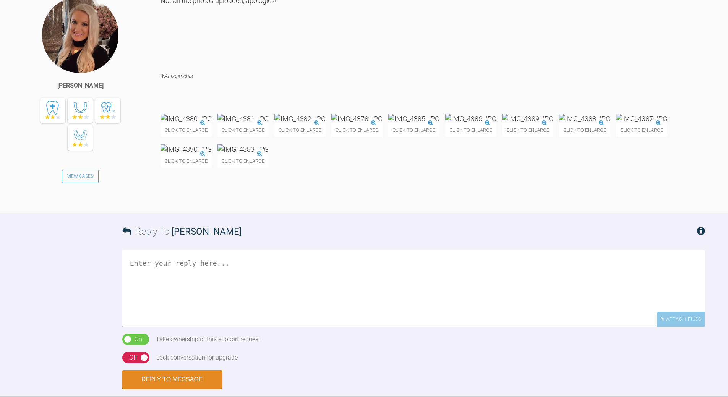
scroll to position [571, 0]
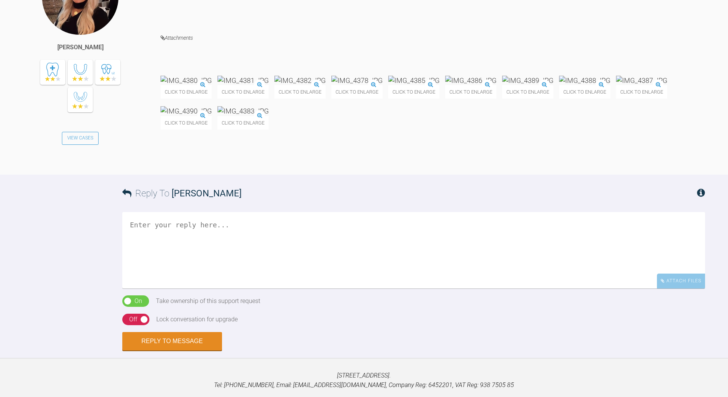
click at [231, 289] on textarea at bounding box center [413, 250] width 583 height 76
click at [212, 116] on img at bounding box center [186, 111] width 51 height 10
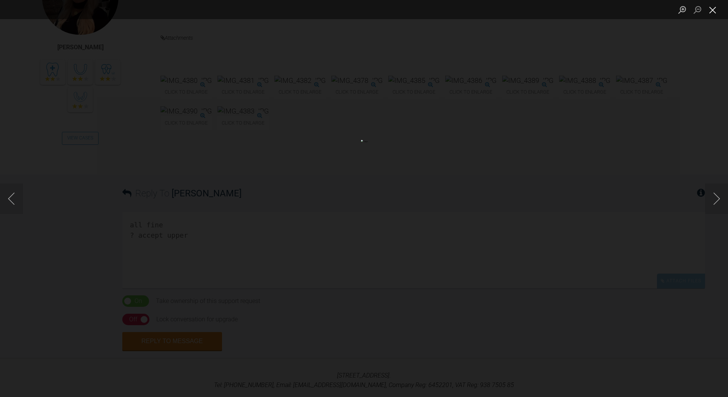
click at [714, 12] on button "Close lightbox" at bounding box center [712, 9] width 15 height 13
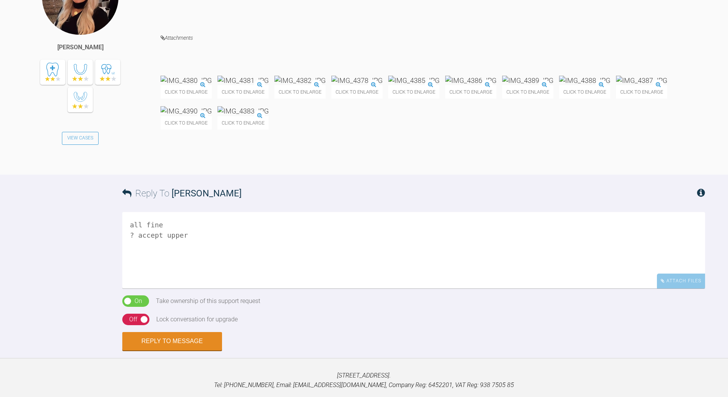
drag, startPoint x: 132, startPoint y: 324, endPoint x: 126, endPoint y: 325, distance: 6.2
click at [126, 289] on textarea "all fine ? accept upper" at bounding box center [413, 250] width 583 height 76
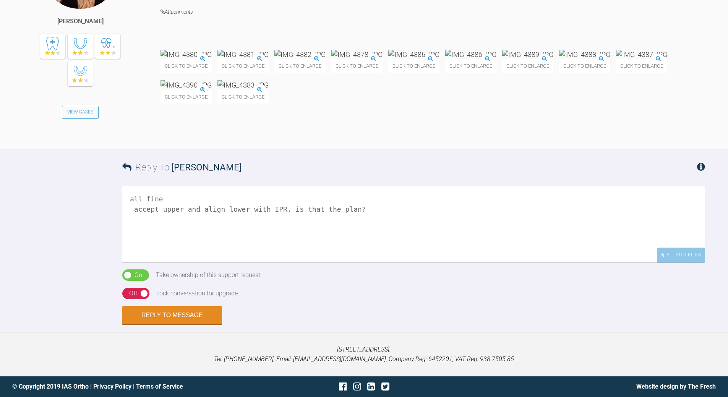
scroll to position [686, 0]
type textarea "all fine accept upper and align lower with IPR, is that the plan?"
click at [164, 319] on button "Reply to Message" at bounding box center [172, 316] width 100 height 18
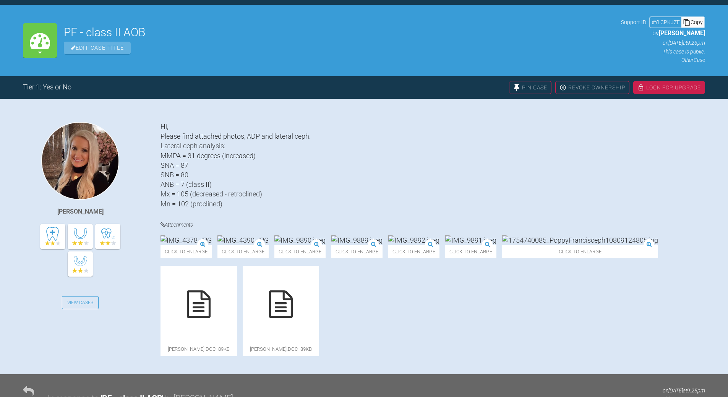
scroll to position [46, 0]
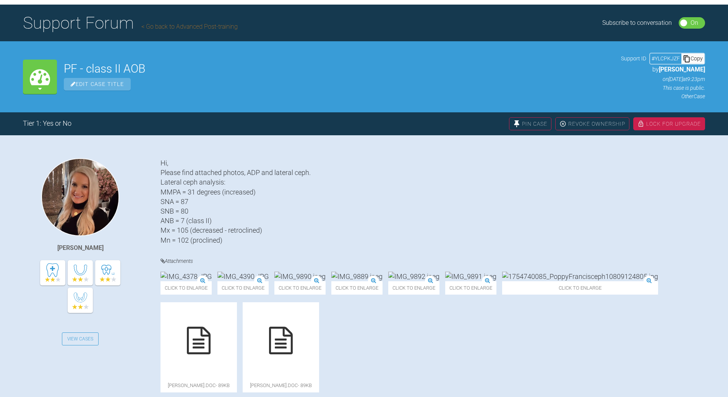
click at [696, 54] on div "Copy" at bounding box center [693, 59] width 23 height 10
click at [579, 171] on div "Hi, Please find attached photos, ADP and lateral ceph. Lateral ceph analysis: M…" at bounding box center [433, 201] width 545 height 87
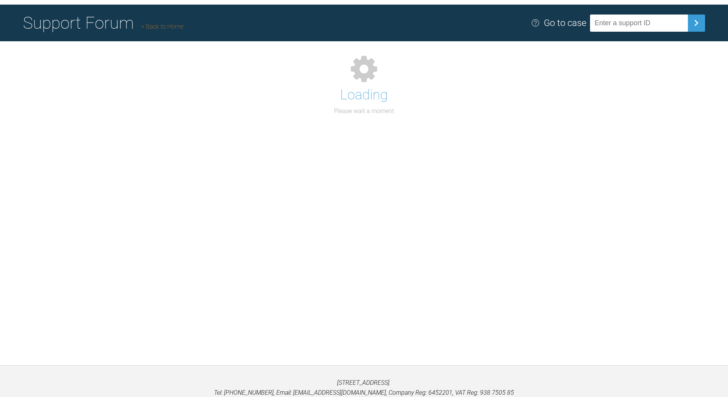
scroll to position [19, 0]
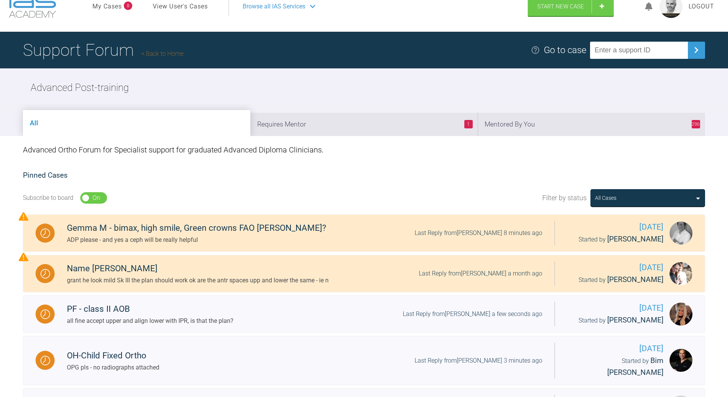
click at [394, 114] on li "1 Requires Mentor" at bounding box center [363, 124] width 227 height 23
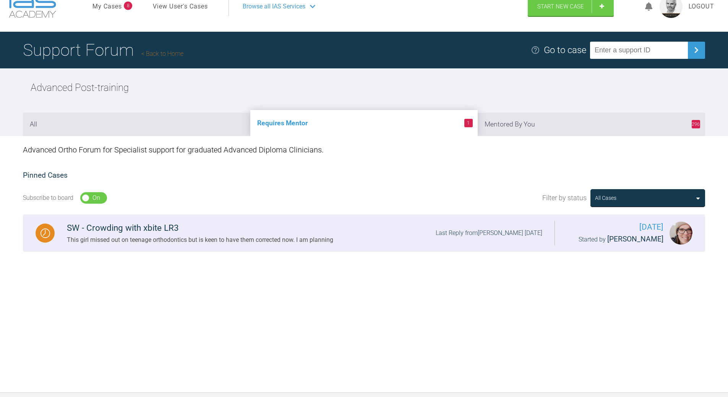
click at [487, 228] on div "Last Reply from Sarah Wood 2 days ago" at bounding box center [489, 233] width 107 height 10
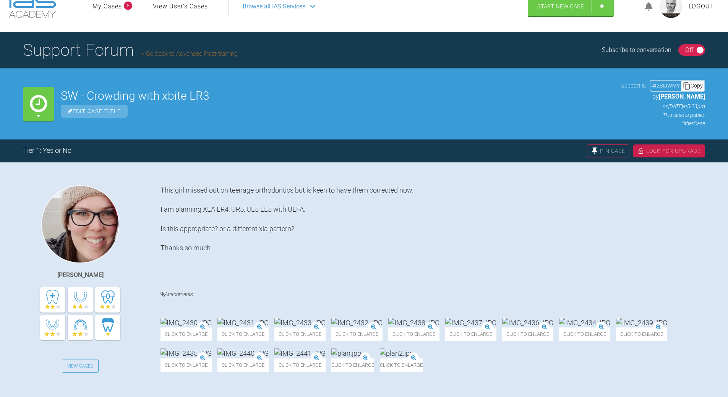
drag, startPoint x: 693, startPoint y: 85, endPoint x: 673, endPoint y: 89, distance: 19.9
click at [693, 84] on div "Copy" at bounding box center [693, 86] width 23 height 10
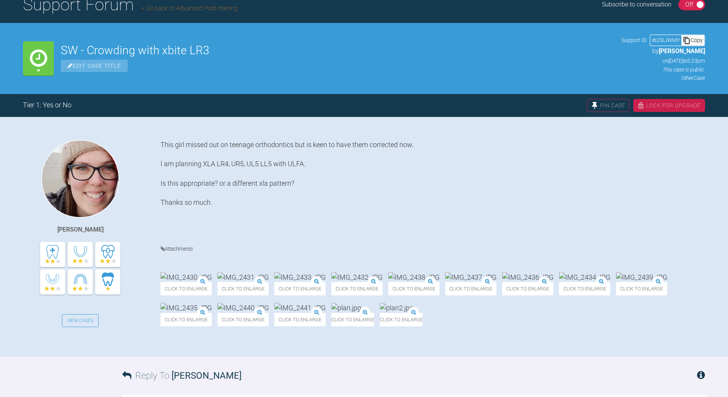
scroll to position [133, 0]
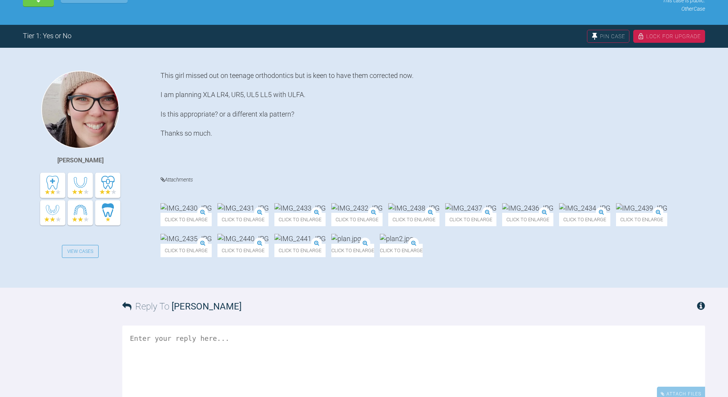
click at [211, 203] on img at bounding box center [186, 208] width 51 height 10
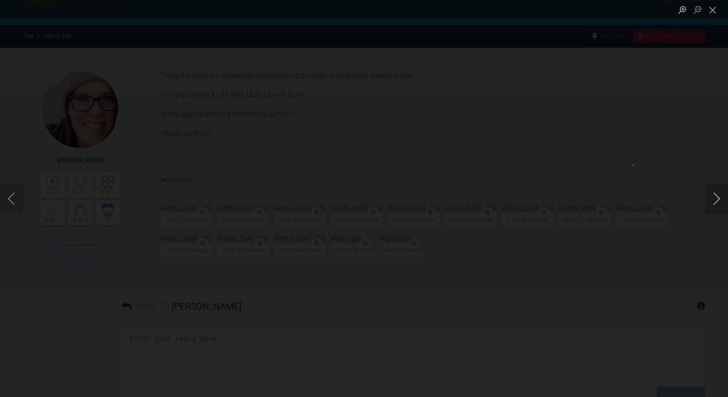
click at [721, 195] on button "Next image" at bounding box center [716, 198] width 23 height 31
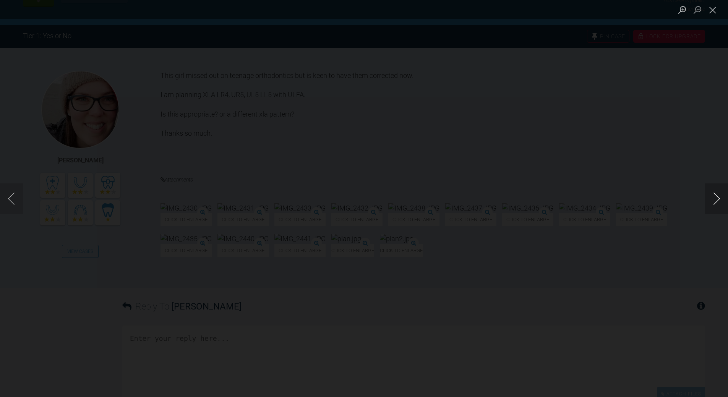
click at [721, 195] on button "Next image" at bounding box center [716, 198] width 23 height 31
click at [721, 194] on button "Next image" at bounding box center [716, 198] width 23 height 31
click at [714, 7] on button "Close lightbox" at bounding box center [712, 9] width 15 height 13
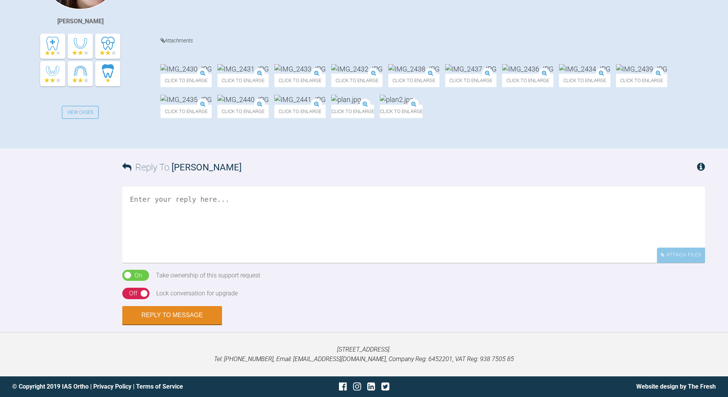
scroll to position [325, 0]
click at [263, 263] on textarea at bounding box center [413, 225] width 583 height 76
click at [152, 253] on textarea "ADP asa weord doc pls" at bounding box center [413, 225] width 583 height 76
click at [175, 252] on textarea "ADP as a weord doc pls" at bounding box center [413, 225] width 583 height 76
click at [225, 254] on textarea "ADP as a word doc pls" at bounding box center [413, 225] width 583 height 76
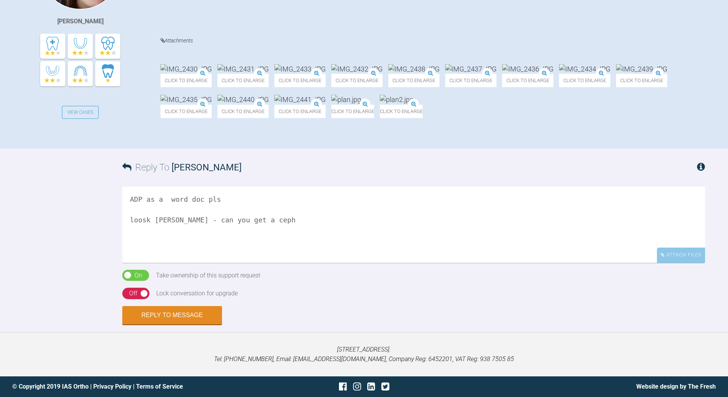
click at [143, 263] on textarea "ADP as a word doc pls loosk Cl II - can you get a ceph" at bounding box center [413, 225] width 583 height 76
type textarea "ADP as a word doc pls looks Cl II - can you get a ceph"
click at [182, 325] on button "Reply to Message" at bounding box center [172, 316] width 100 height 18
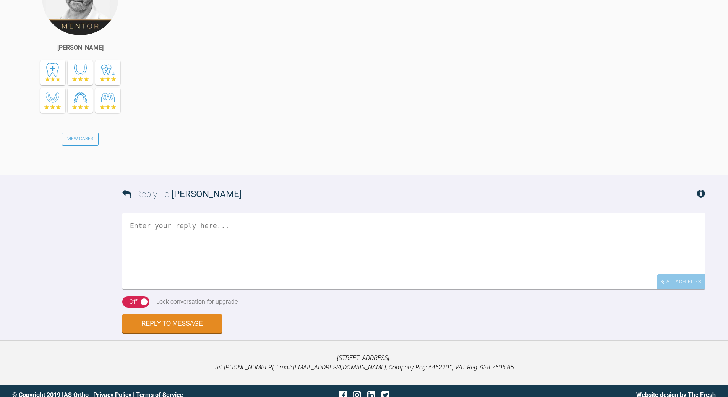
scroll to position [535, 0]
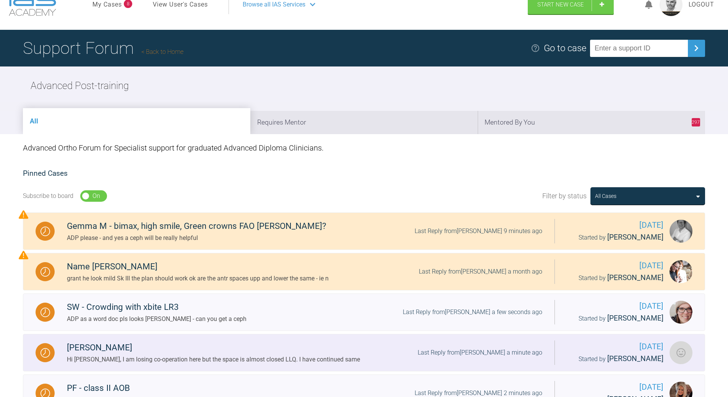
scroll to position [19, 0]
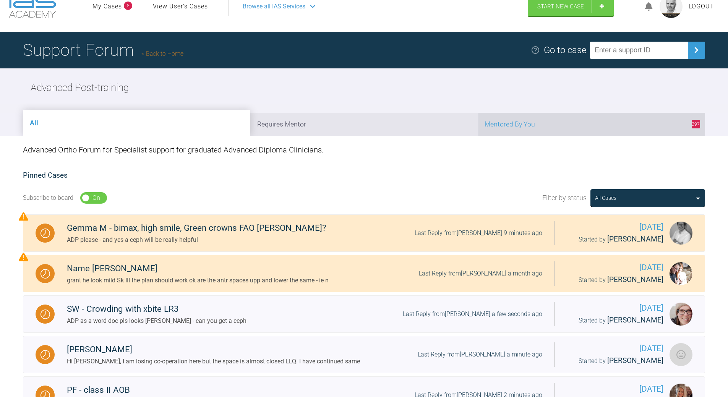
click at [573, 118] on li "297 Mentored By You" at bounding box center [591, 124] width 227 height 23
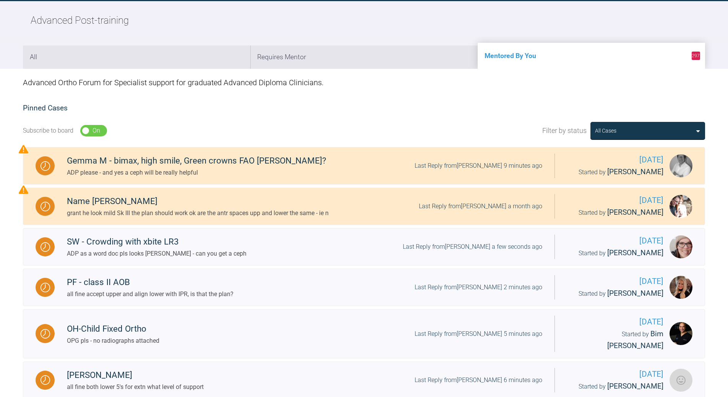
scroll to position [0, 0]
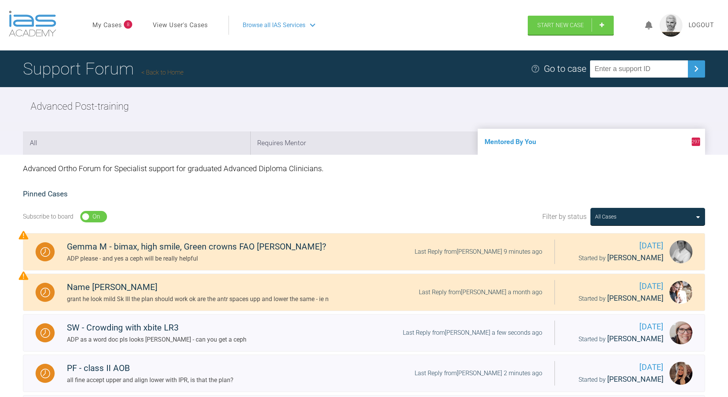
click at [165, 70] on link "Back to Home" at bounding box center [162, 72] width 42 height 7
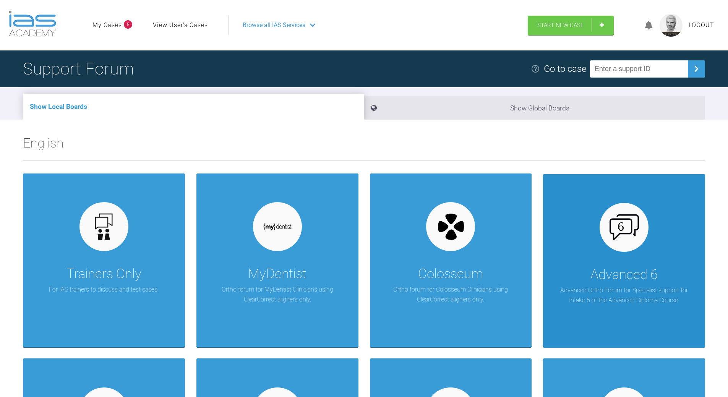
click at [631, 240] on div at bounding box center [624, 227] width 49 height 49
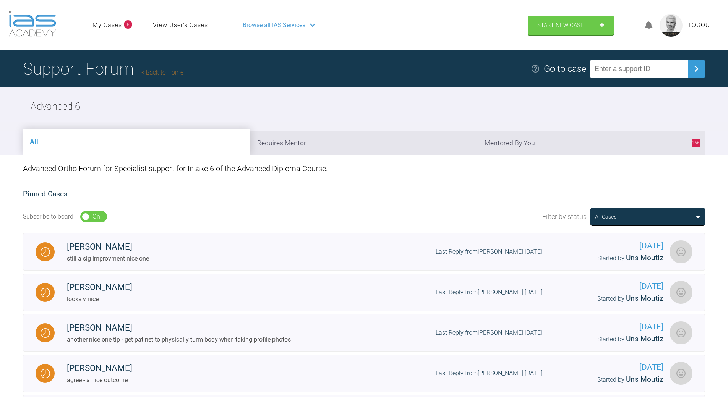
click at [176, 69] on link "Back to Home" at bounding box center [162, 72] width 42 height 7
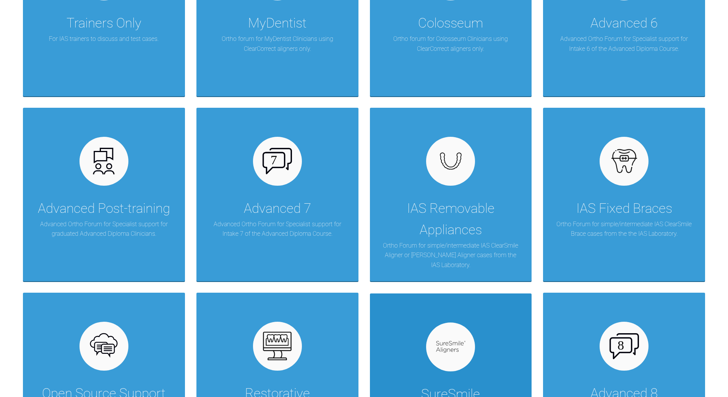
scroll to position [344, 0]
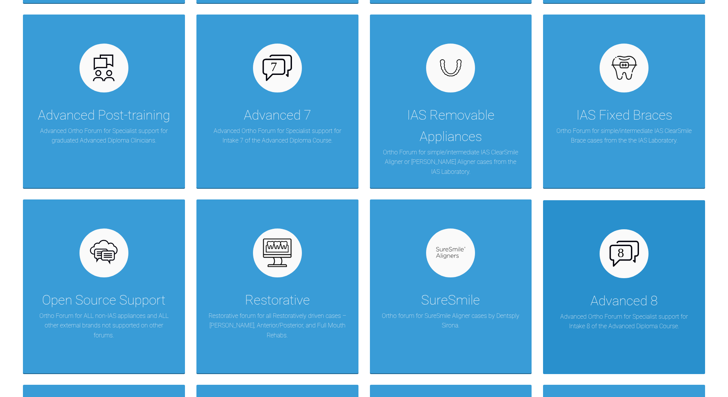
click at [641, 286] on div "Advanced 8 Advanced Ortho Forum for Specialist support for Intake 8 of the Adva…" at bounding box center [624, 287] width 162 height 174
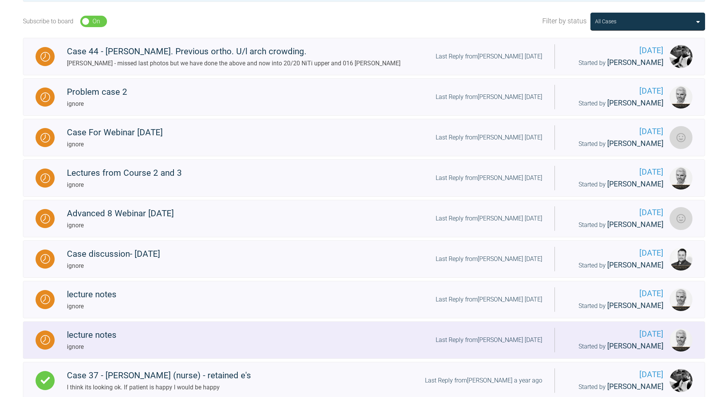
scroll to position [115, 0]
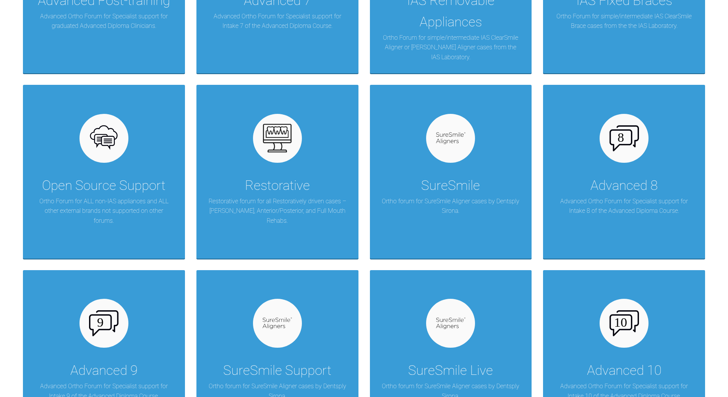
scroll to position [612, 0]
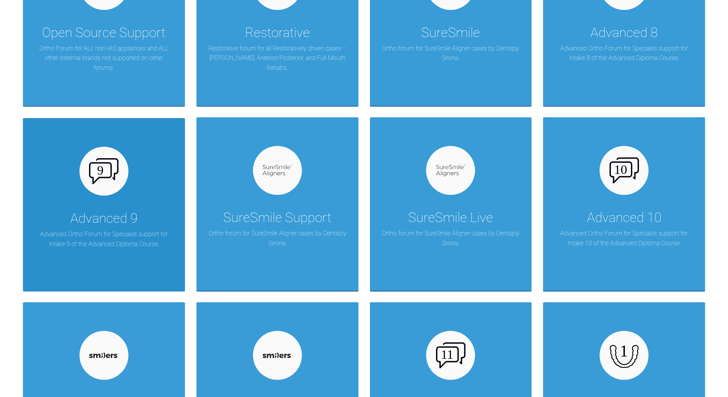
click at [92, 199] on div "Advanced 9 Advanced Ortho Forum for Specialist support for Intake 9 of the Adva…" at bounding box center [104, 205] width 162 height 174
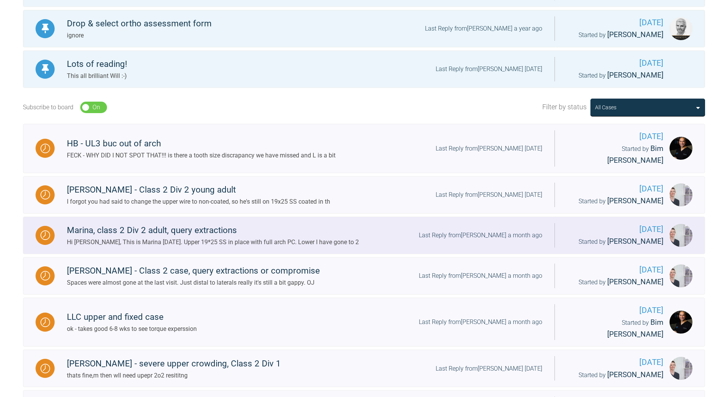
scroll to position [229, 0]
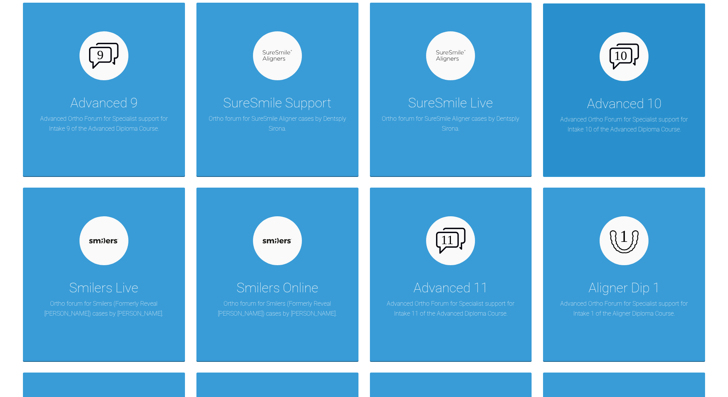
click at [611, 115] on p "Advanced Ortho Forum for Specialist support for Intake 10 of the Advanced Diplo…" at bounding box center [624, 124] width 139 height 19
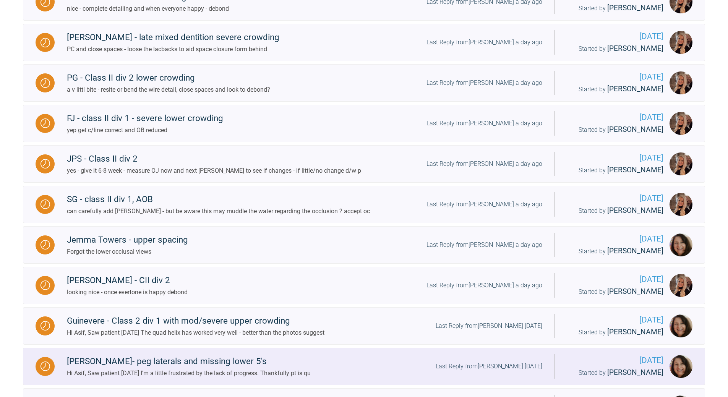
scroll to position [306, 0]
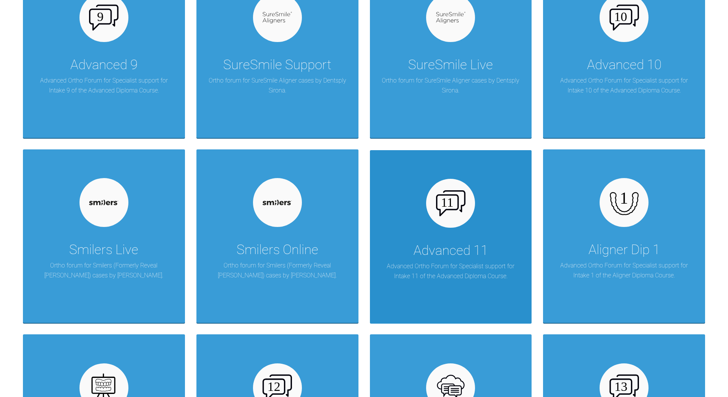
click at [450, 203] on img at bounding box center [450, 203] width 29 height 26
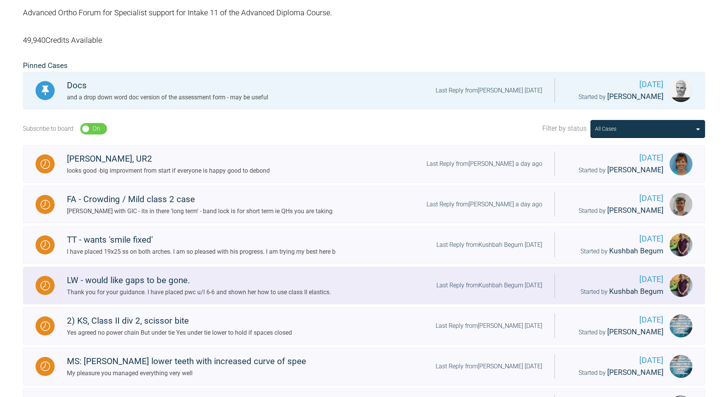
scroll to position [115, 0]
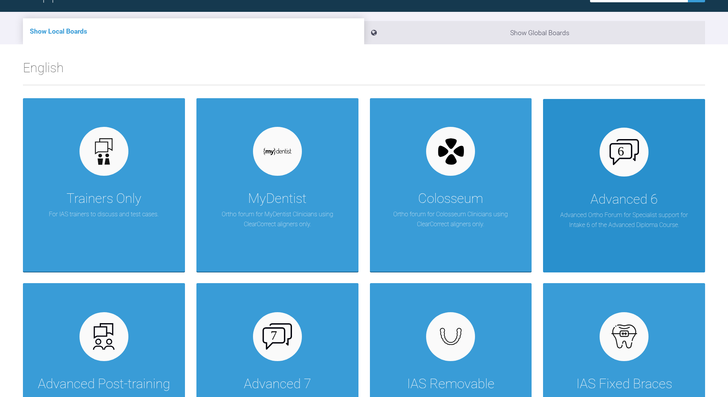
scroll to position [115, 0]
